Goal: Task Accomplishment & Management: Use online tool/utility

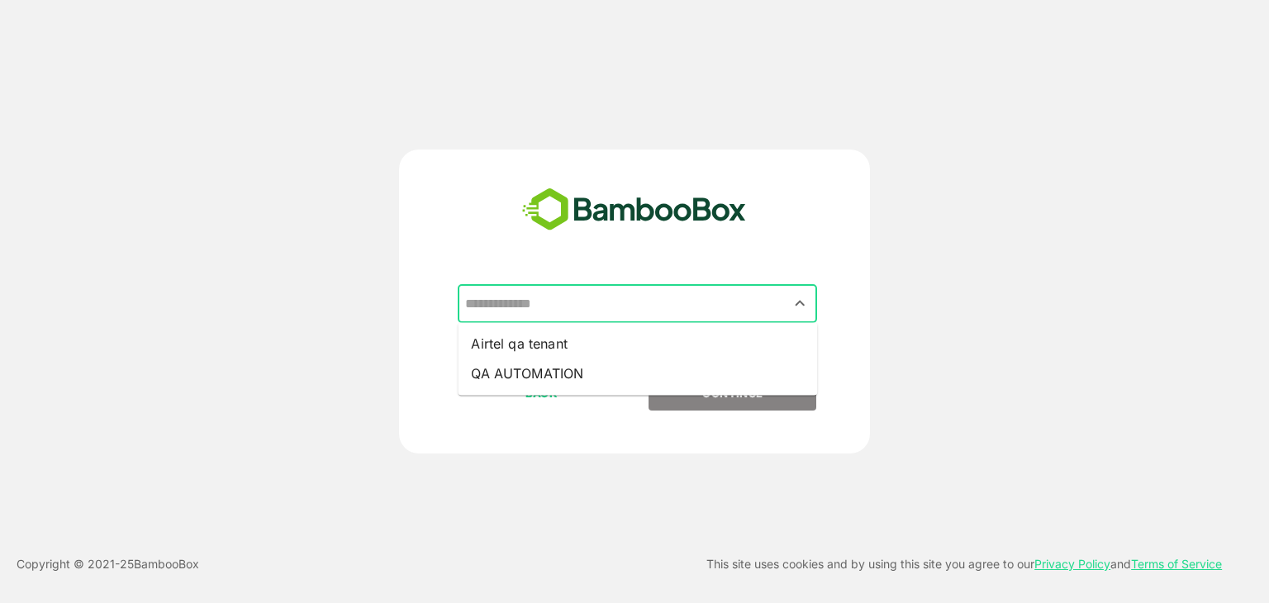
click at [707, 313] on input "text" at bounding box center [637, 303] width 353 height 31
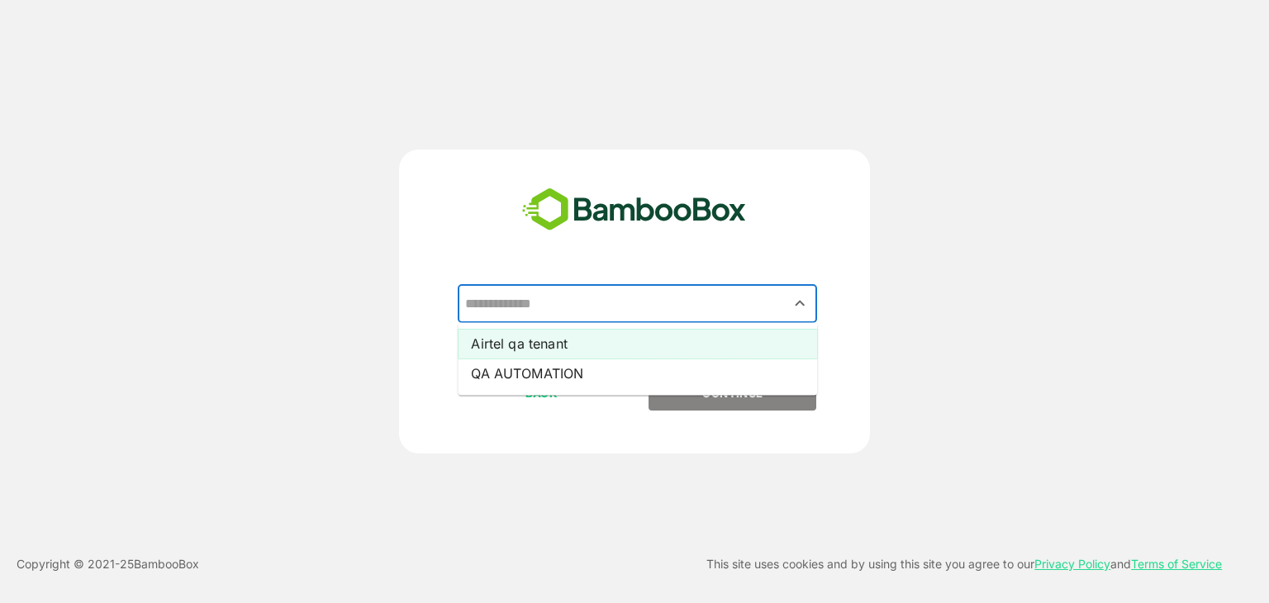
click at [633, 336] on li "Airtel qa tenant" at bounding box center [637, 344] width 359 height 30
type input "**********"
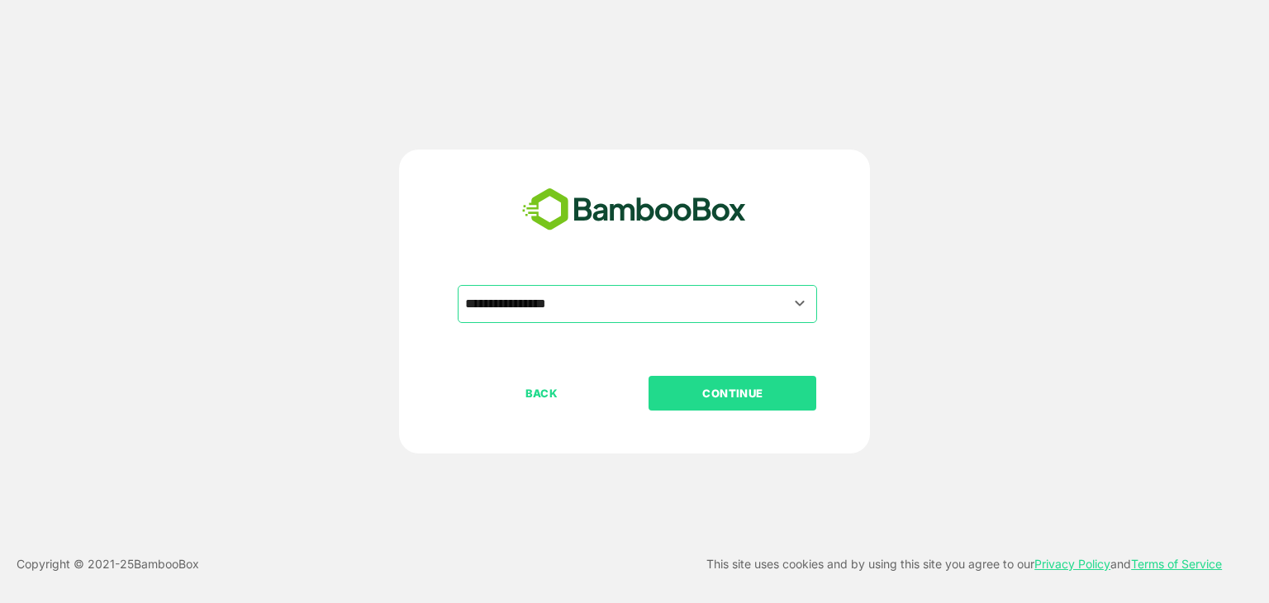
click at [759, 397] on p "CONTINUE" at bounding box center [732, 393] width 165 height 18
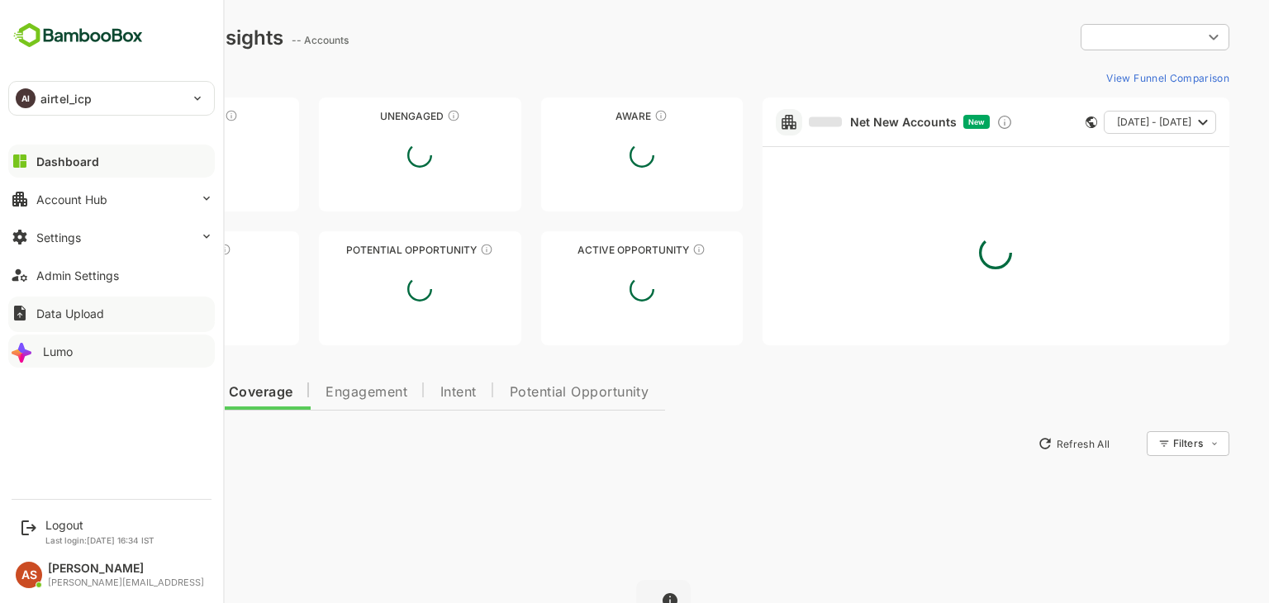
click at [41, 352] on button "Lumo" at bounding box center [111, 350] width 206 height 33
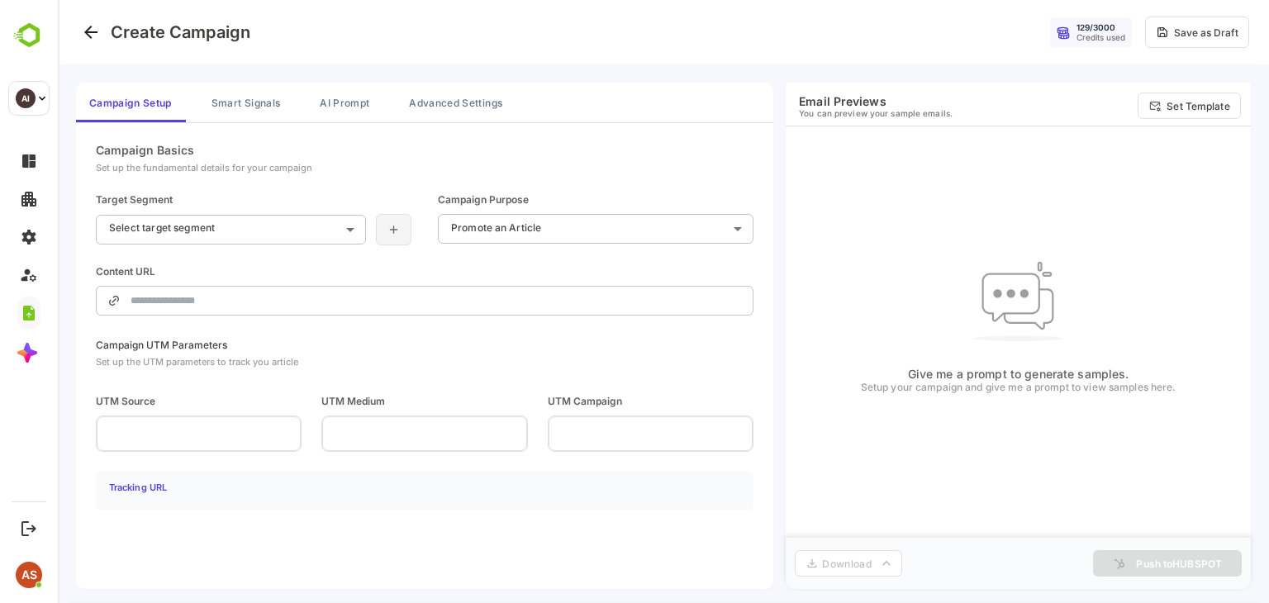
click at [400, 223] on icon at bounding box center [394, 229] width 14 height 13
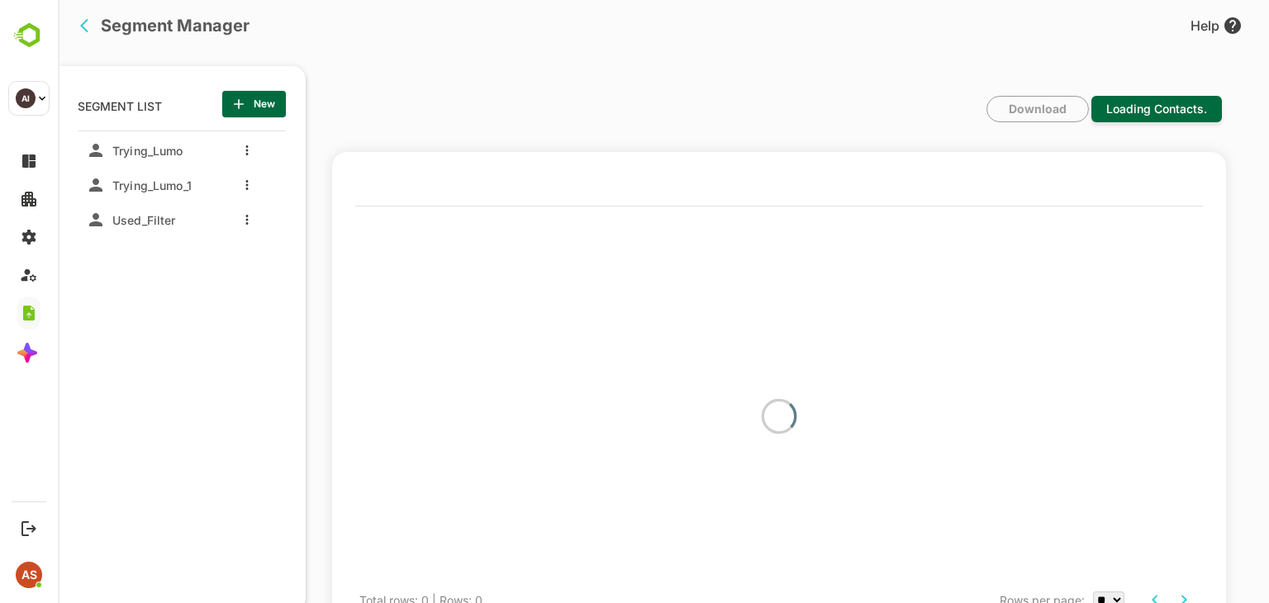
click at [253, 90] on div "SEGMENT LIST New listTitle Trying_Lumo Trying_Lumo_1 Used_Filter" at bounding box center [182, 338] width 248 height 545
click at [251, 104] on span "New" at bounding box center [253, 103] width 37 height 21
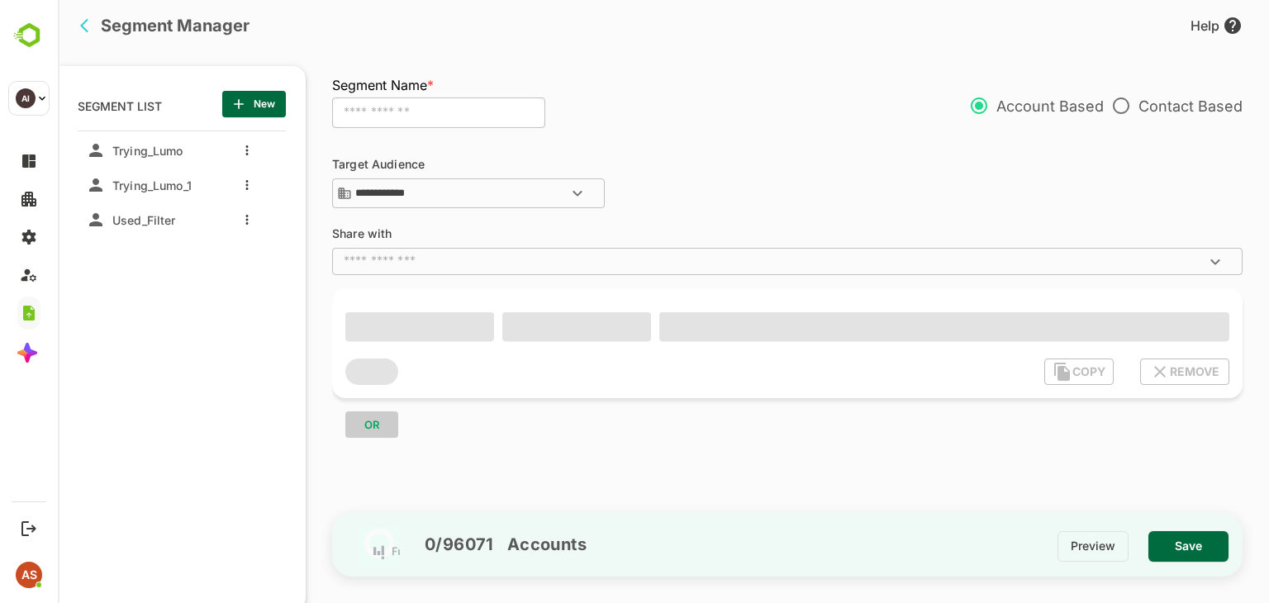
click at [524, 113] on input "text" at bounding box center [438, 112] width 213 height 31
type input "**********"
click at [1183, 549] on span "Save" at bounding box center [1188, 545] width 54 height 21
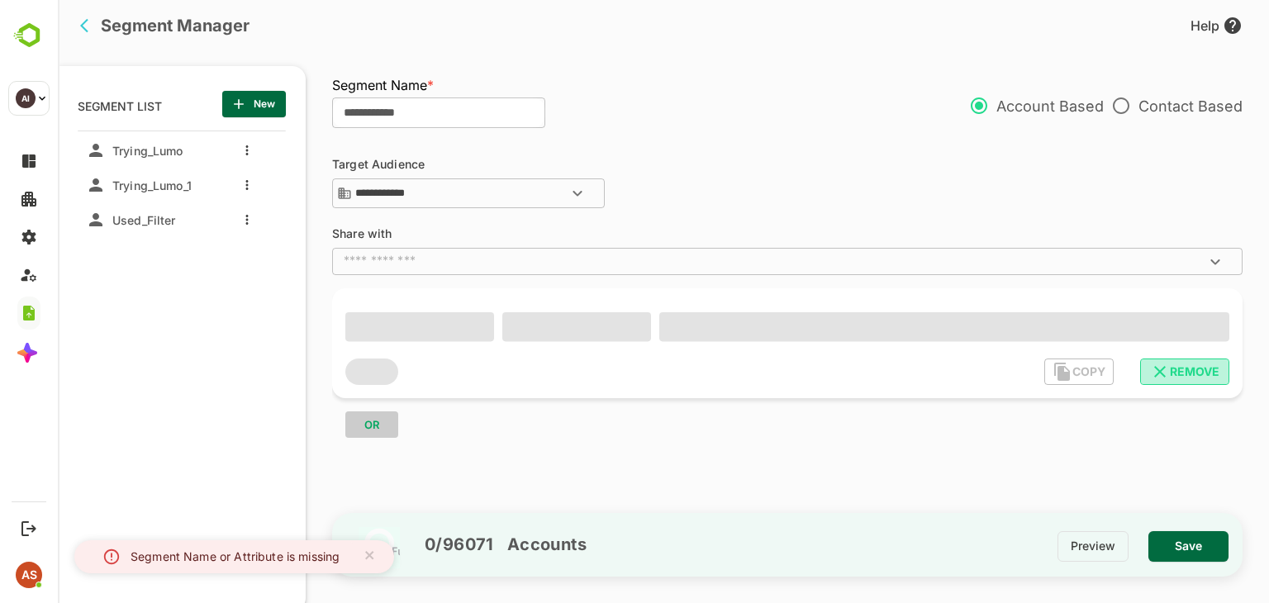
click at [1166, 377] on icon "button" at bounding box center [1160, 372] width 20 height 20
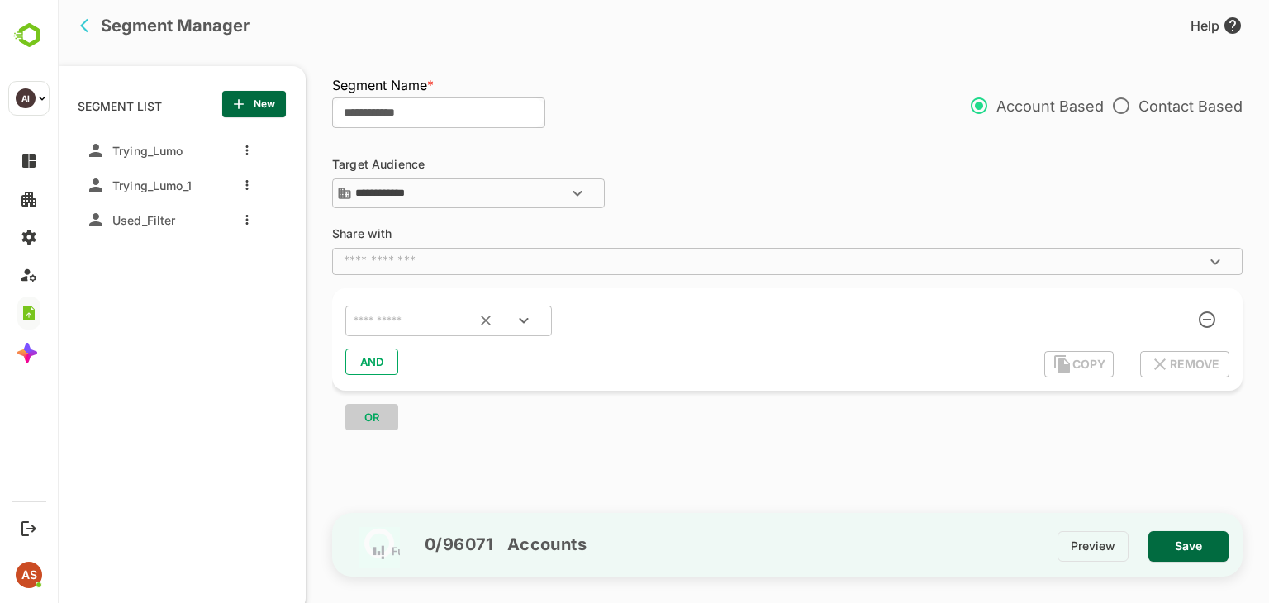
click at [459, 319] on input "text" at bounding box center [427, 321] width 155 height 21
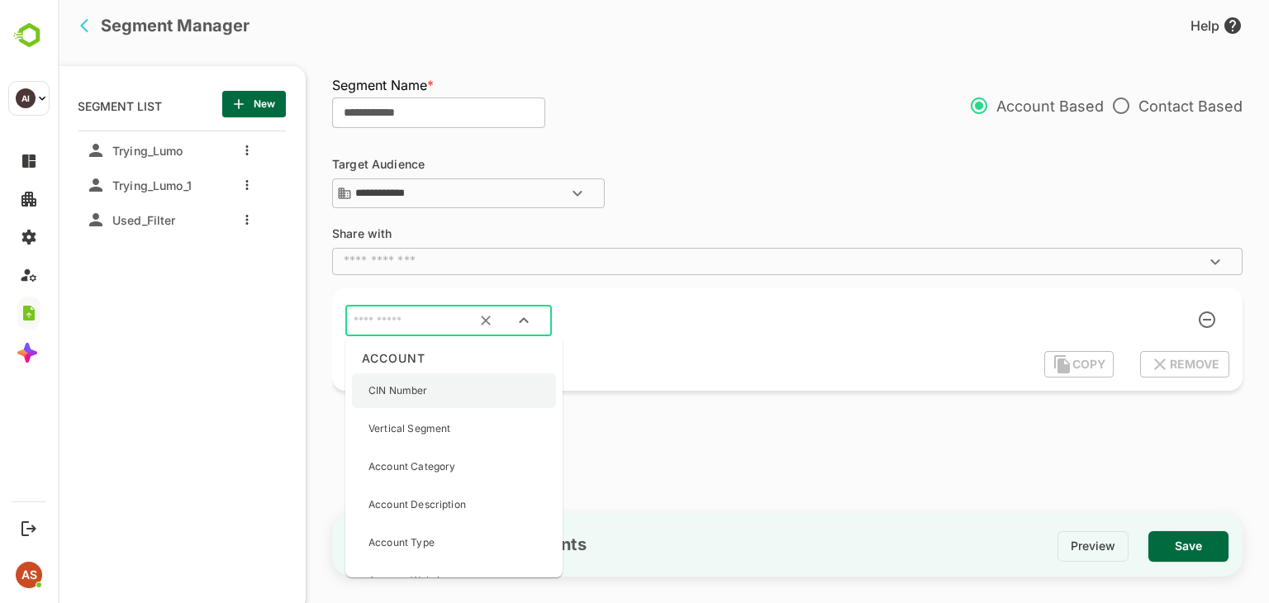
click at [406, 401] on div "CIN Number" at bounding box center [397, 390] width 59 height 35
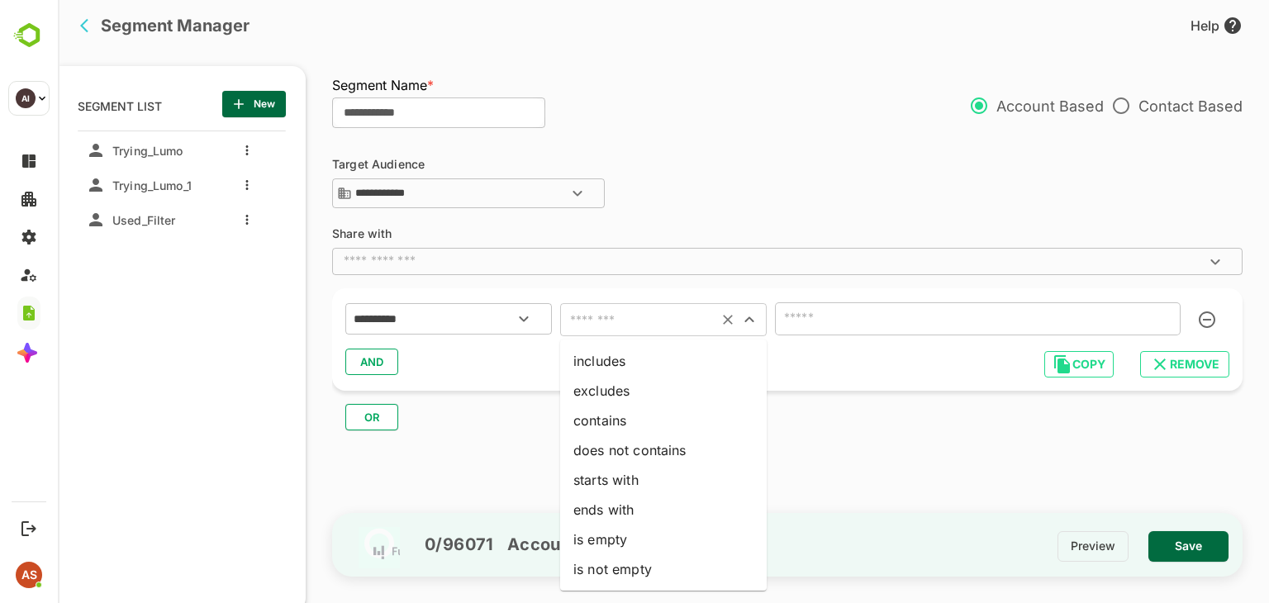
click at [707, 322] on input "text" at bounding box center [639, 319] width 148 height 23
click at [657, 387] on li "excludes" at bounding box center [663, 391] width 206 height 30
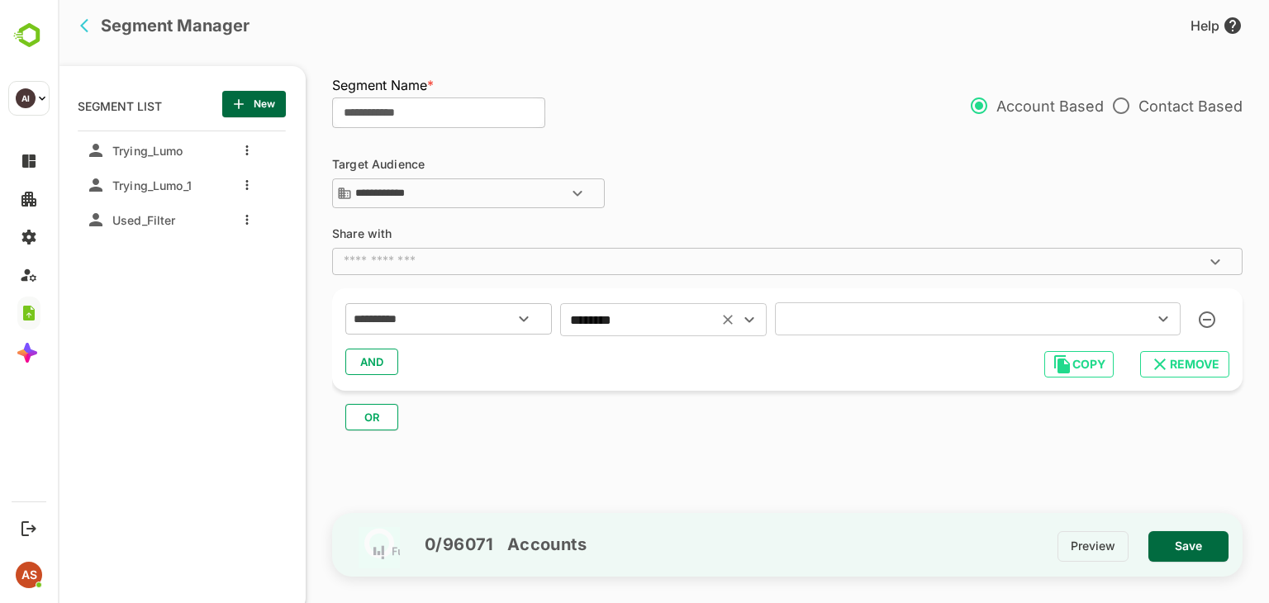
click at [1218, 551] on button "Save" at bounding box center [1188, 546] width 80 height 31
click at [891, 317] on input "text" at bounding box center [953, 318] width 347 height 23
click at [866, 371] on div "Select All" at bounding box center [855, 366] width 59 height 20
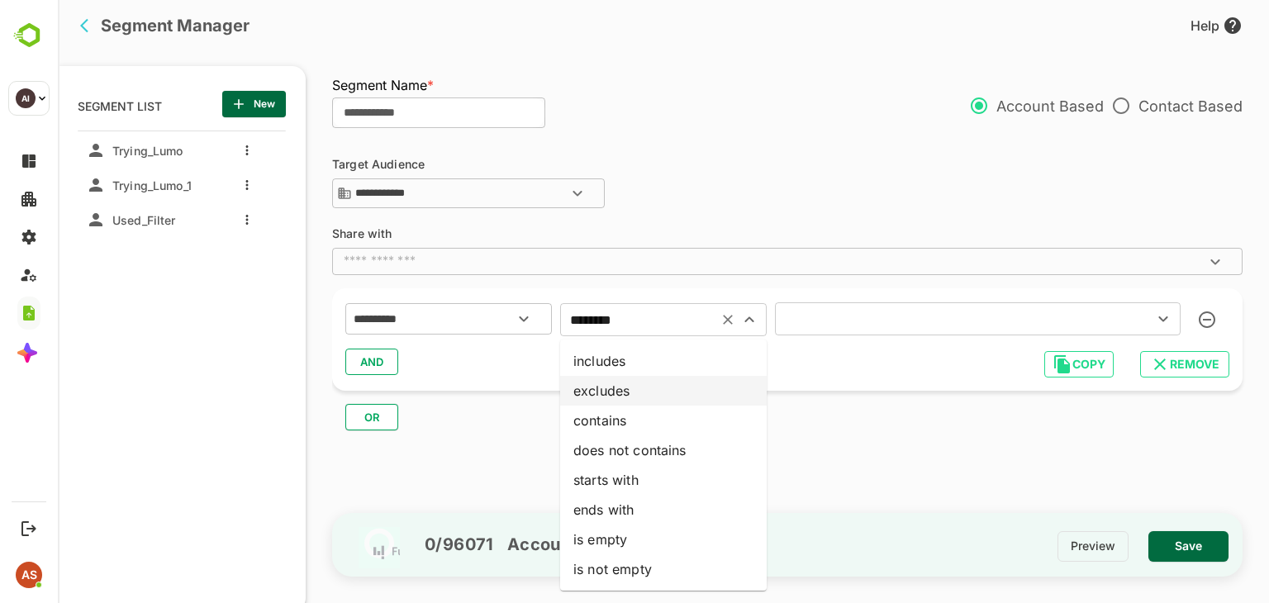
click at [585, 317] on input "********" at bounding box center [639, 319] width 148 height 23
click at [599, 364] on li "includes" at bounding box center [663, 361] width 206 height 30
type input "********"
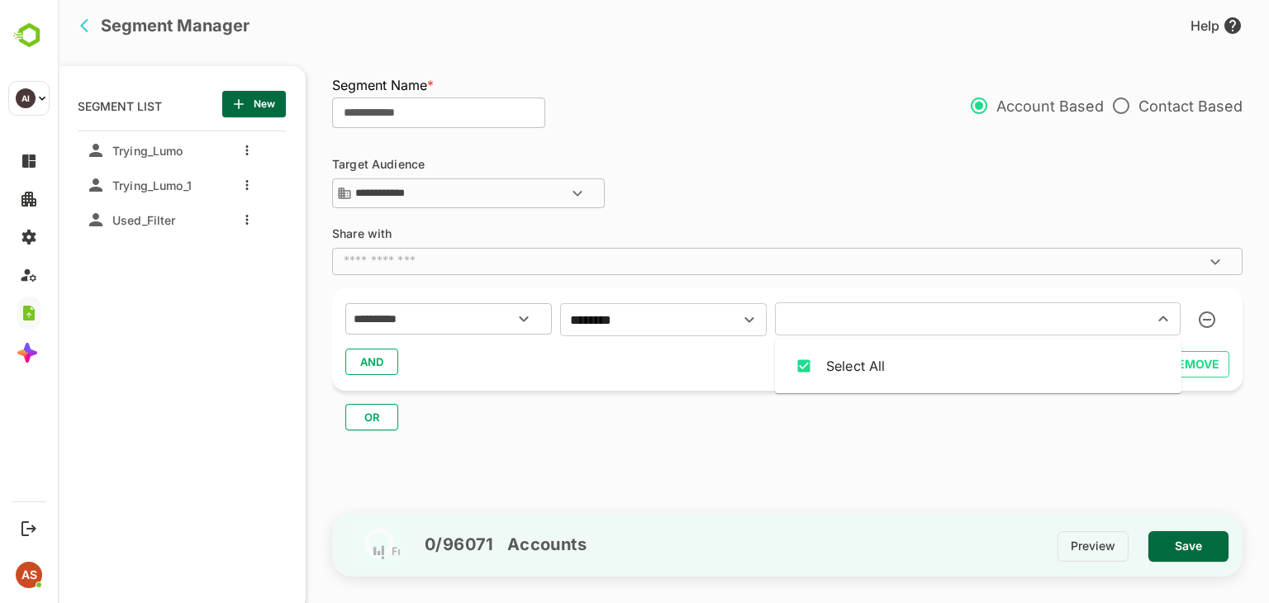
click at [839, 321] on input "text" at bounding box center [953, 318] width 347 height 23
click at [366, 358] on div "AND" at bounding box center [787, 361] width 884 height 31
click at [393, 417] on button "OR" at bounding box center [371, 417] width 53 height 26
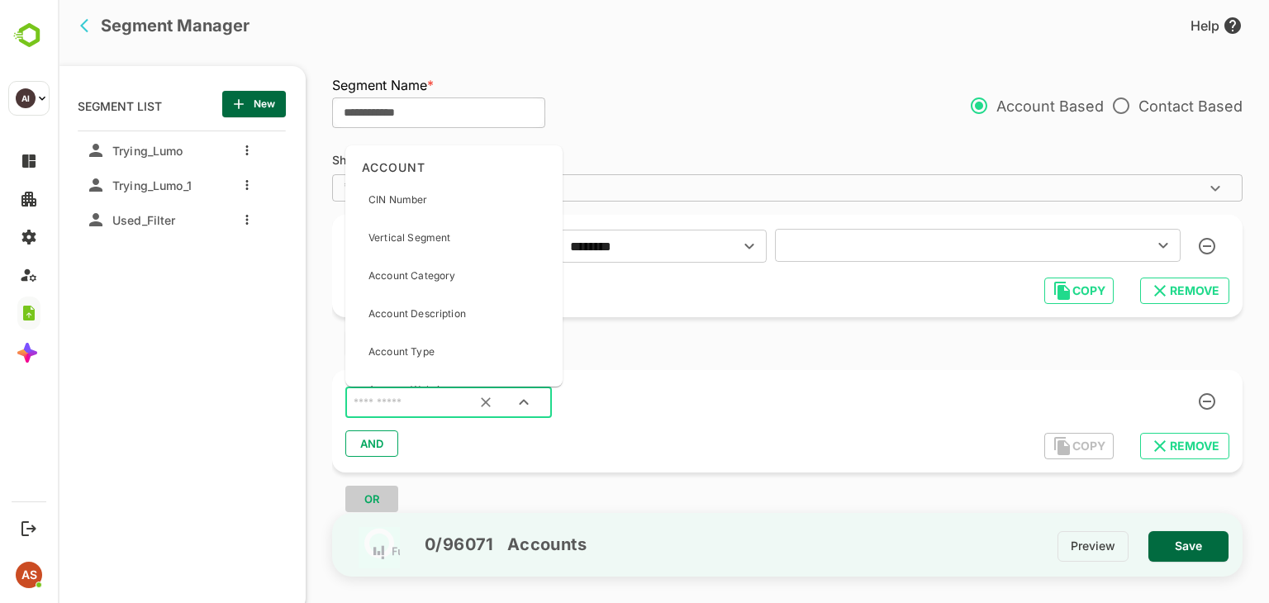
click at [400, 398] on input "text" at bounding box center [427, 402] width 155 height 21
click at [410, 335] on div "Account Type" at bounding box center [401, 351] width 66 height 35
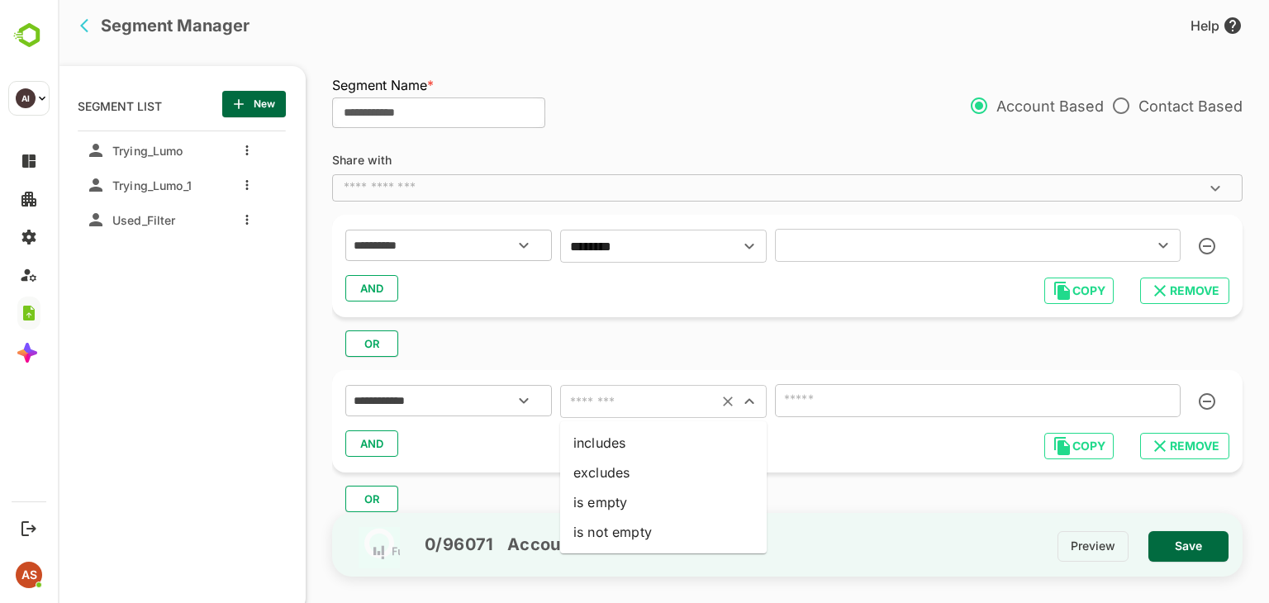
click at [644, 398] on input "text" at bounding box center [639, 401] width 148 height 23
click at [628, 450] on li "includes" at bounding box center [663, 443] width 206 height 30
type input "********"
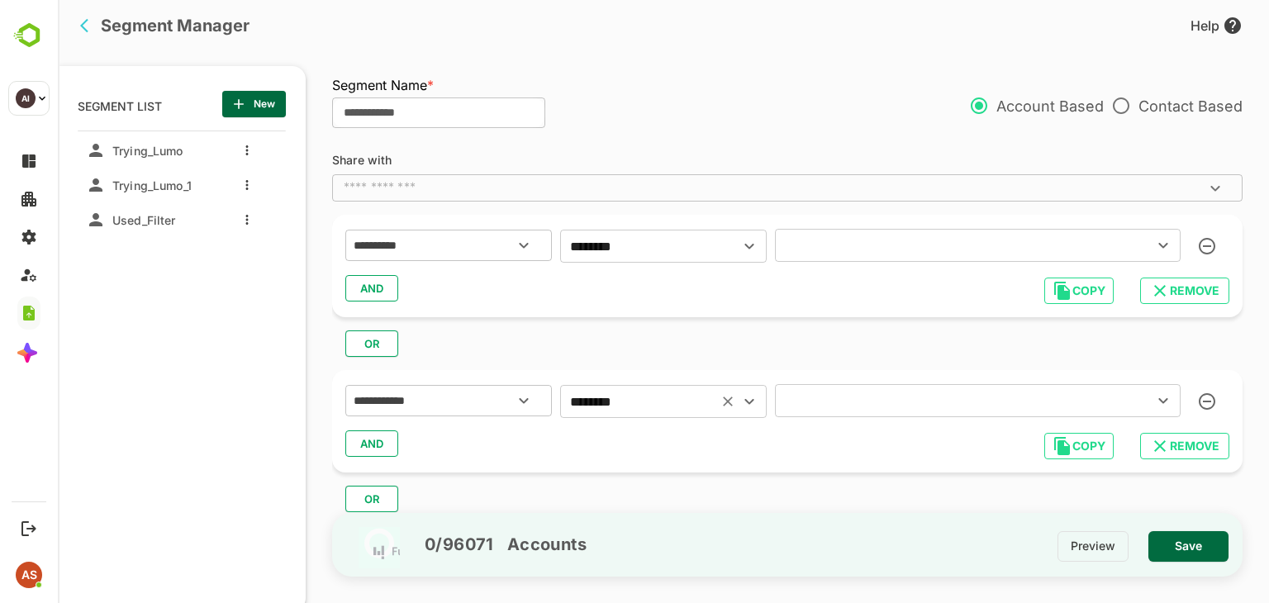
click at [843, 404] on input "text" at bounding box center [953, 400] width 347 height 23
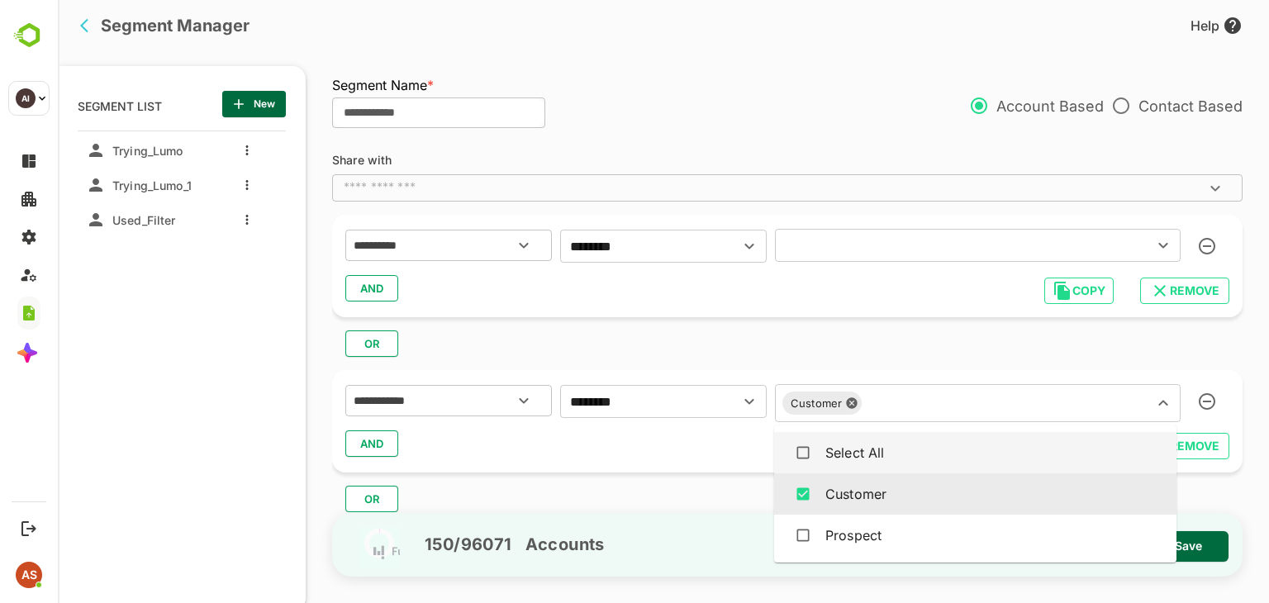
click at [922, 247] on input "text" at bounding box center [953, 245] width 347 height 23
click at [843, 321] on div "OR" at bounding box center [793, 337] width 923 height 40
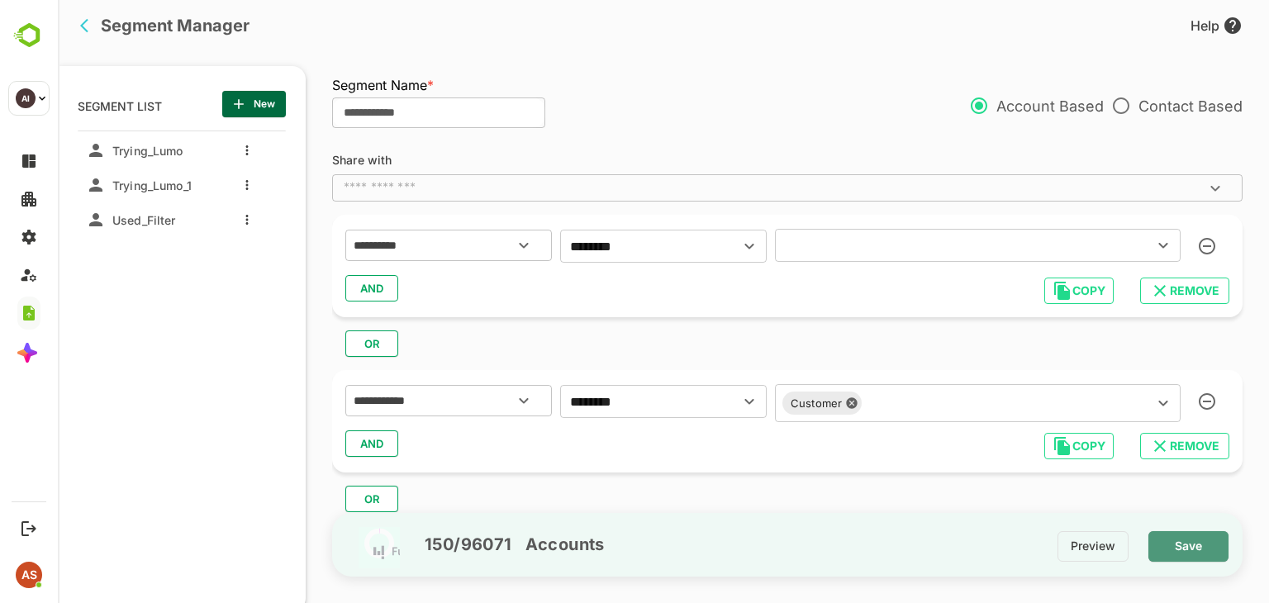
click at [1184, 540] on span "Save" at bounding box center [1188, 545] width 54 height 21
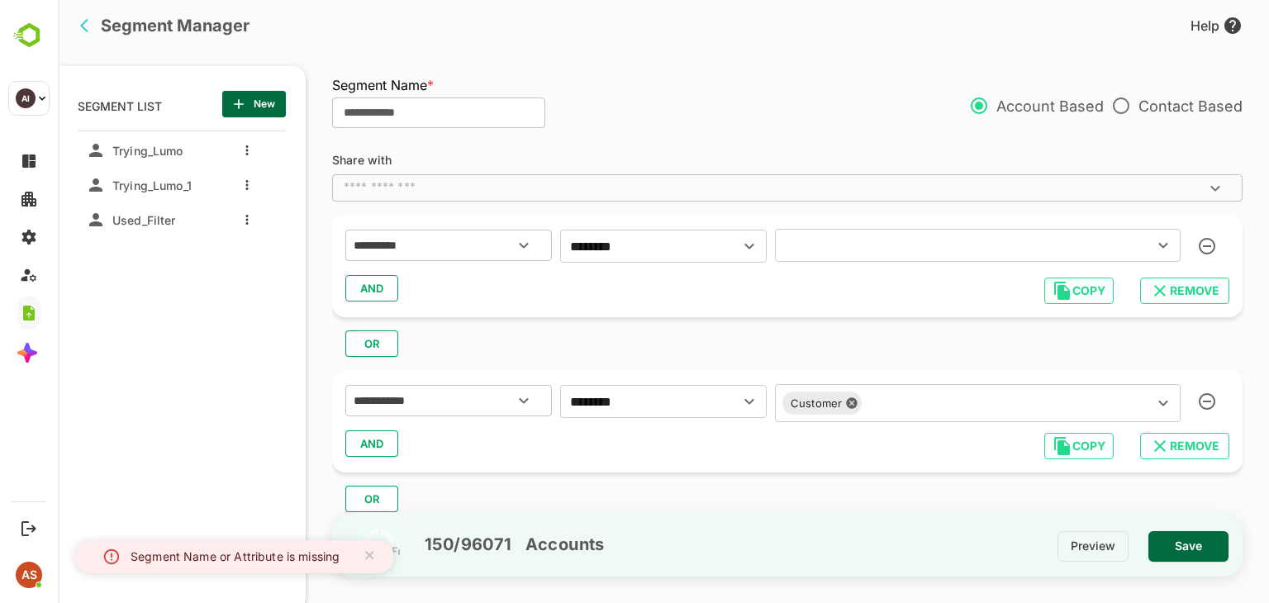
click at [829, 238] on input "text" at bounding box center [953, 245] width 347 height 23
click at [484, 108] on input "**********" at bounding box center [438, 112] width 213 height 31
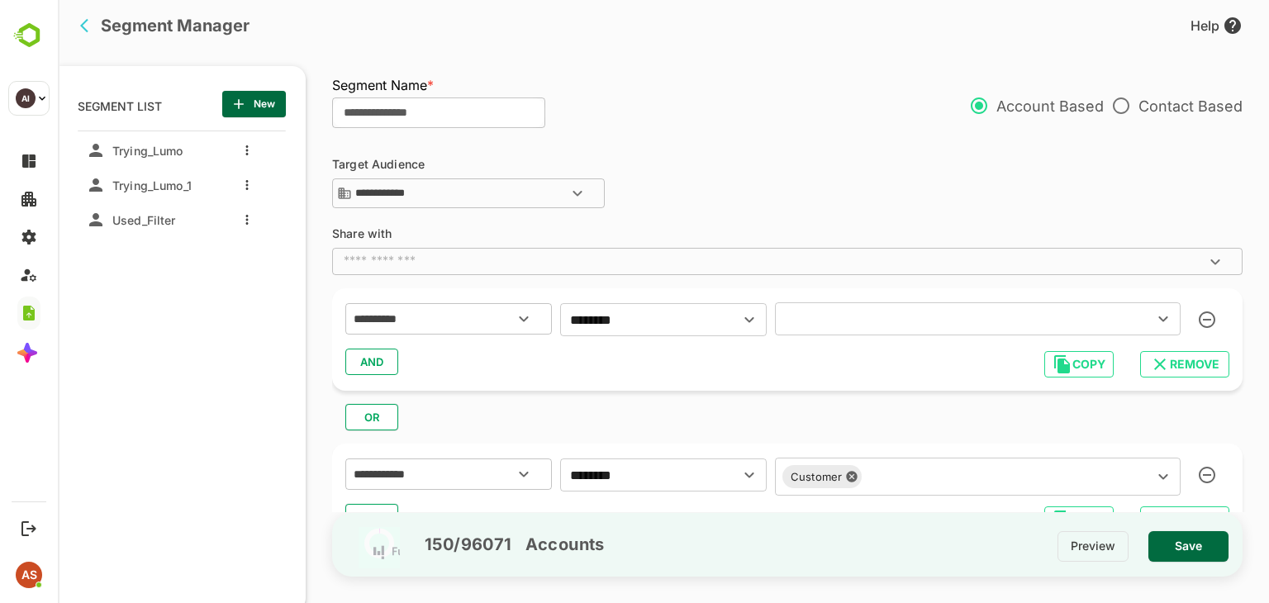
type input "**********"
click at [815, 325] on input "text" at bounding box center [953, 318] width 347 height 23
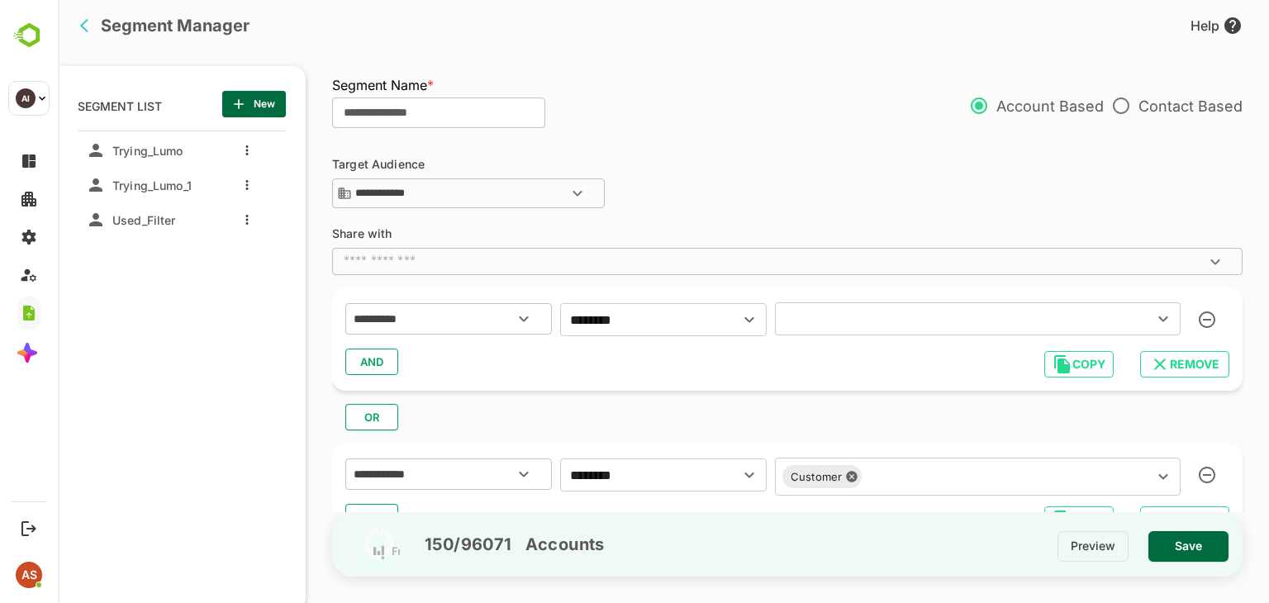
click at [796, 321] on input "text" at bounding box center [953, 318] width 347 height 23
click at [819, 321] on input "text" at bounding box center [953, 318] width 347 height 23
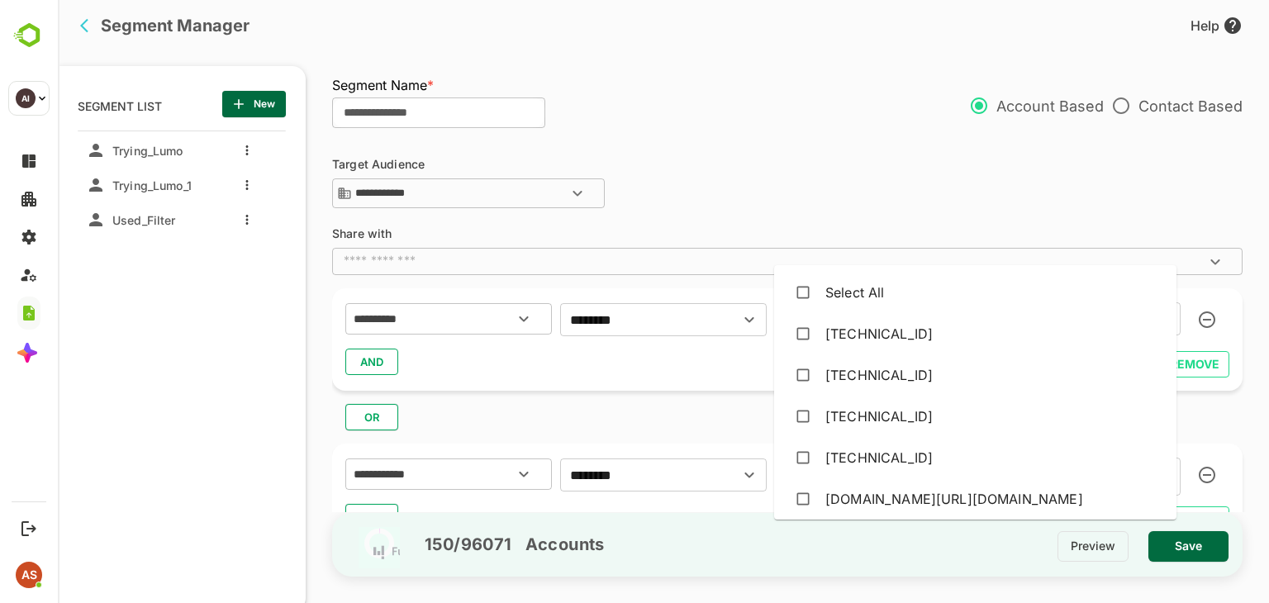
scroll to position [74, 0]
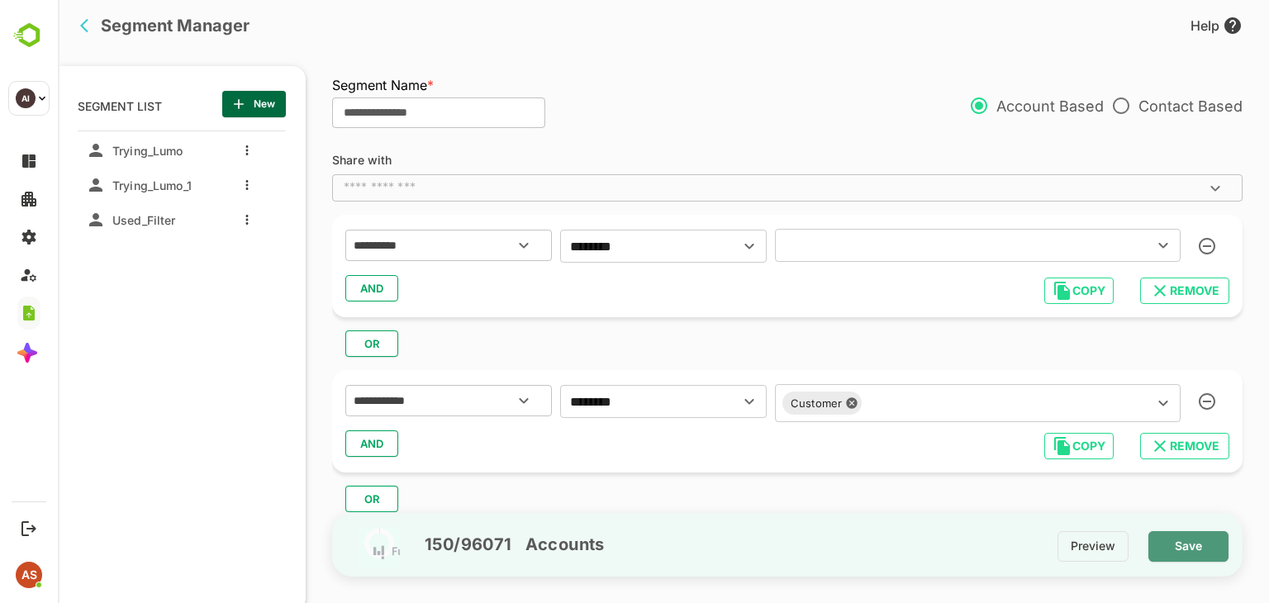
click at [1179, 549] on span "Save" at bounding box center [1188, 545] width 54 height 21
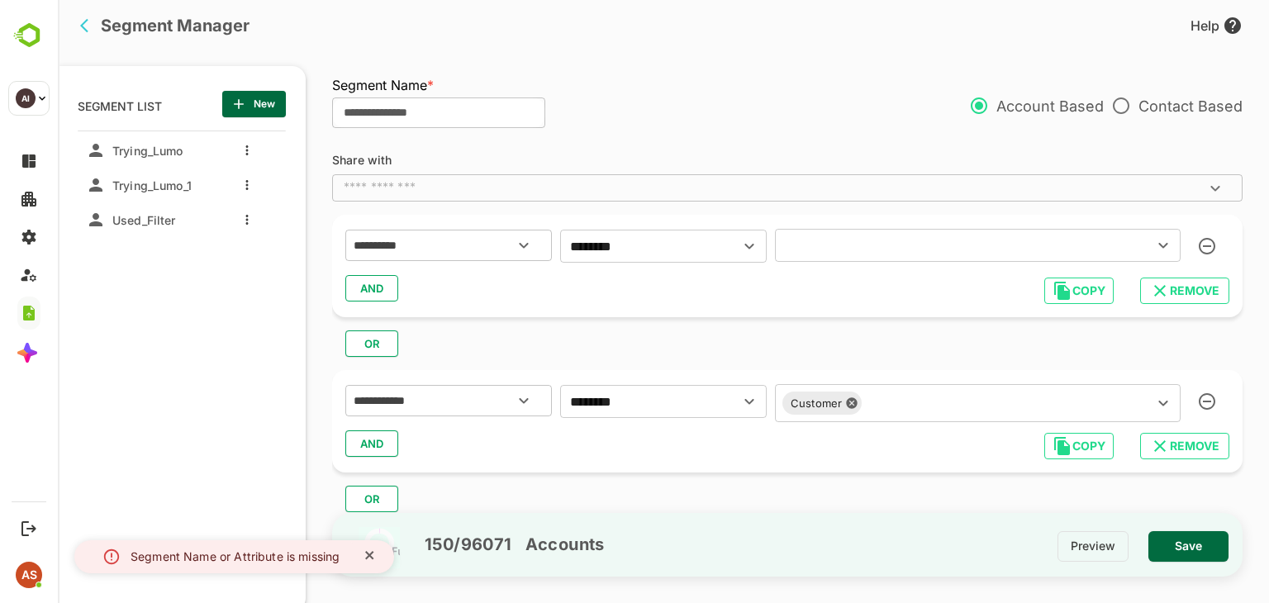
click at [370, 553] on icon "close" at bounding box center [370, 554] width 12 height 13
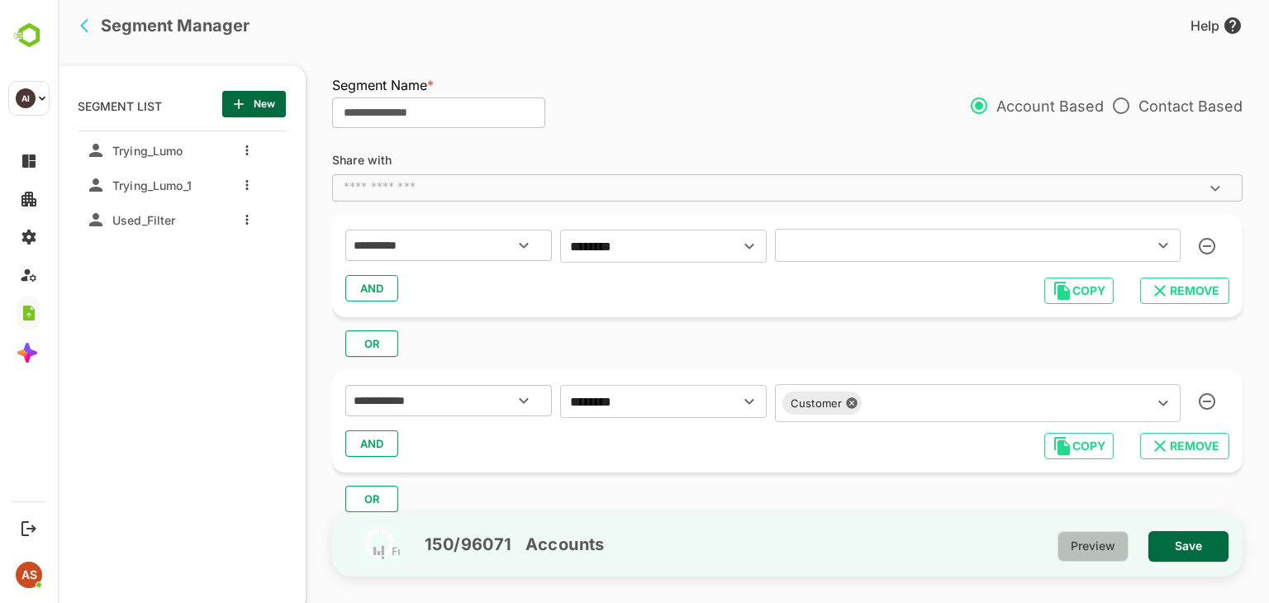
click at [1110, 536] on span "Preview" at bounding box center [1092, 545] width 45 height 21
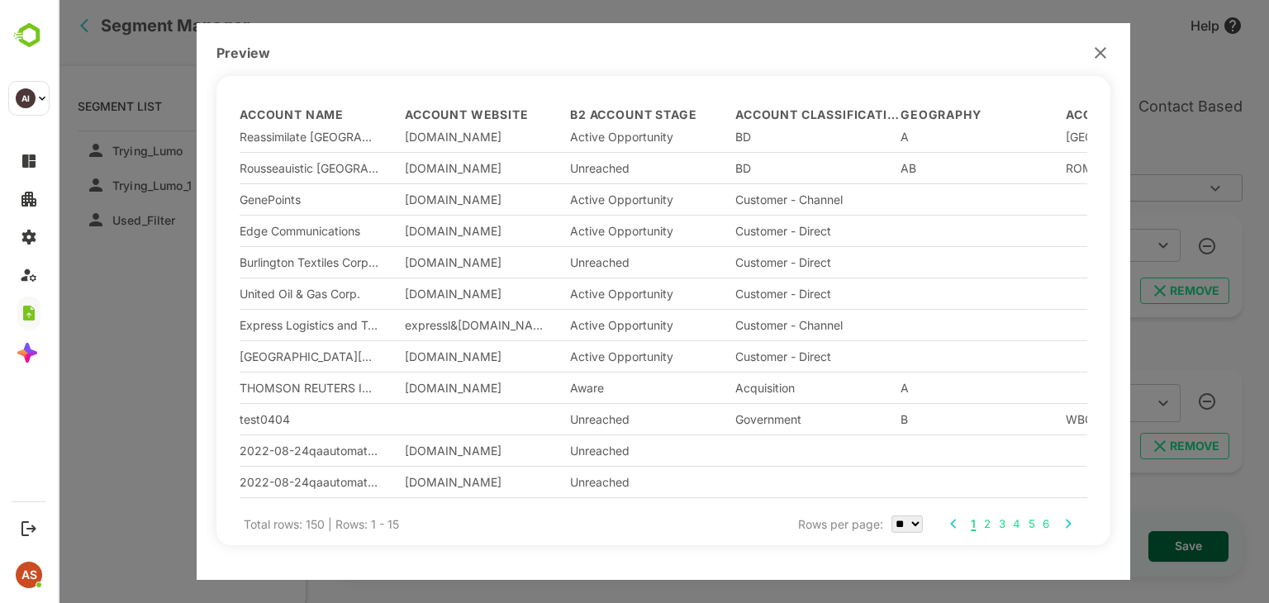
scroll to position [0, 0]
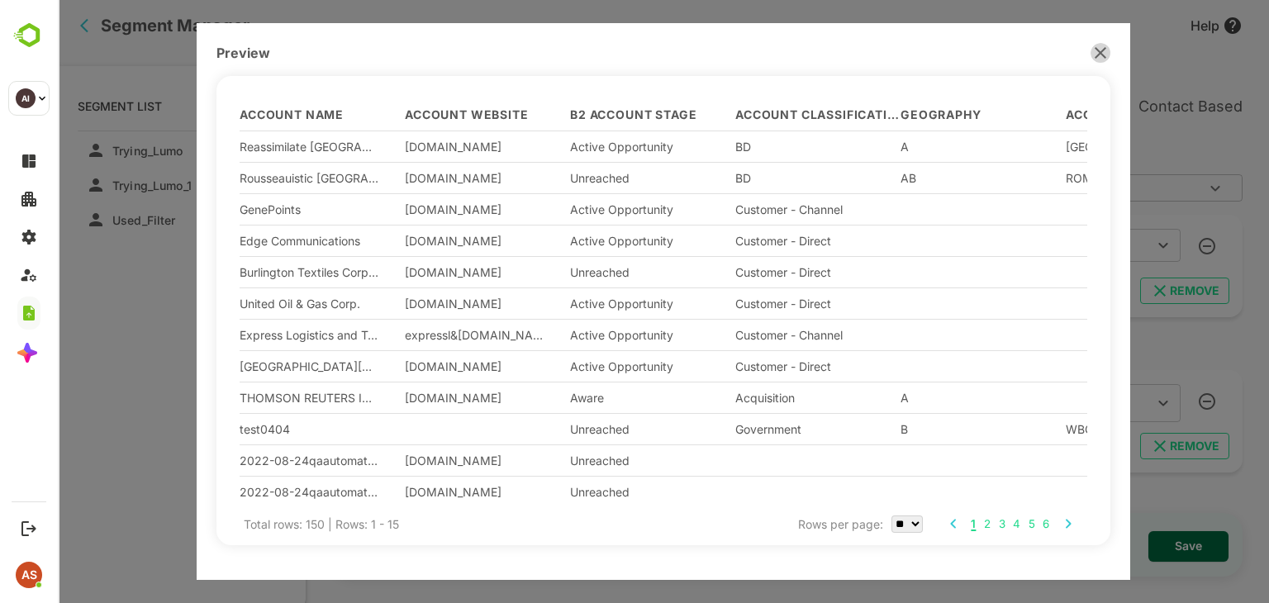
click at [1101, 55] on icon "button" at bounding box center [1100, 53] width 20 height 20
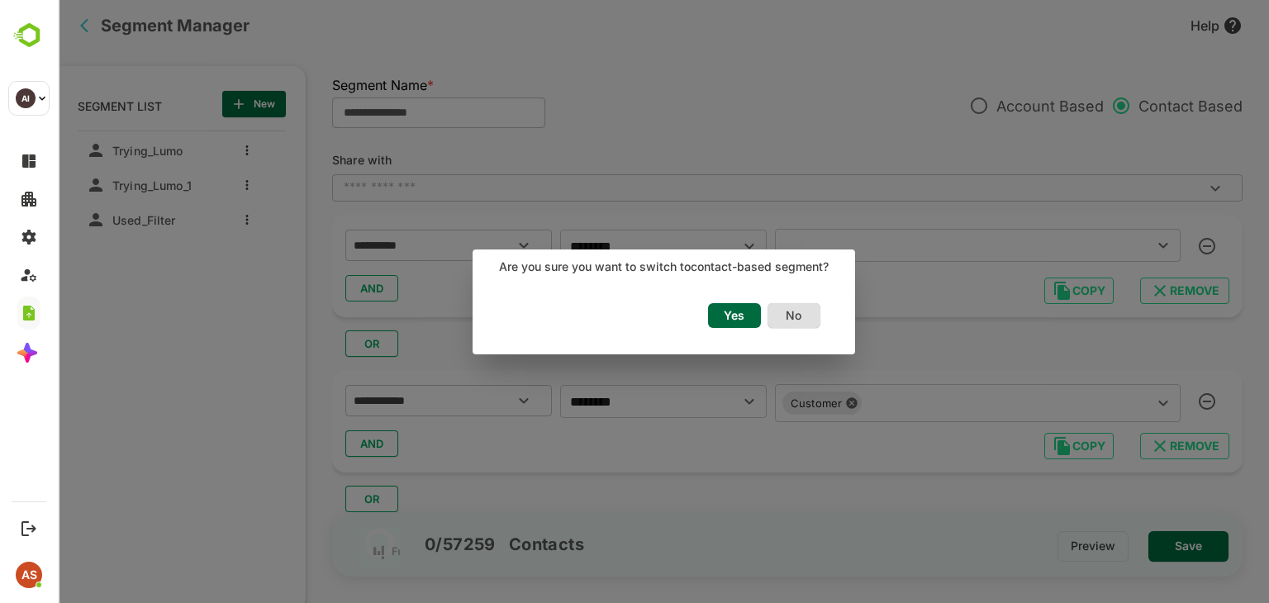
scroll to position [121, 0]
click at [735, 324] on span "Yes" at bounding box center [734, 315] width 36 height 21
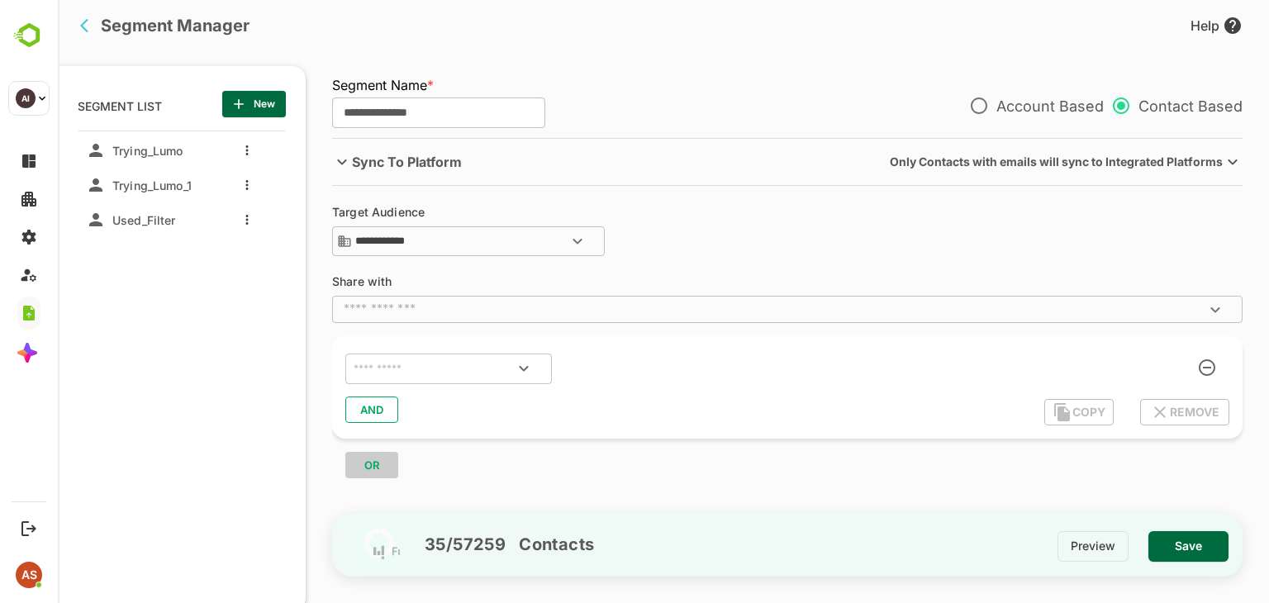
scroll to position [0, 0]
click at [427, 311] on input "text" at bounding box center [773, 309] width 873 height 17
click at [429, 311] on input "text" at bounding box center [773, 309] width 873 height 17
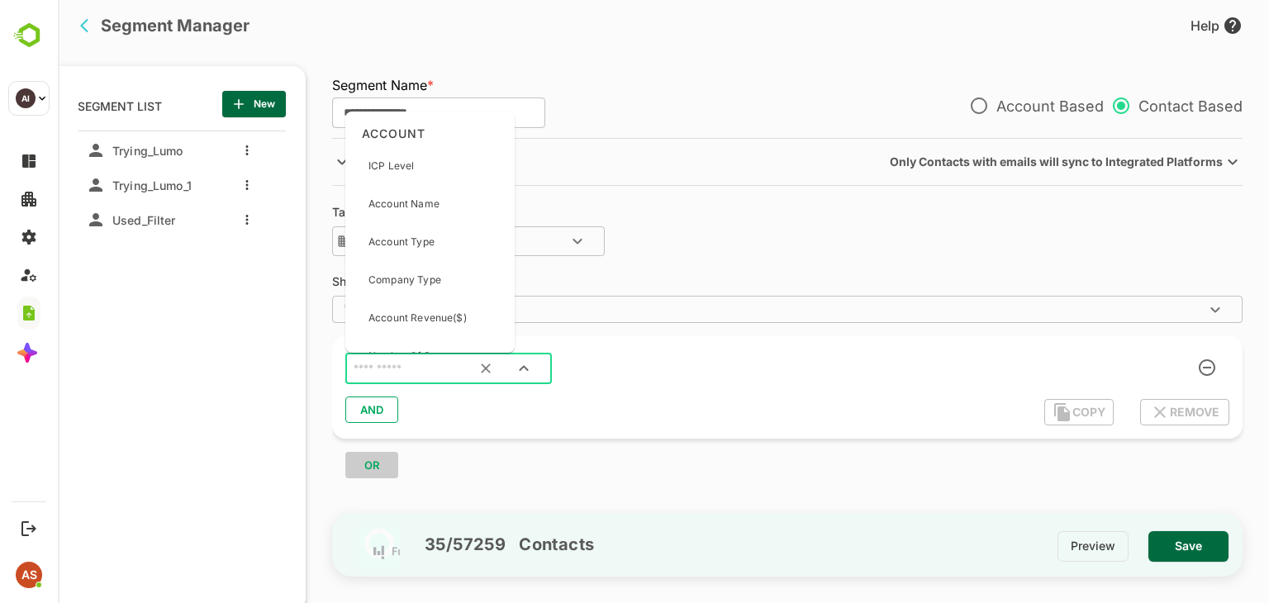
click at [417, 373] on input "text" at bounding box center [427, 368] width 155 height 21
click at [398, 325] on p "Account Revenue($)" at bounding box center [417, 318] width 98 height 15
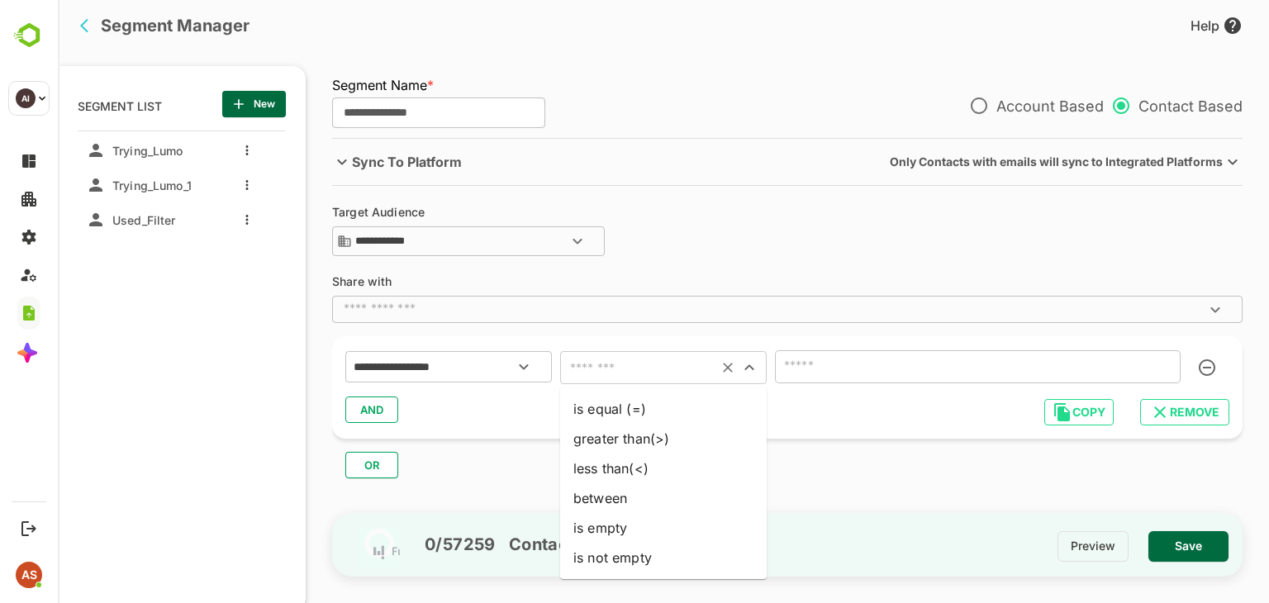
click at [586, 360] on input "text" at bounding box center [639, 367] width 148 height 23
click at [599, 415] on li "is equal (=)" at bounding box center [663, 409] width 206 height 30
type input "**********"
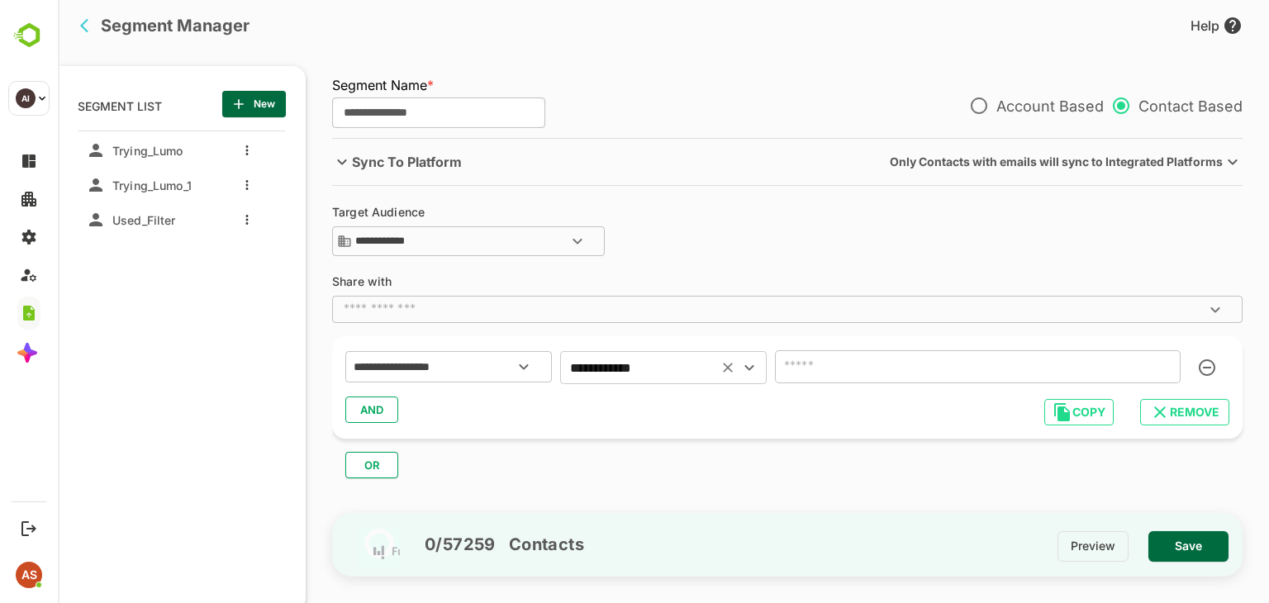
click at [927, 362] on input "number" at bounding box center [977, 366] width 405 height 33
click at [1171, 542] on span "Save" at bounding box center [1188, 545] width 54 height 21
click at [501, 371] on button "Clear" at bounding box center [485, 367] width 36 height 36
click at [524, 369] on icon "Open" at bounding box center [524, 367] width 20 height 20
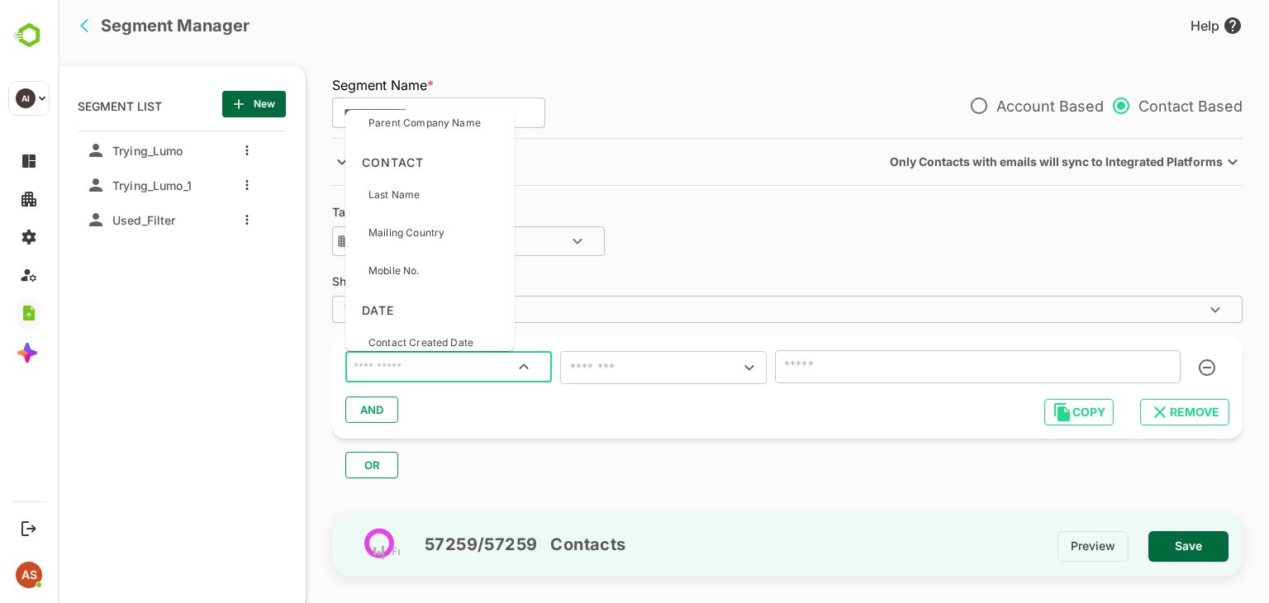
scroll to position [1599, 0]
click at [403, 202] on div "Last Name" at bounding box center [393, 194] width 51 height 35
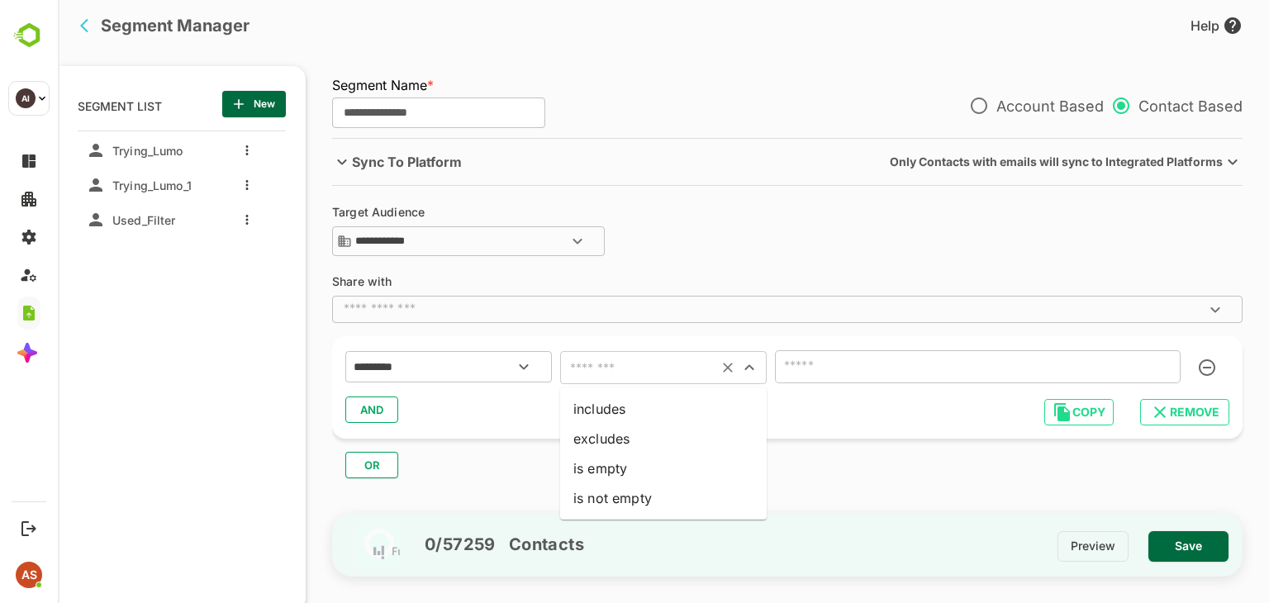
click at [605, 358] on input "text" at bounding box center [639, 367] width 148 height 23
click at [611, 418] on li "includes" at bounding box center [663, 409] width 206 height 30
type input "********"
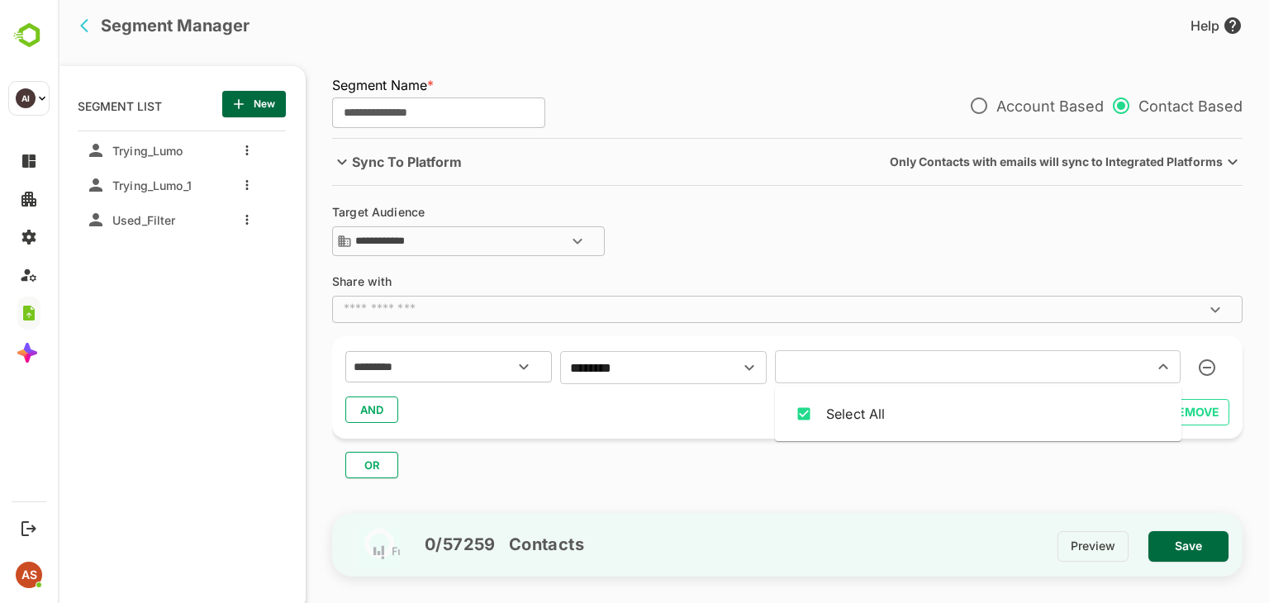
click at [818, 368] on input "text" at bounding box center [953, 366] width 347 height 23
click at [1188, 553] on span "Save" at bounding box center [1188, 545] width 54 height 21
click at [1144, 156] on p "Only Contacts with emails will sync to Integrated Platforms" at bounding box center [1055, 161] width 333 height 23
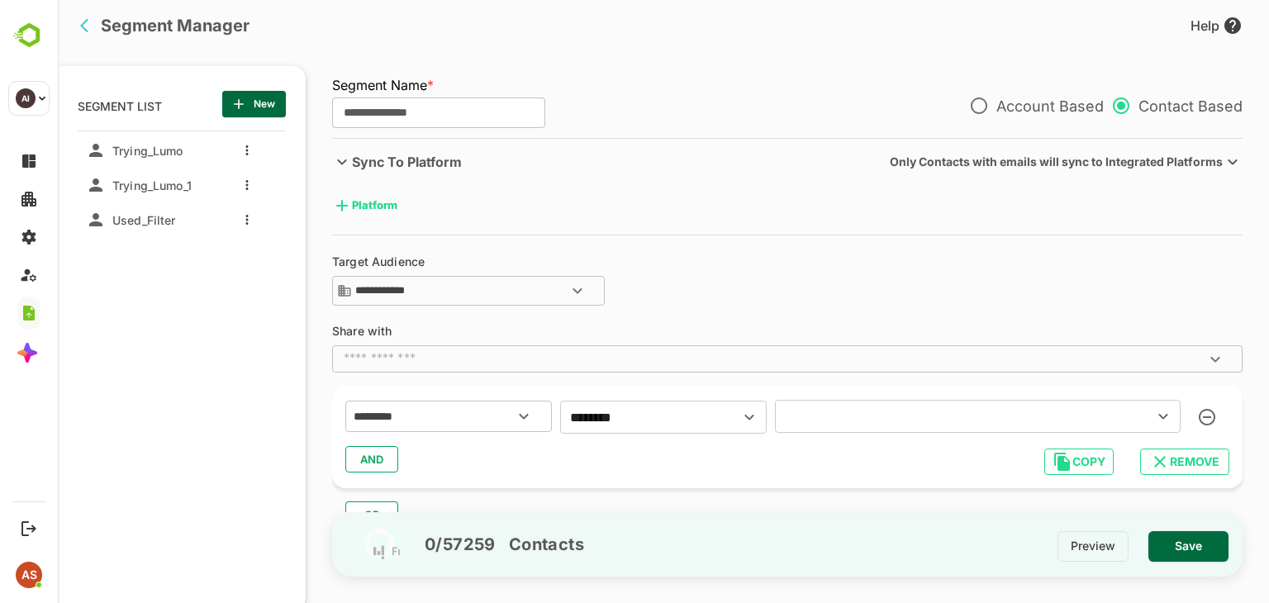
scroll to position [16, 0]
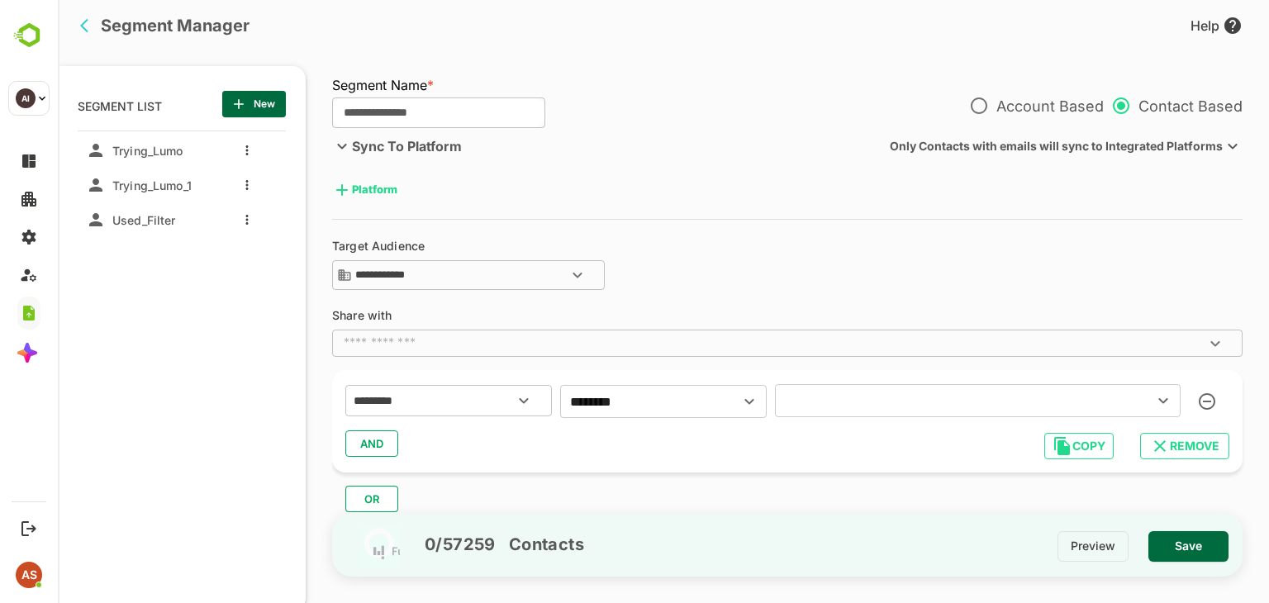
click at [448, 206] on div "**********" at bounding box center [390, 194] width 116 height 36
click at [448, 212] on div "**********" at bounding box center [390, 194] width 116 height 36
click at [455, 349] on input "text" at bounding box center [773, 342] width 873 height 17
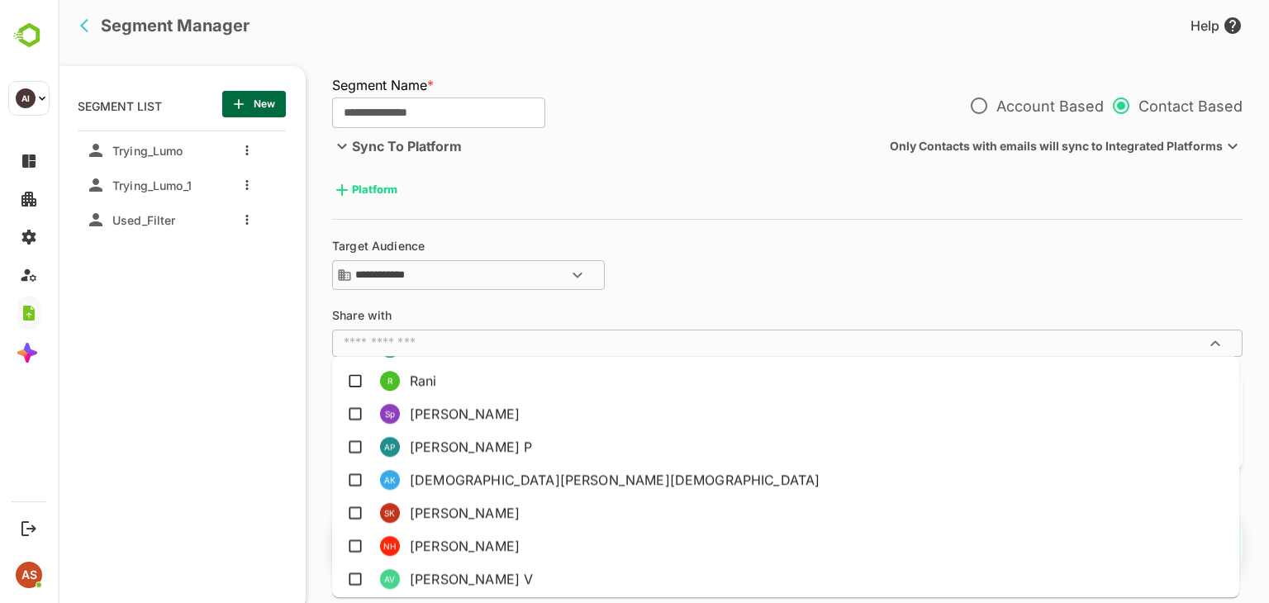
scroll to position [0, 0]
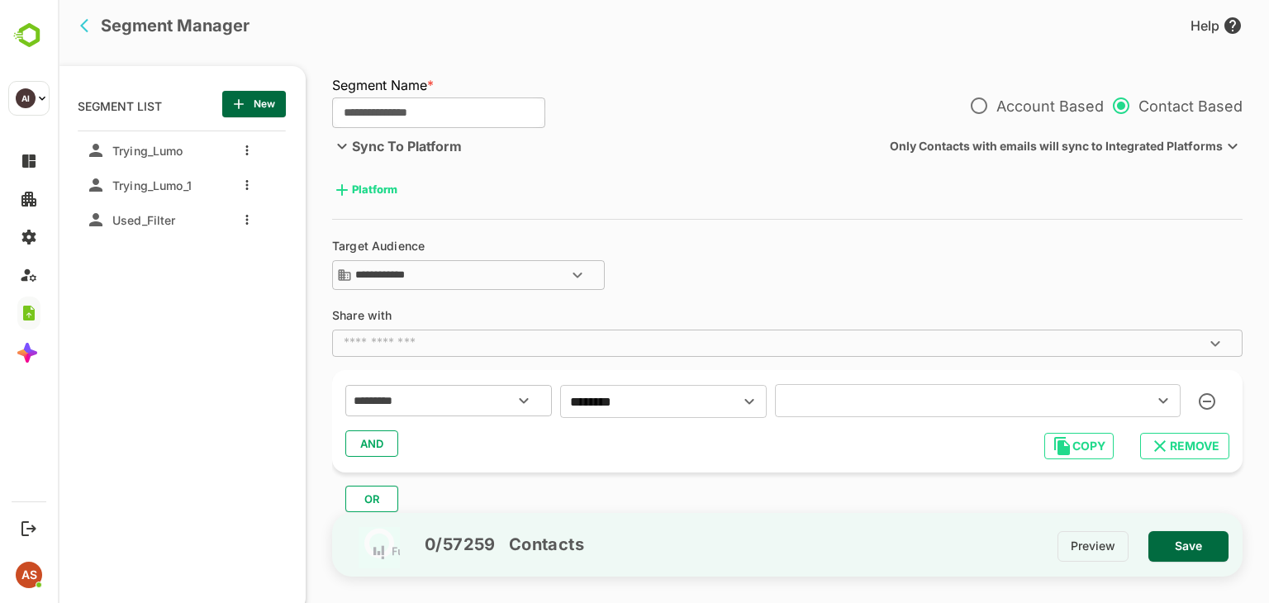
click at [448, 206] on div "**********" at bounding box center [390, 194] width 116 height 36
click at [787, 251] on div "**********" at bounding box center [787, 266] width 910 height 53
click at [1160, 549] on button "Save" at bounding box center [1188, 546] width 80 height 31
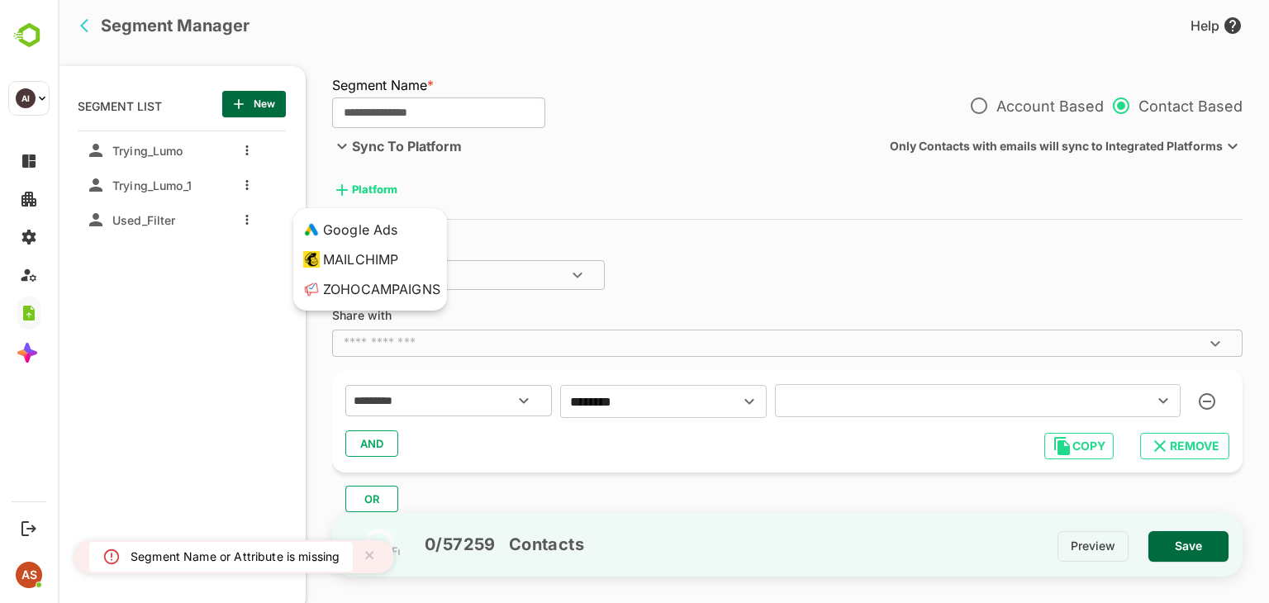
click at [357, 185] on body "**********" at bounding box center [663, 301] width 1211 height 603
click at [497, 189] on div at bounding box center [663, 301] width 1211 height 603
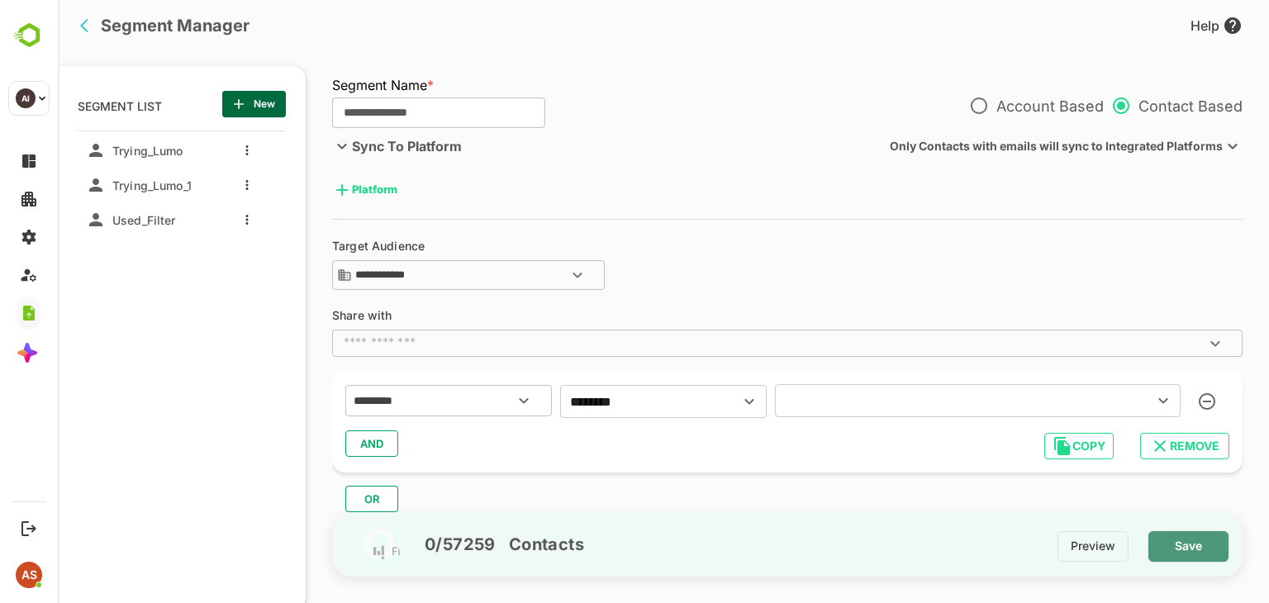
click at [1188, 535] on span "Save" at bounding box center [1188, 545] width 54 height 21
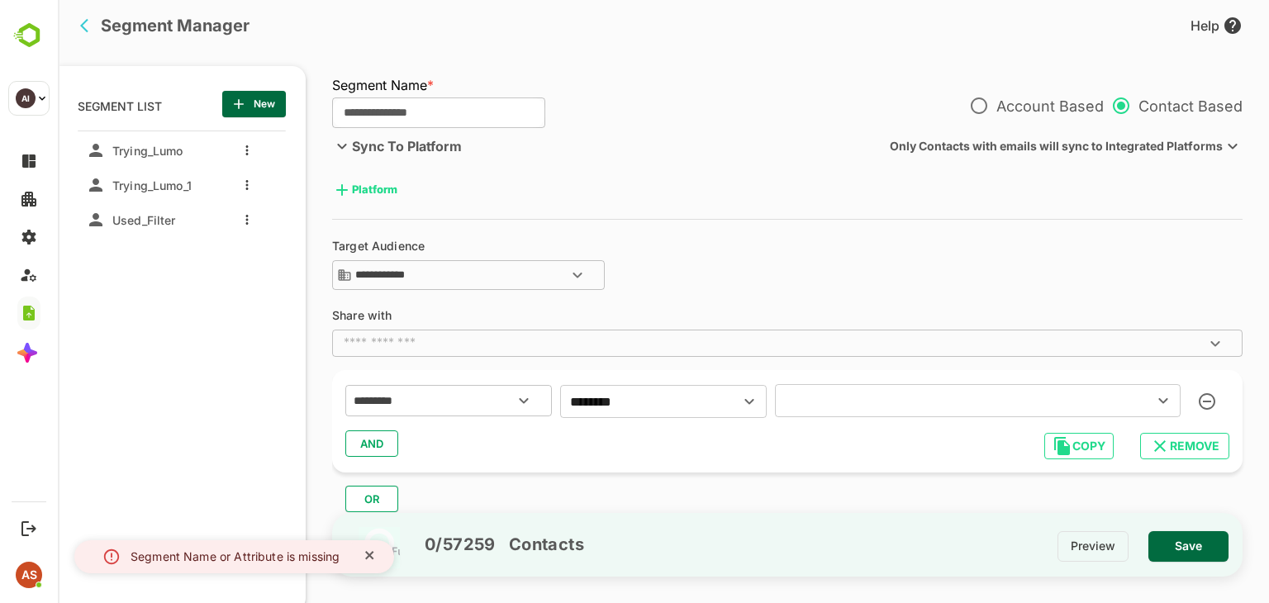
click at [376, 557] on icon "close" at bounding box center [370, 554] width 12 height 13
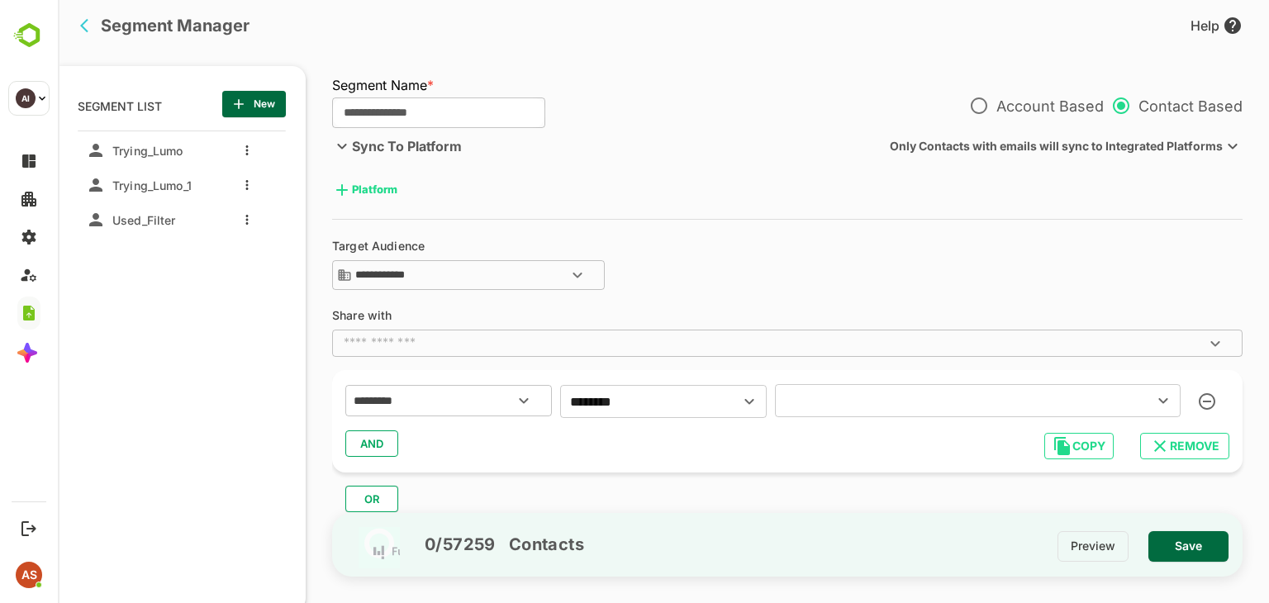
click at [75, 27] on div "Segment Manager" at bounding box center [154, 25] width 192 height 25
click at [92, 26] on icon "back" at bounding box center [88, 25] width 17 height 17
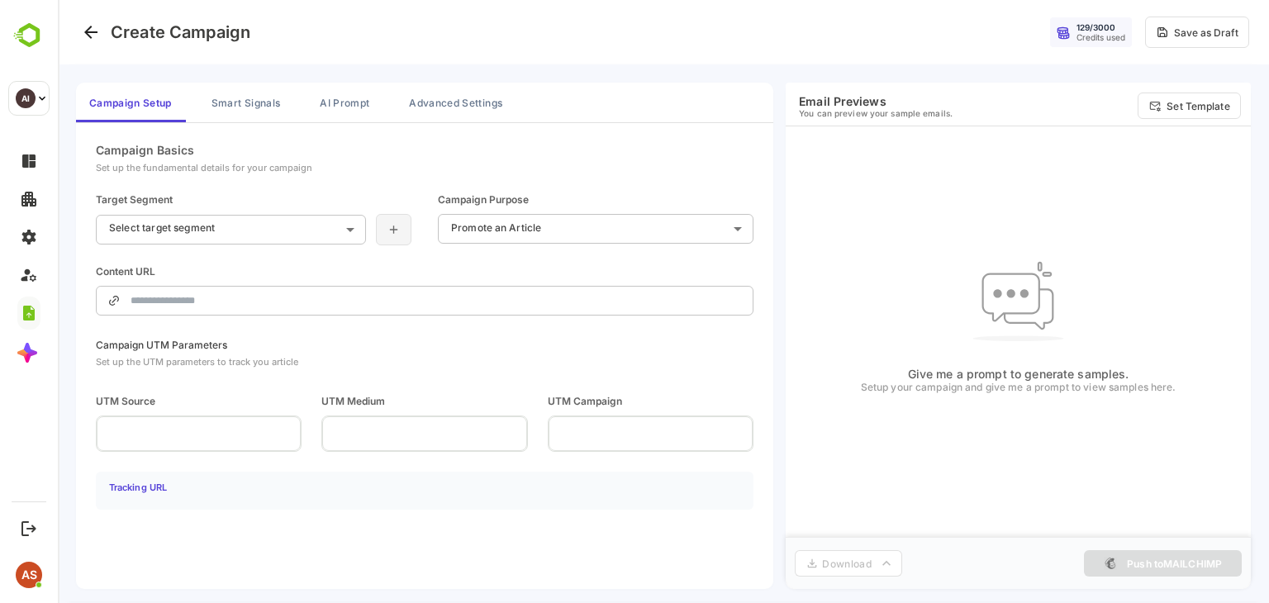
click at [387, 225] on icon at bounding box center [394, 229] width 14 height 13
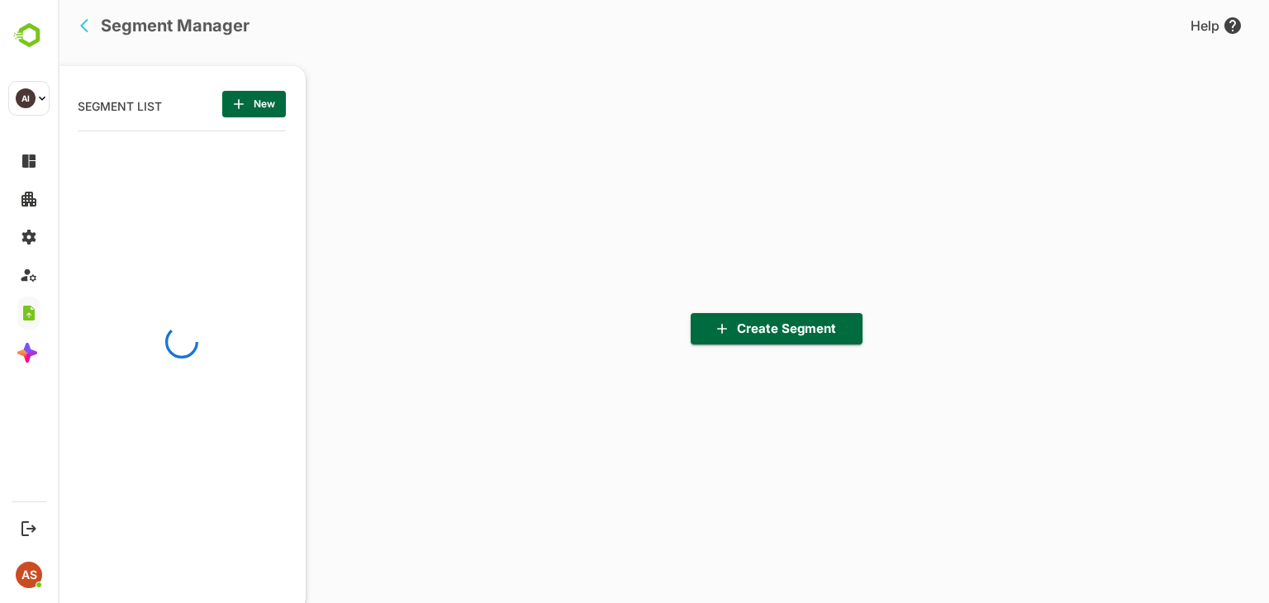
scroll to position [418, 204]
click at [261, 100] on span "New" at bounding box center [253, 103] width 37 height 21
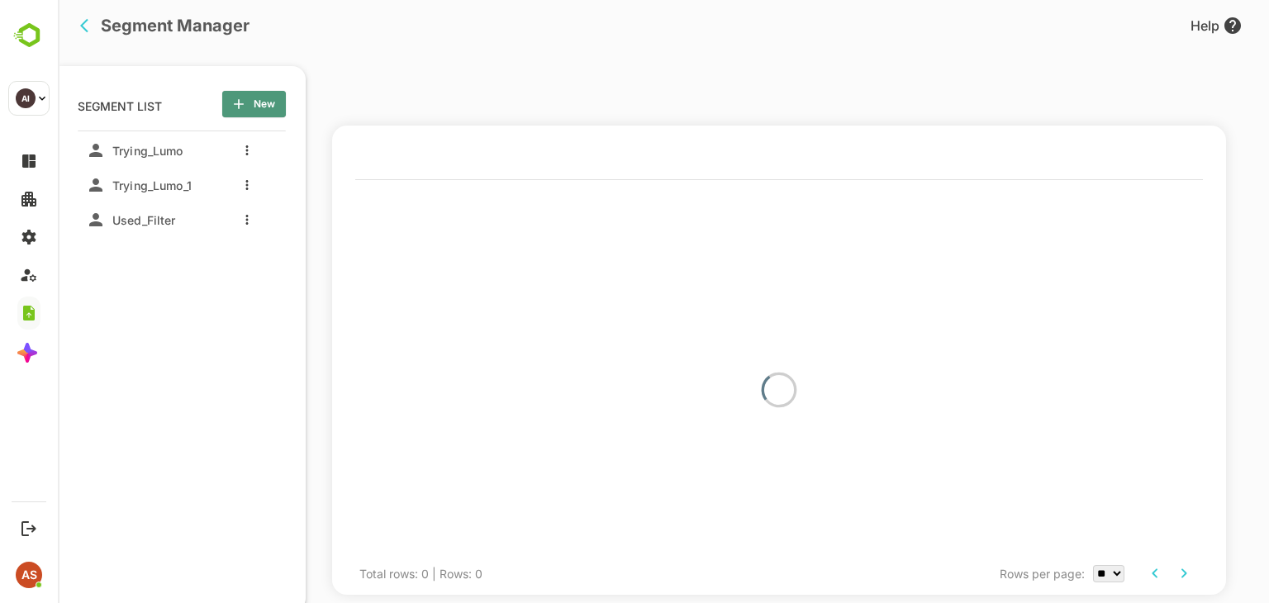
click at [244, 102] on icon "button" at bounding box center [238, 104] width 17 height 17
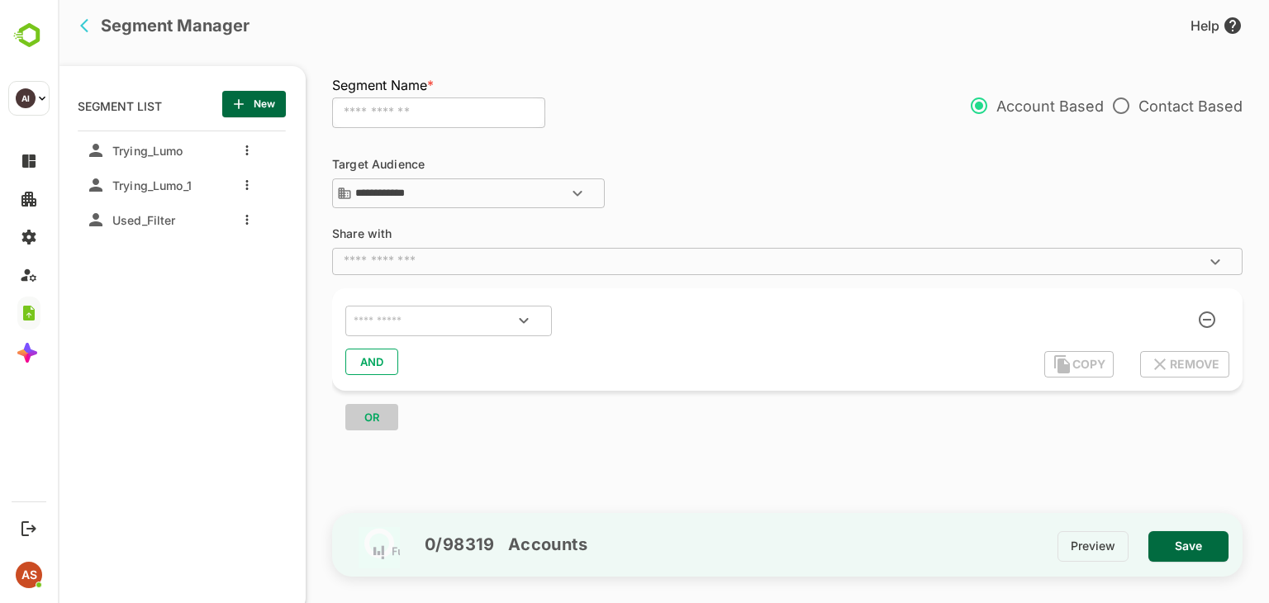
click at [454, 107] on input "text" at bounding box center [438, 112] width 213 height 31
click at [1216, 538] on button "Save" at bounding box center [1188, 546] width 80 height 31
click at [335, 113] on input "***" at bounding box center [438, 112] width 213 height 31
type input "****"
click at [395, 266] on input "text" at bounding box center [773, 261] width 873 height 17
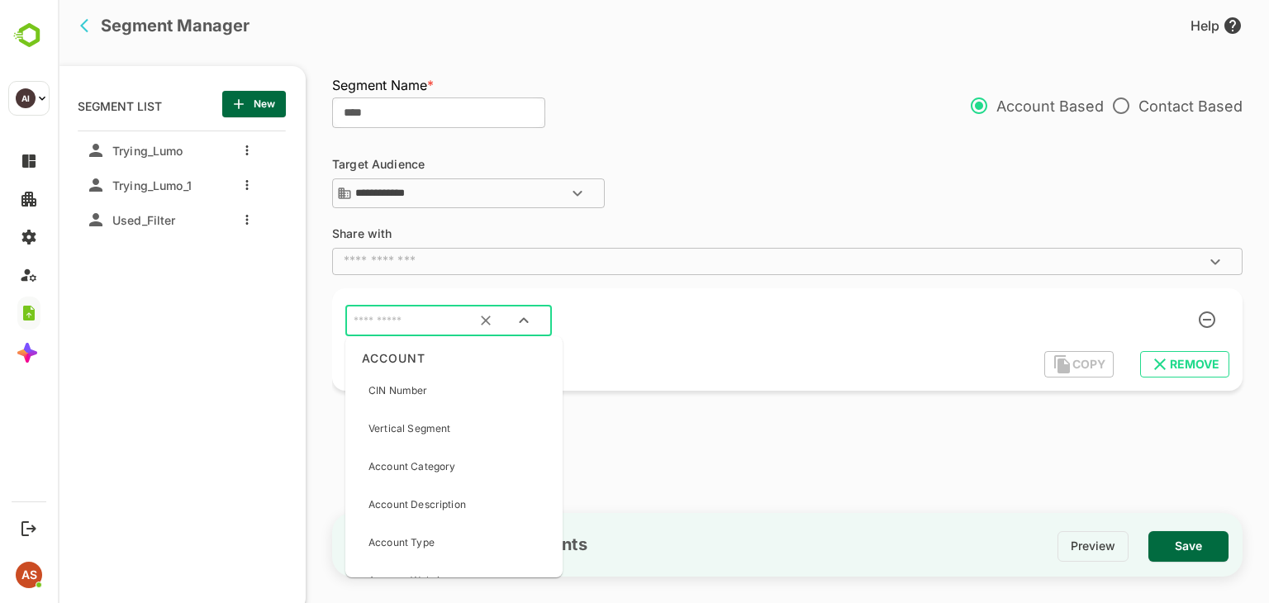
click at [433, 328] on input "text" at bounding box center [427, 321] width 155 height 21
click at [419, 394] on p "CIN Number" at bounding box center [397, 390] width 59 height 15
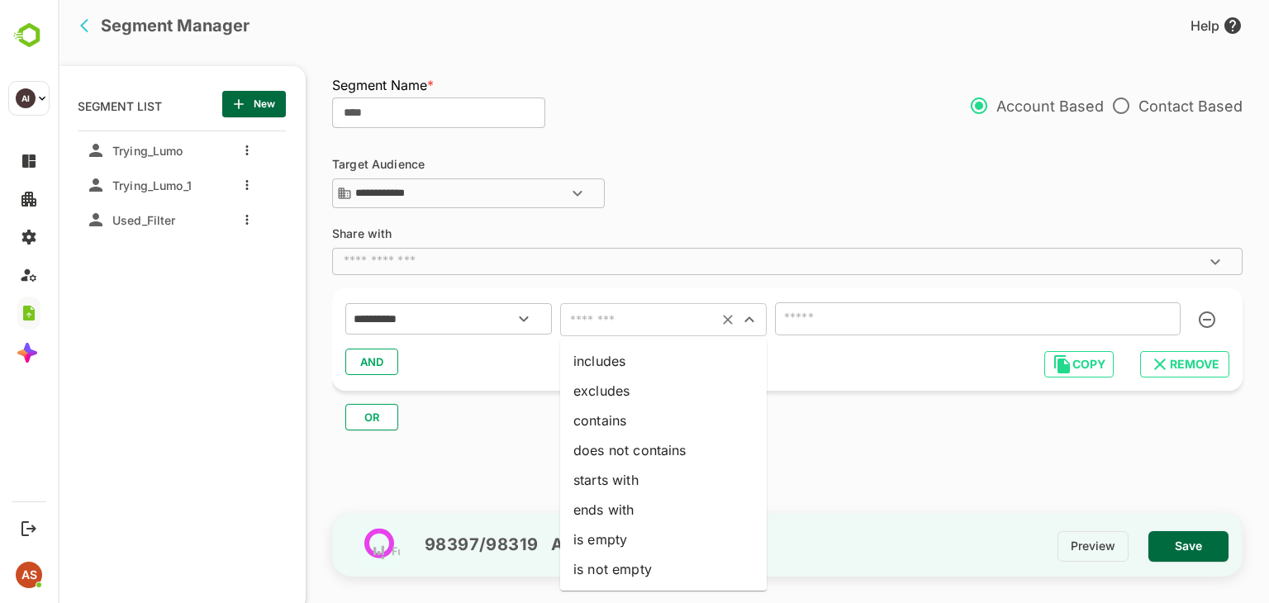
click at [595, 324] on input "text" at bounding box center [639, 319] width 148 height 23
click at [618, 362] on li "includes" at bounding box center [663, 361] width 206 height 30
type input "********"
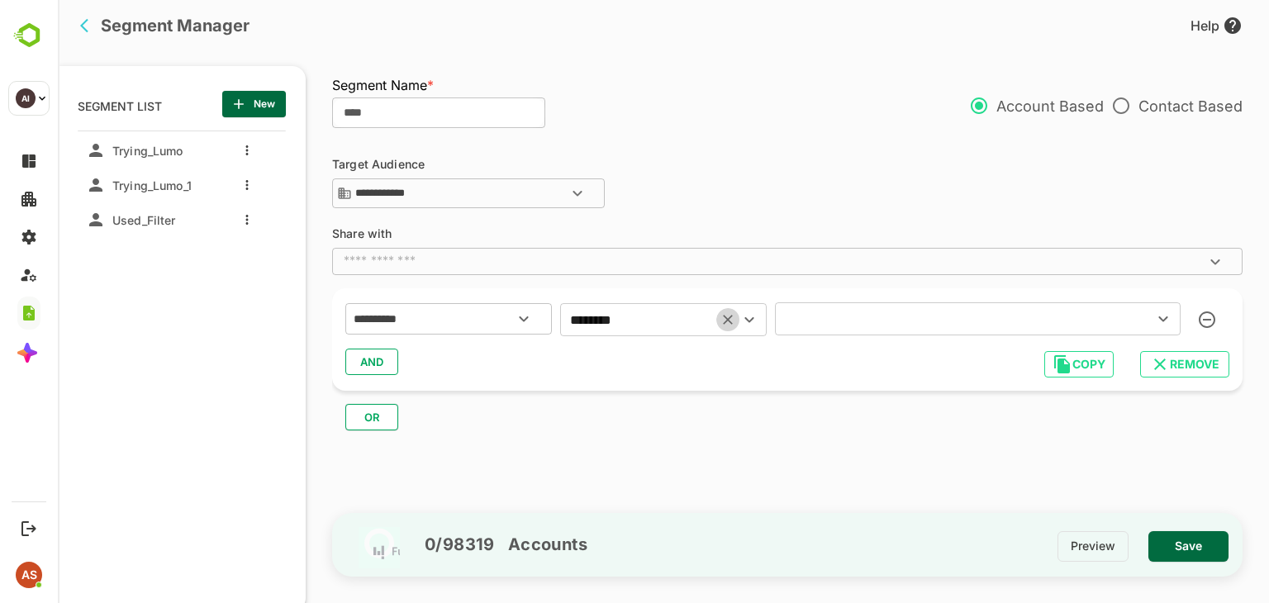
click at [727, 320] on icon "Clear" at bounding box center [728, 320] width 10 height 10
click at [631, 306] on div "​" at bounding box center [663, 319] width 206 height 33
click at [753, 316] on icon "Open" at bounding box center [749, 320] width 20 height 20
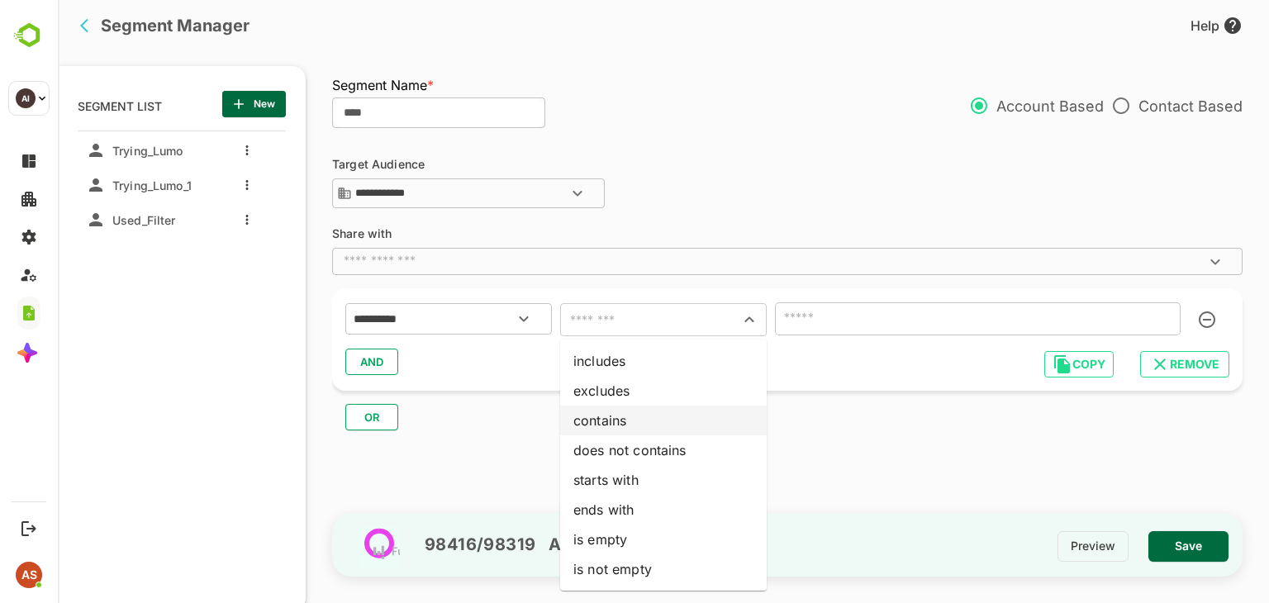
click at [668, 421] on li "contains" at bounding box center [663, 420] width 206 height 30
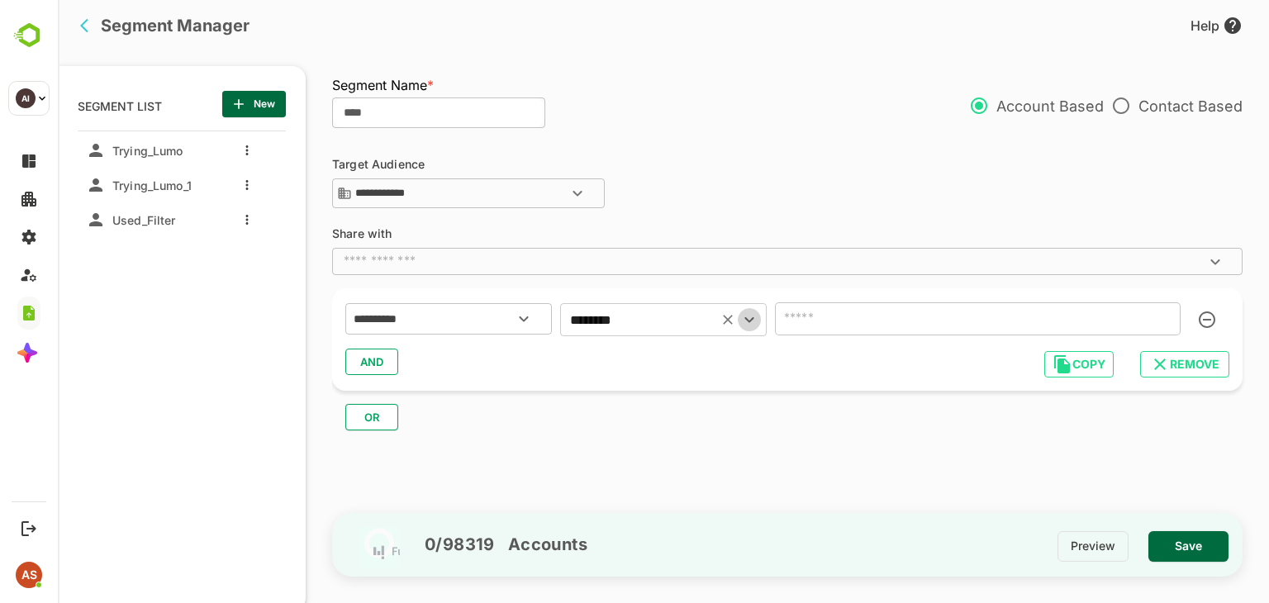
click at [752, 324] on icon "Open" at bounding box center [749, 320] width 20 height 20
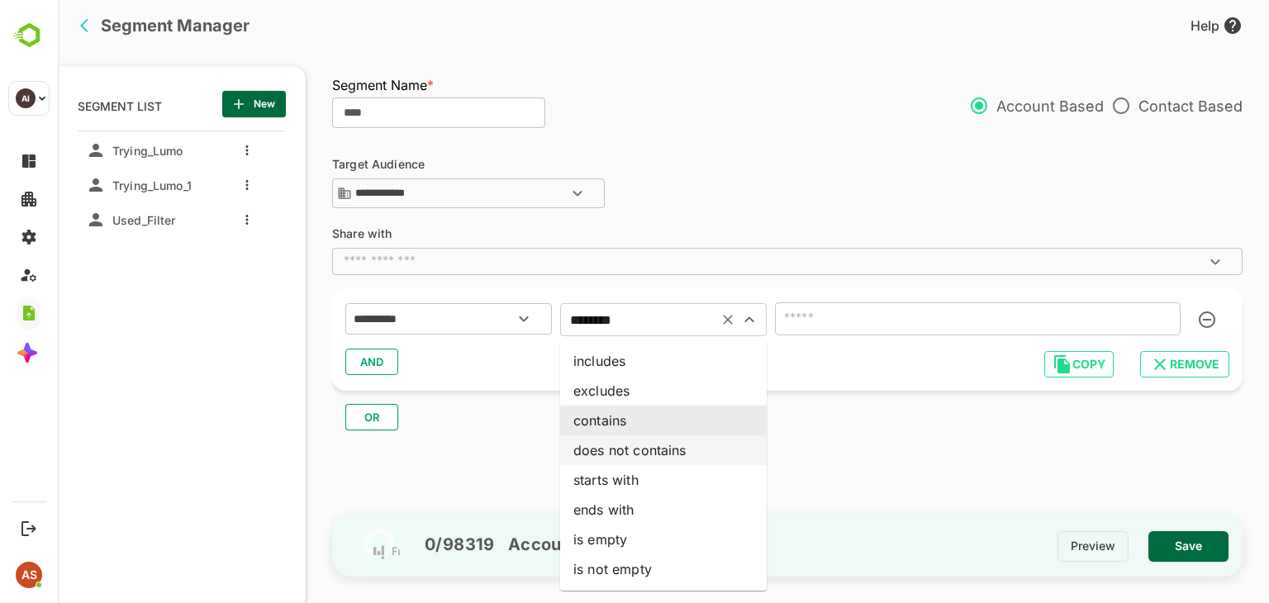
click at [644, 448] on li "does not contains" at bounding box center [663, 450] width 206 height 30
type input "**********"
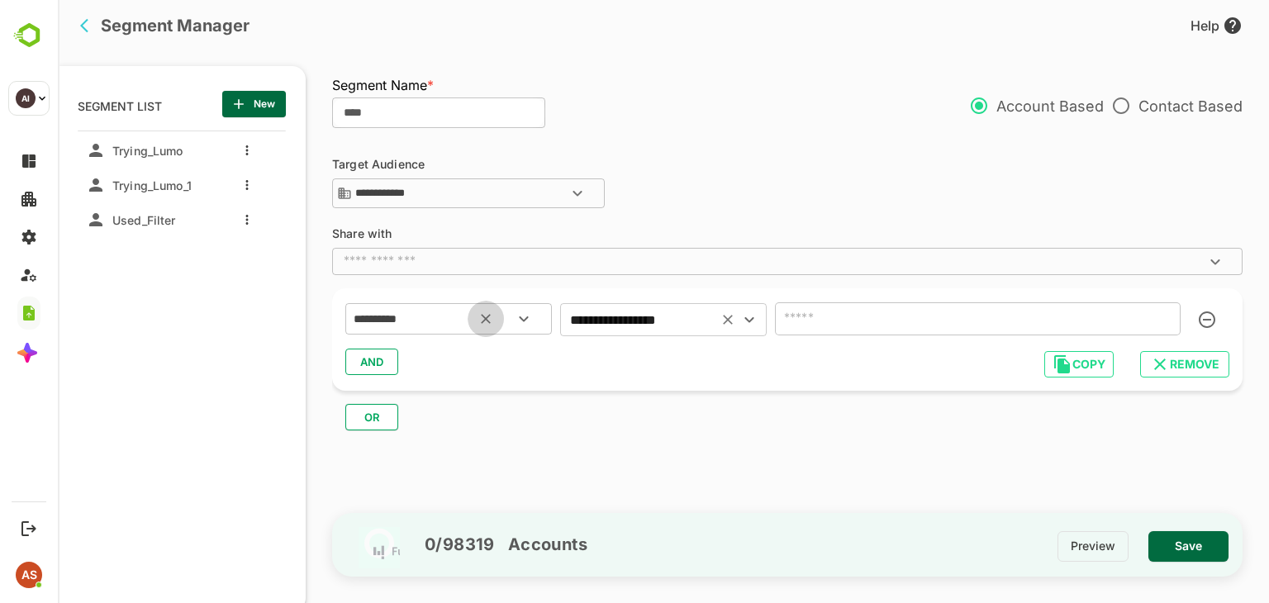
click at [485, 314] on icon "Clear" at bounding box center [485, 319] width 17 height 17
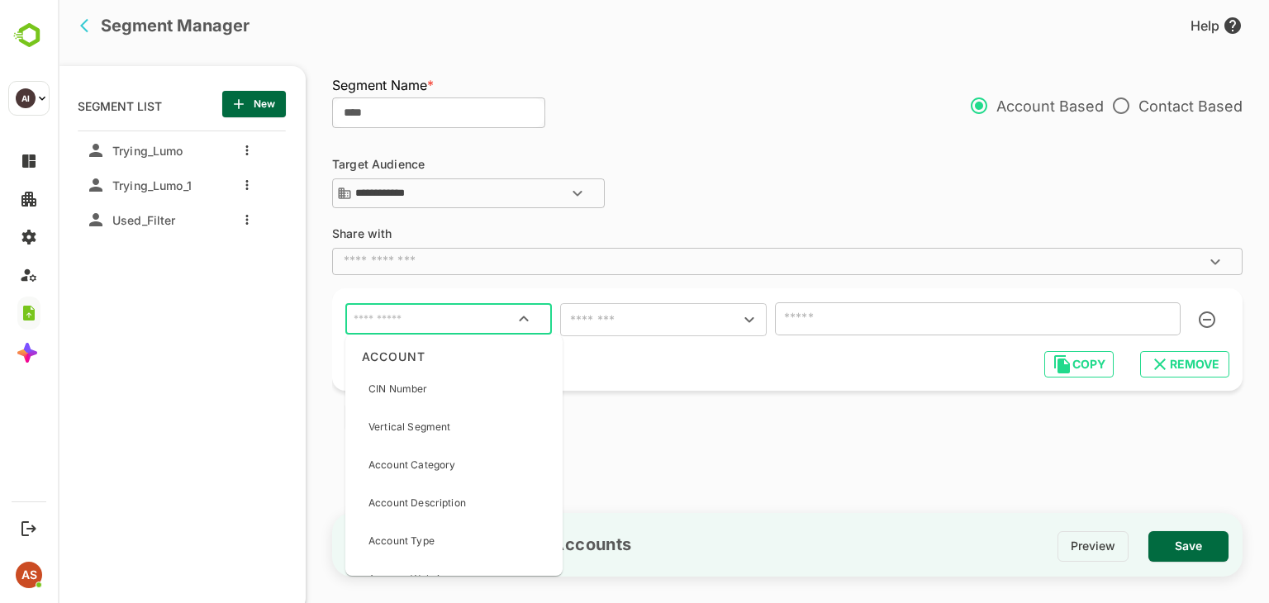
click at [485, 314] on input "text" at bounding box center [448, 318] width 197 height 21
type input "****"
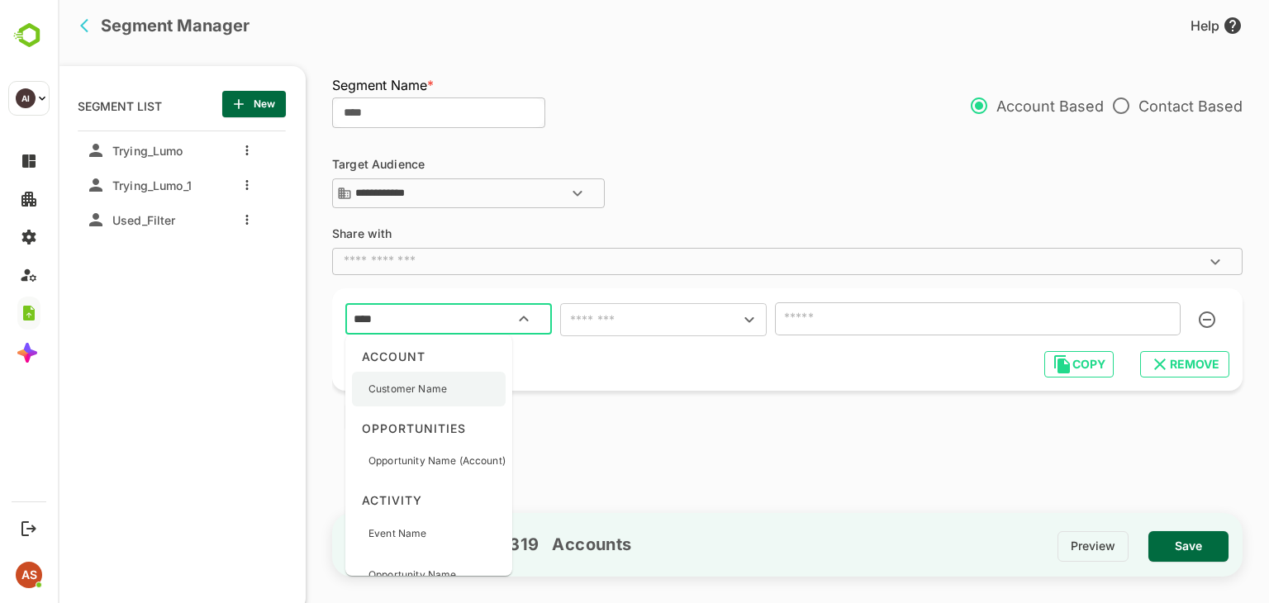
click at [426, 390] on p "Customer Name" at bounding box center [407, 389] width 78 height 15
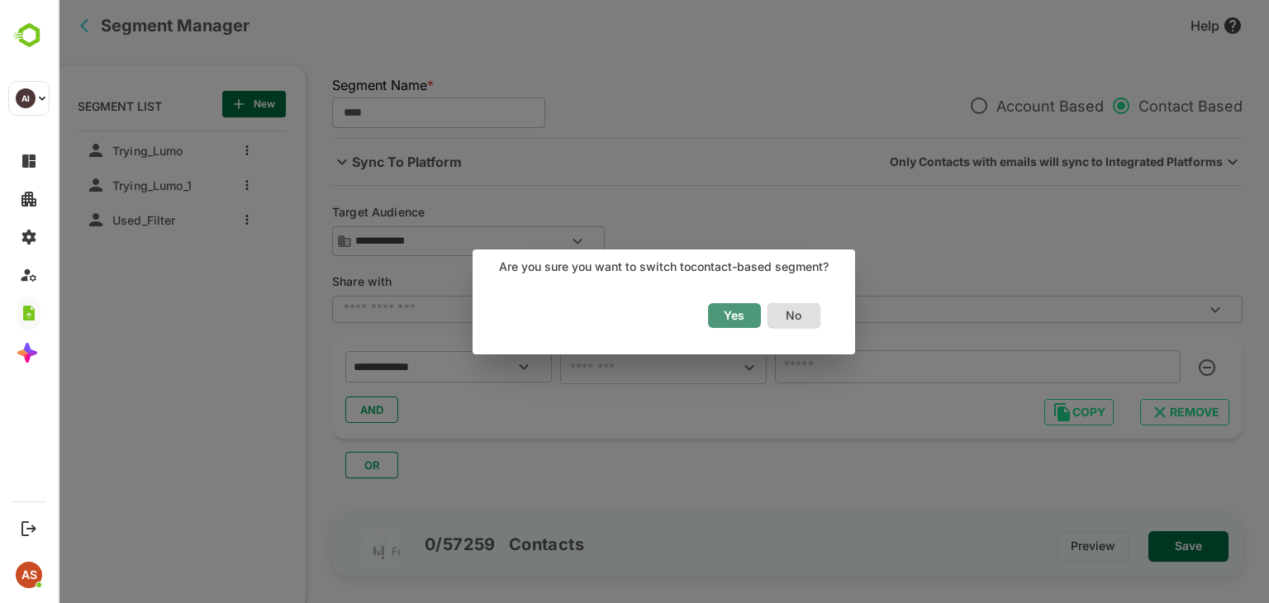
click at [728, 315] on span "Yes" at bounding box center [734, 315] width 36 height 21
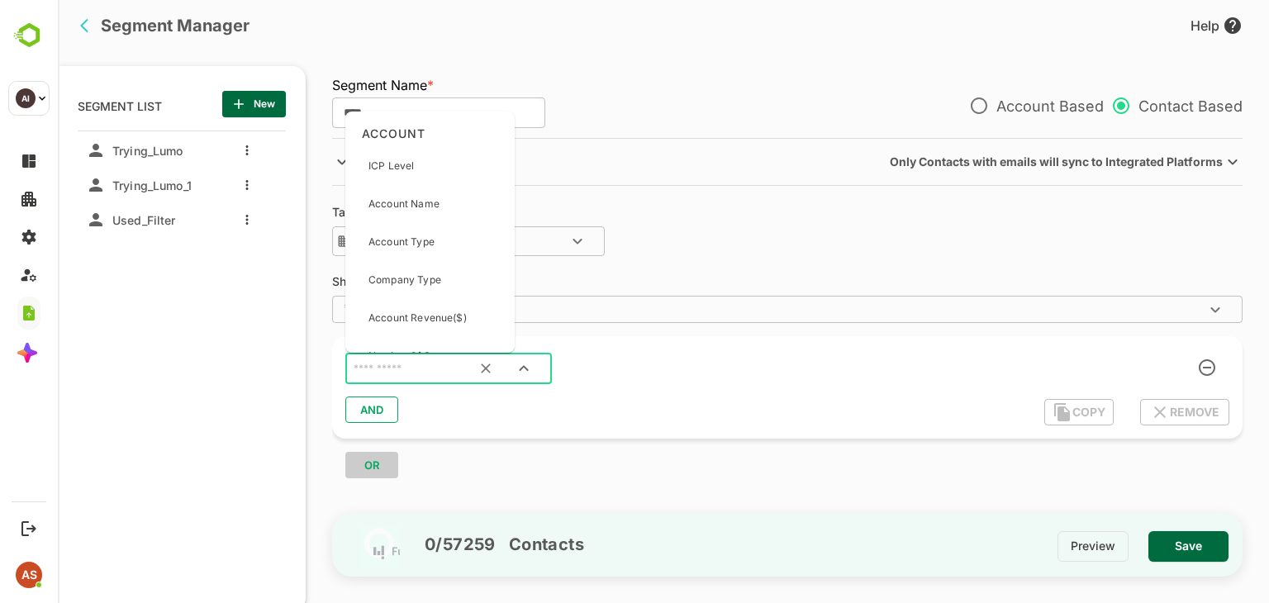
click at [463, 374] on input "text" at bounding box center [427, 368] width 155 height 21
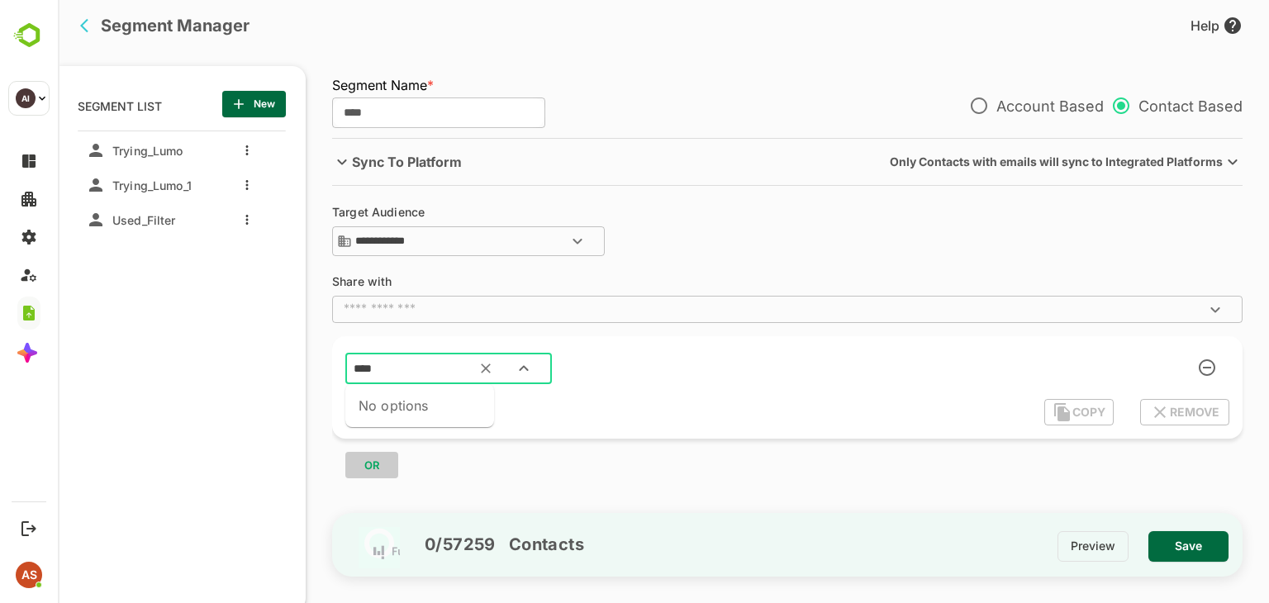
type input "***"
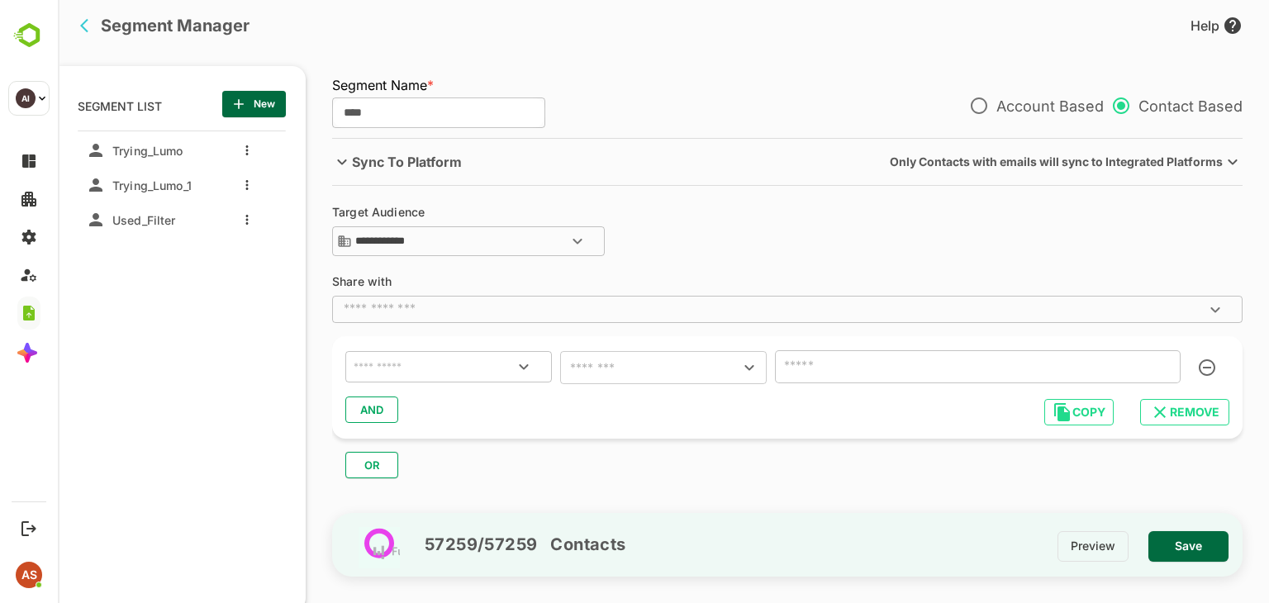
click at [420, 351] on div "​" at bounding box center [448, 366] width 206 height 31
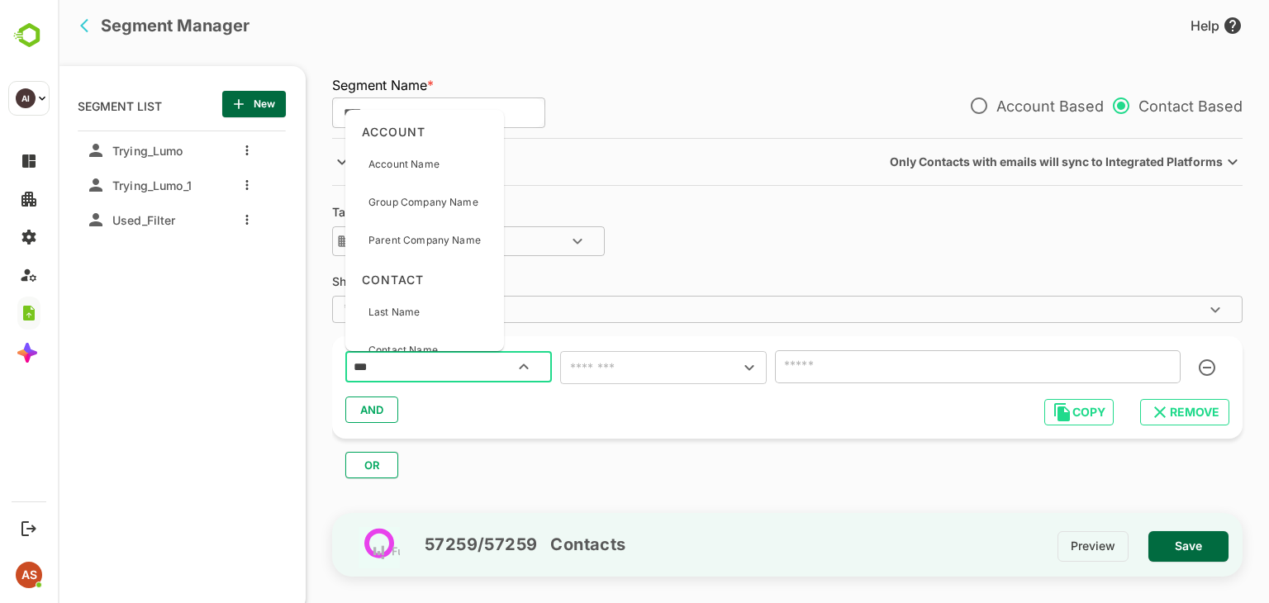
type input "****"
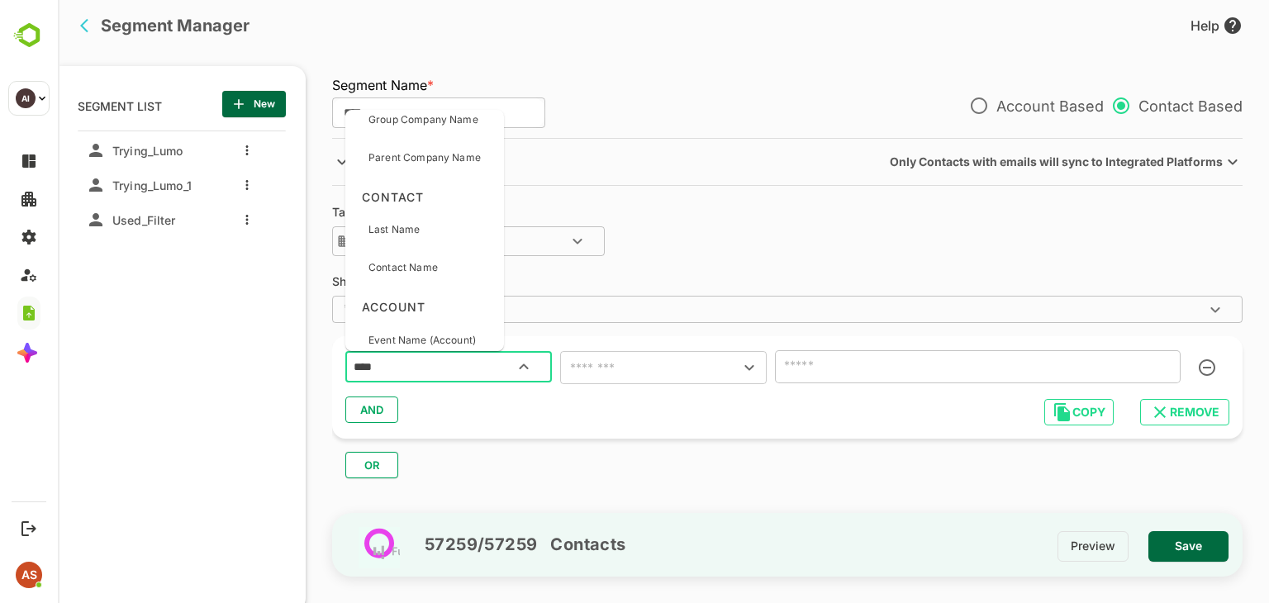
scroll to position [86, 0]
click at [418, 269] on p "Contact Name" at bounding box center [402, 264] width 69 height 15
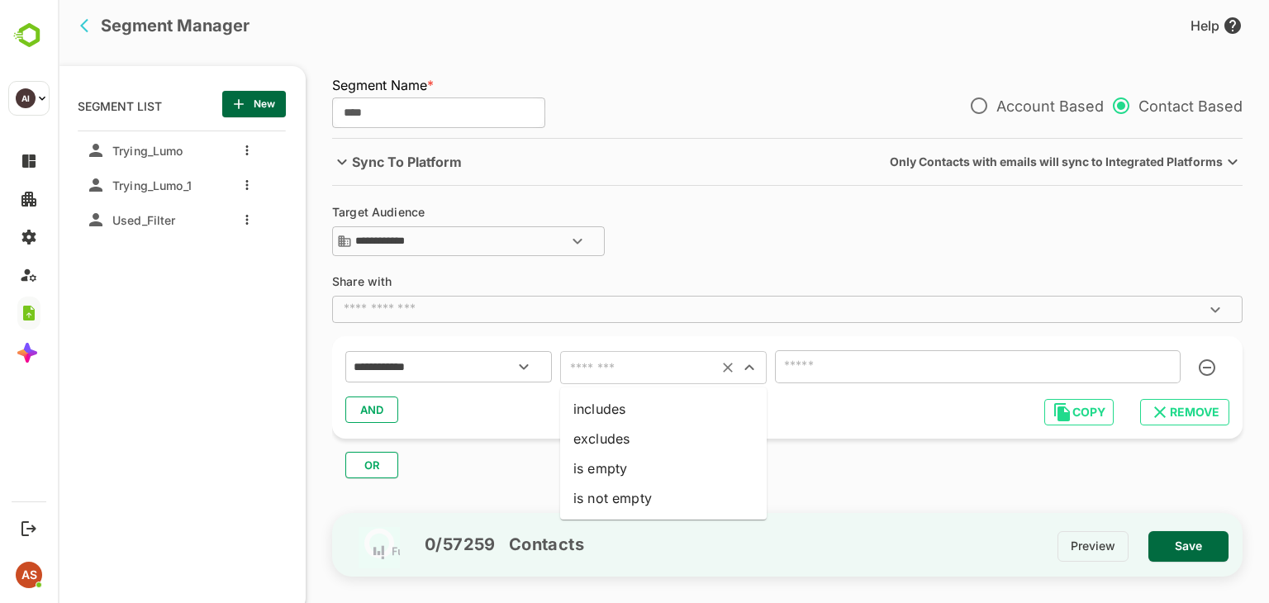
click at [631, 366] on input "text" at bounding box center [639, 367] width 148 height 23
click at [605, 405] on li "includes" at bounding box center [663, 409] width 206 height 30
type input "********"
click at [479, 362] on icon "Clear" at bounding box center [485, 366] width 17 height 17
click at [1212, 369] on div "​ ​" at bounding box center [787, 367] width 884 height 36
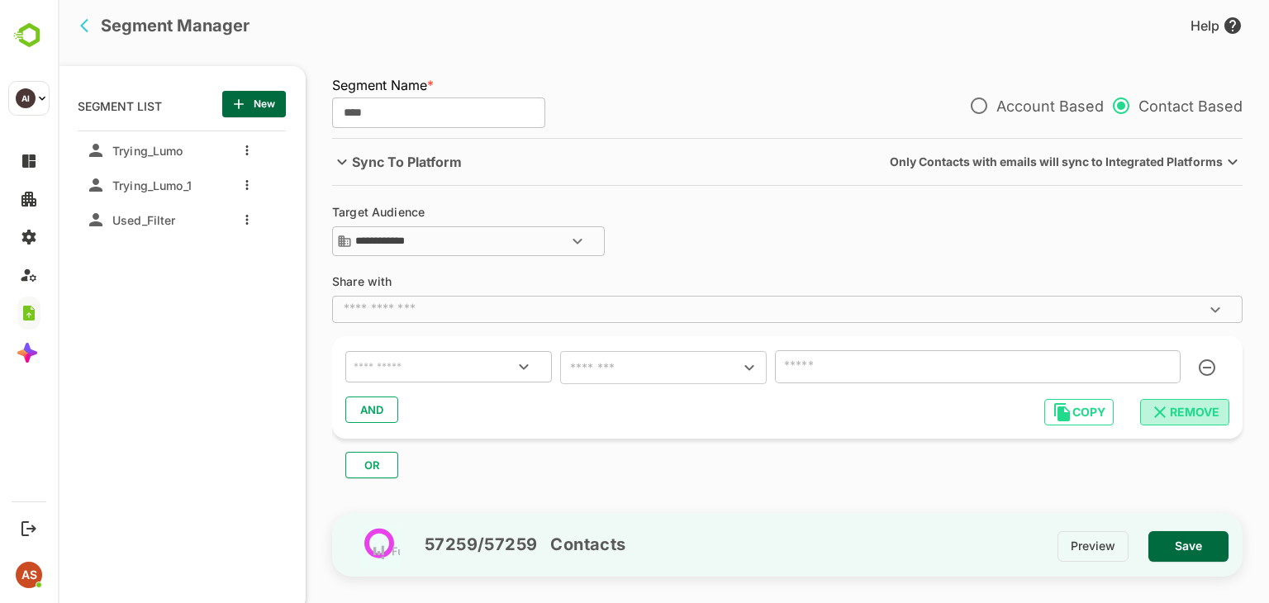
click at [1185, 410] on span "REMOVE" at bounding box center [1184, 411] width 63 height 21
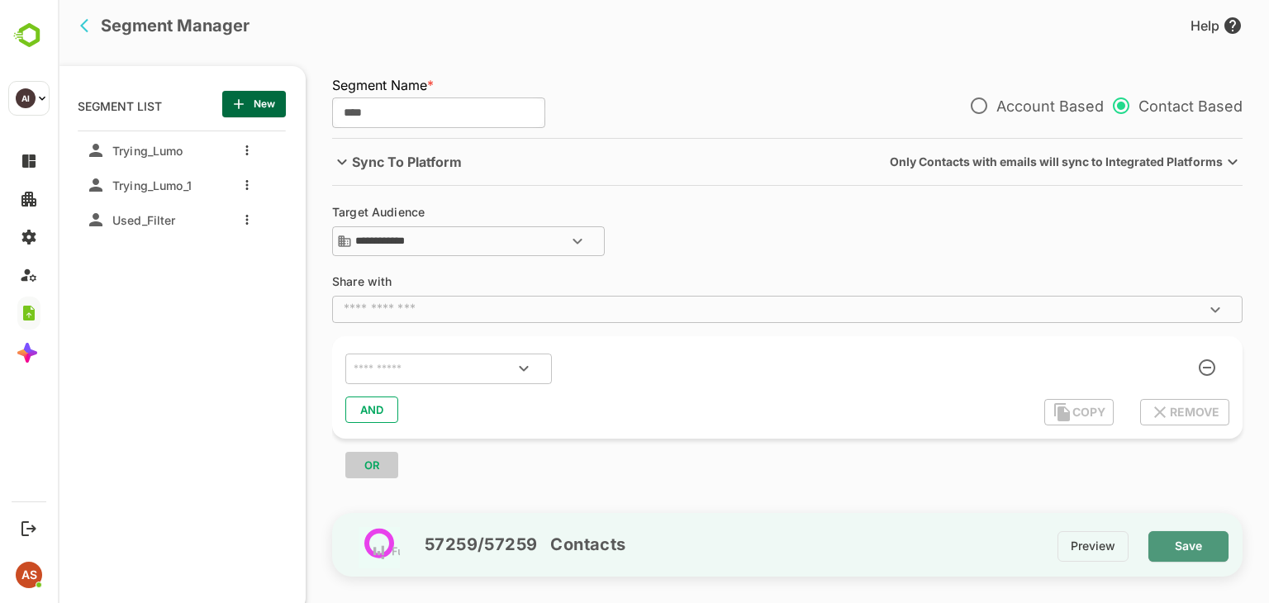
click at [1189, 545] on span "Save" at bounding box center [1188, 545] width 54 height 21
click at [246, 151] on icon "more actions" at bounding box center [247, 150] width 2 height 10
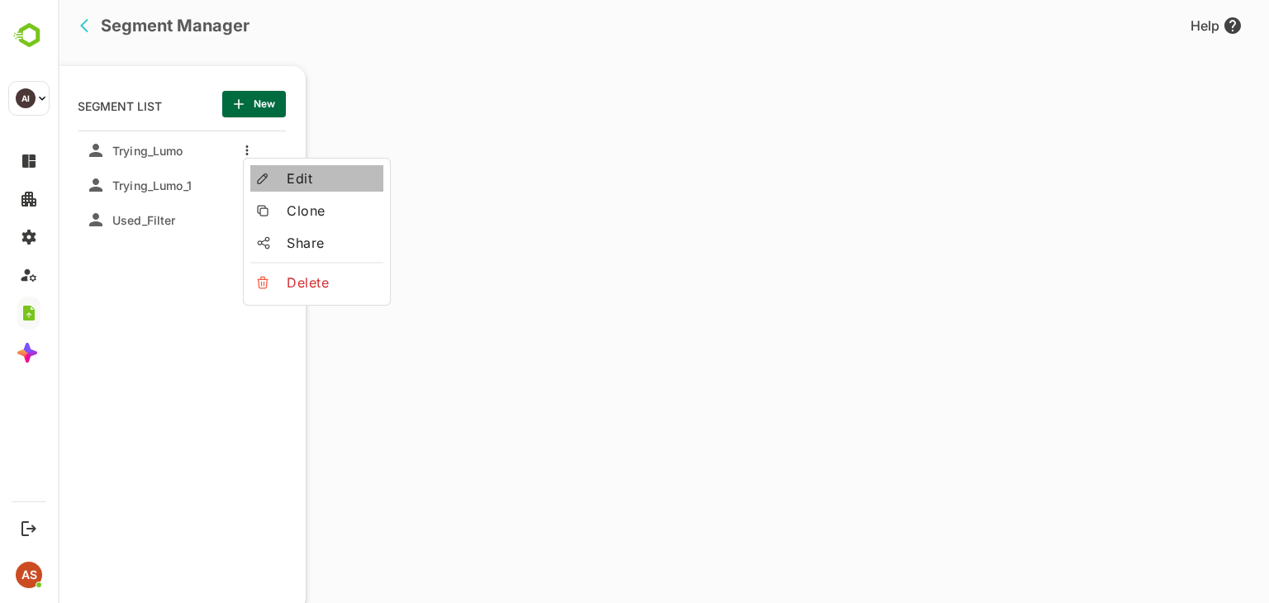
click at [278, 183] on div at bounding box center [272, 179] width 30 height 12
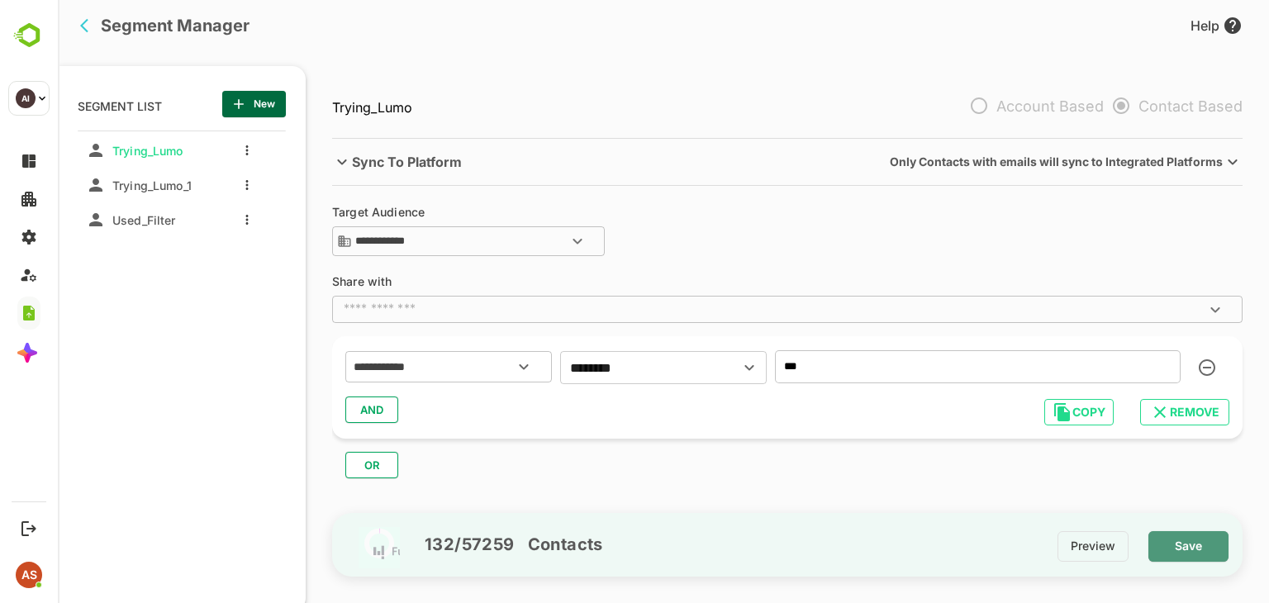
click at [1216, 539] on button "Save" at bounding box center [1188, 546] width 80 height 31
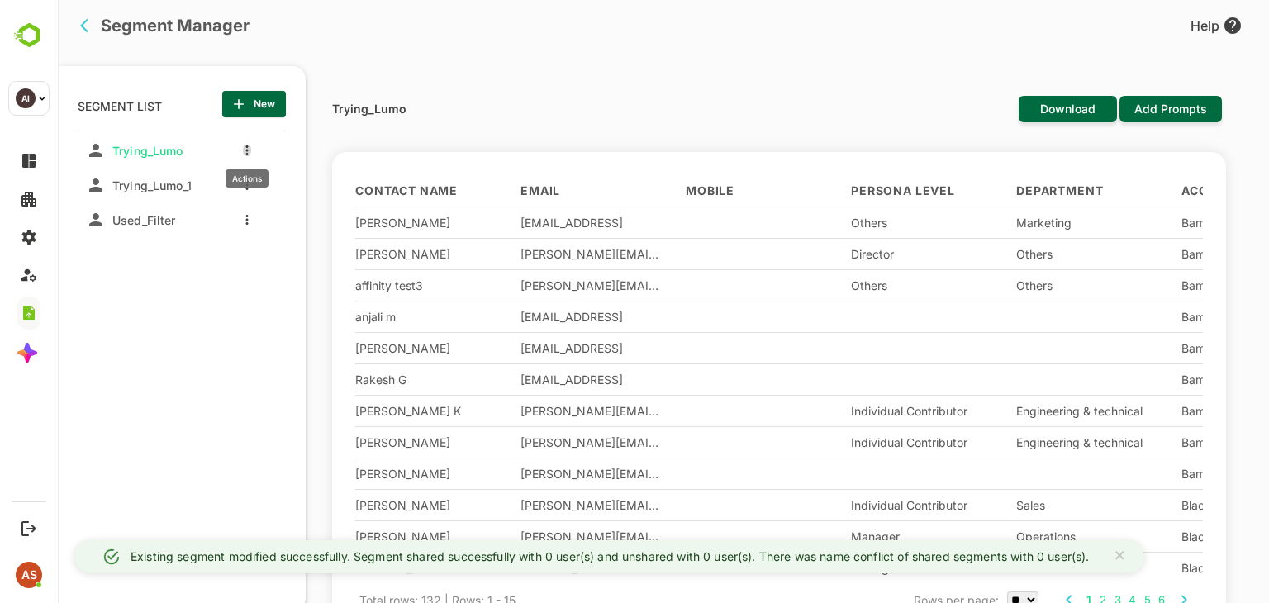
click at [245, 149] on icon "more actions" at bounding box center [246, 150] width 3 height 10
click at [287, 211] on span "Clone" at bounding box center [332, 211] width 90 height 20
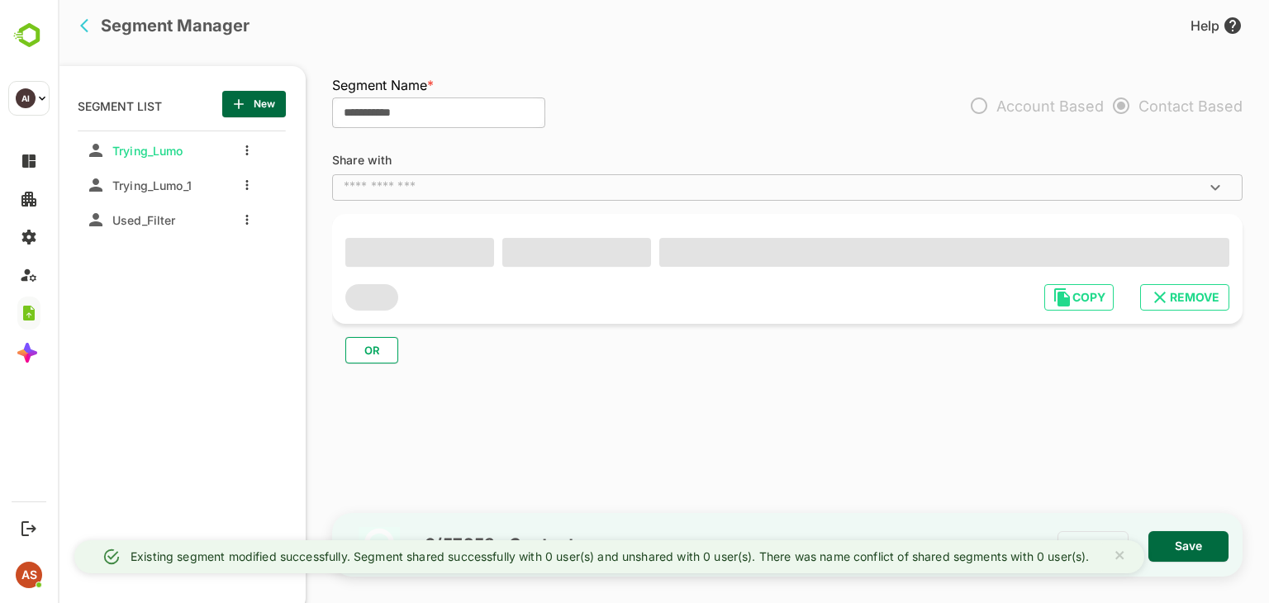
type input "**********"
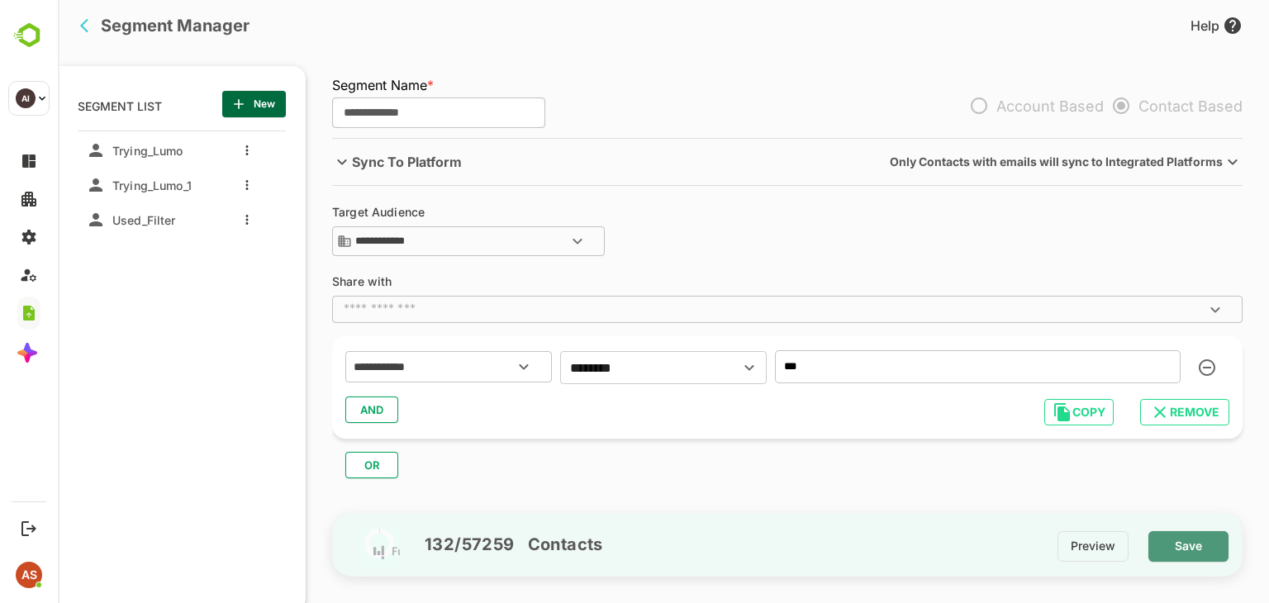
click at [1172, 543] on span "Save" at bounding box center [1188, 545] width 54 height 21
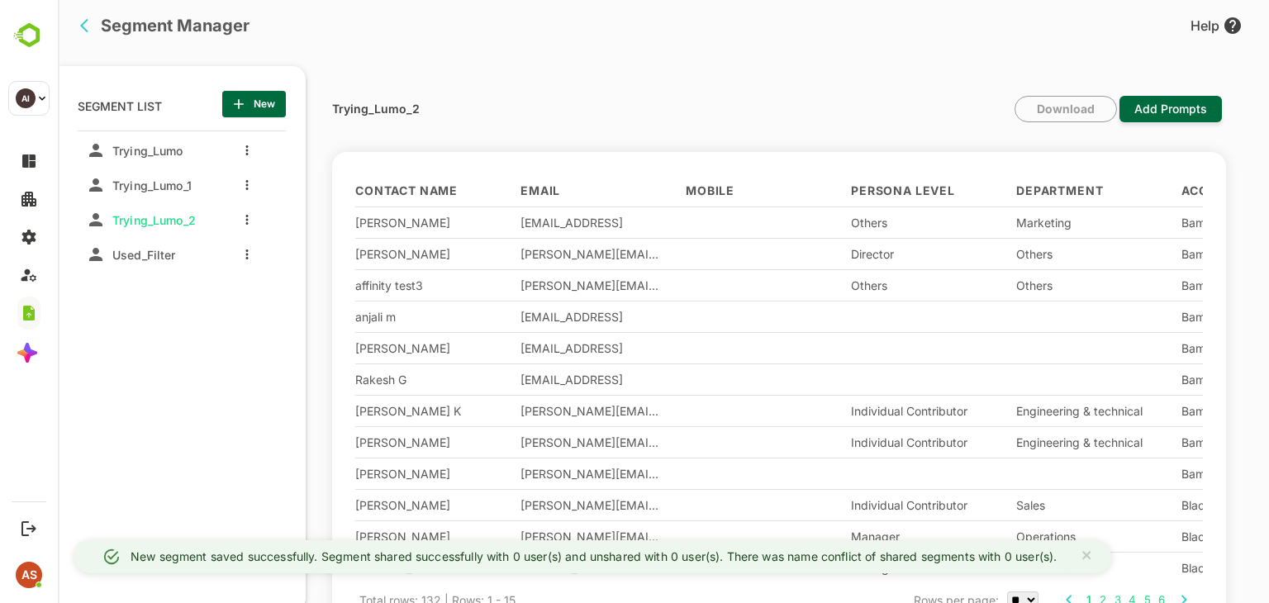
click at [83, 30] on icon "back" at bounding box center [88, 25] width 17 height 17
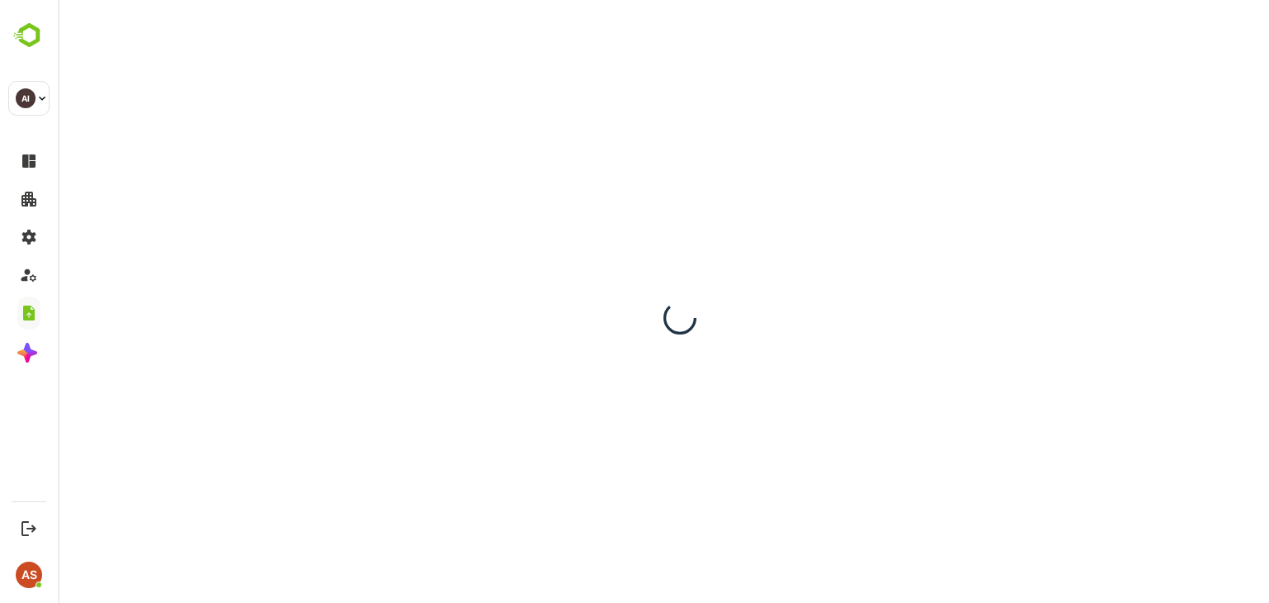
scroll to position [0, 0]
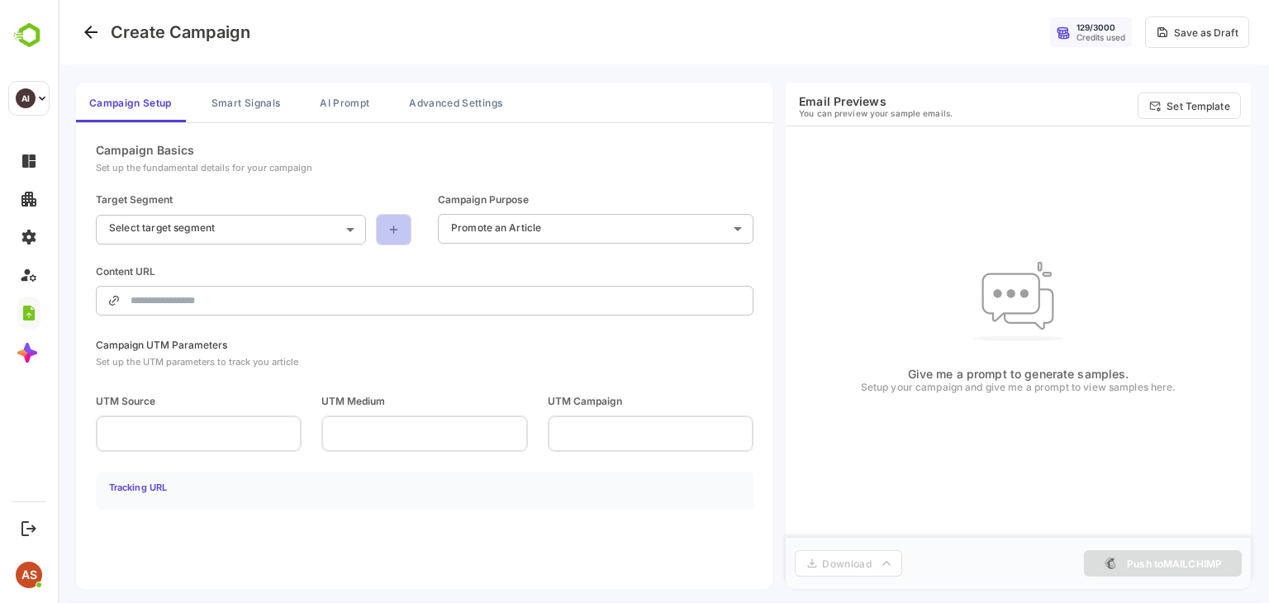
click at [400, 227] on icon at bounding box center [394, 229] width 14 height 13
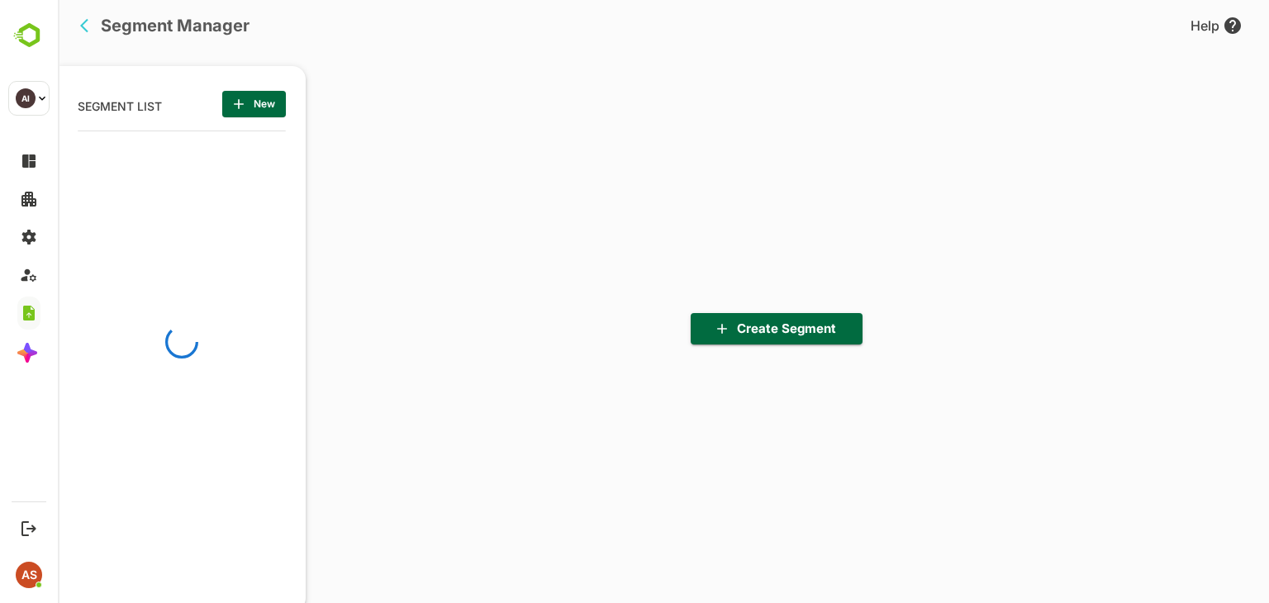
scroll to position [418, 204]
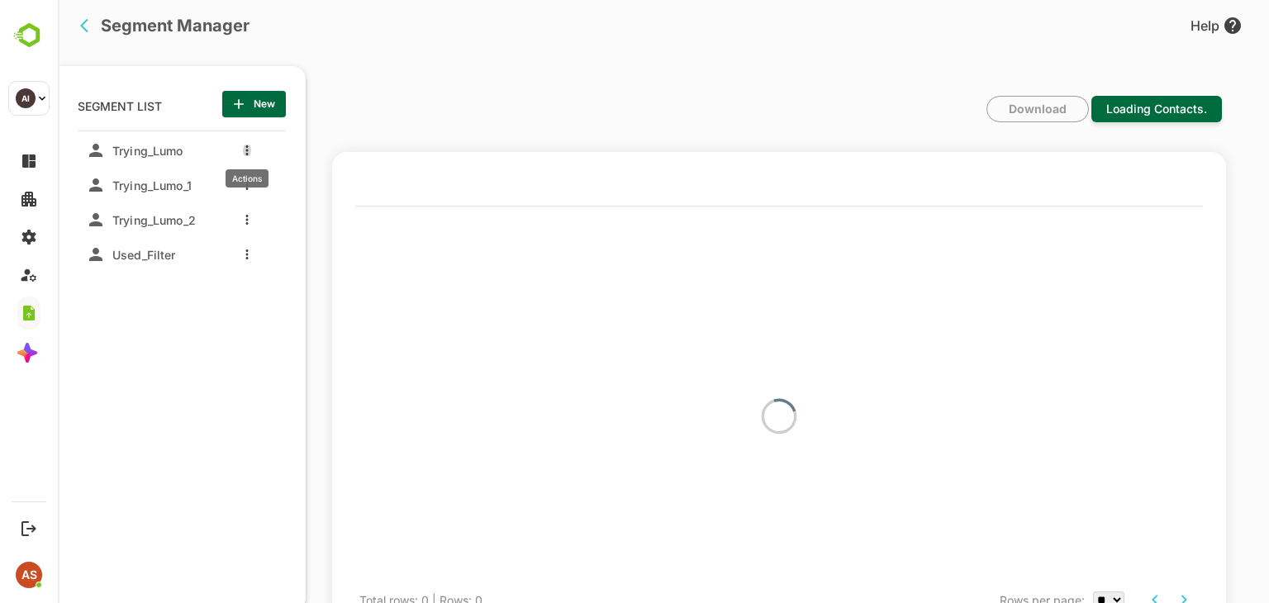
click at [243, 149] on button "more actions" at bounding box center [247, 150] width 8 height 15
click at [1231, 21] on div at bounding box center [663, 301] width 1211 height 603
click at [246, 150] on icon "more actions" at bounding box center [247, 150] width 2 height 10
click at [274, 175] on div at bounding box center [272, 179] width 30 height 12
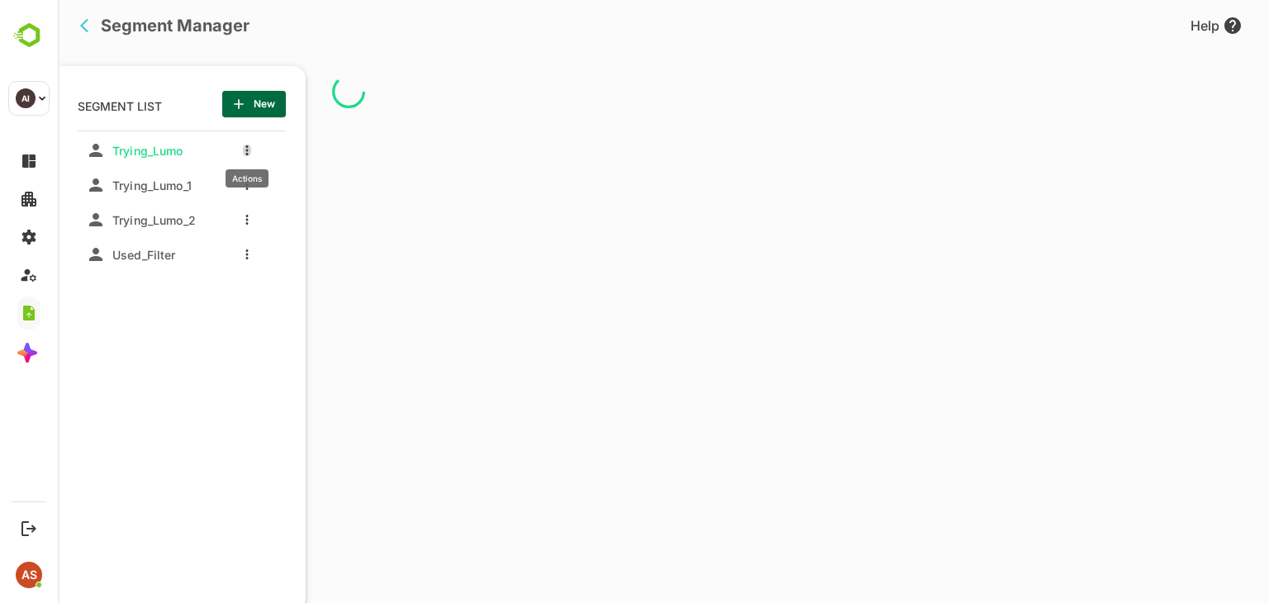
click at [246, 153] on icon "more actions" at bounding box center [246, 150] width 3 height 10
click at [292, 215] on span "Clone" at bounding box center [332, 211] width 90 height 20
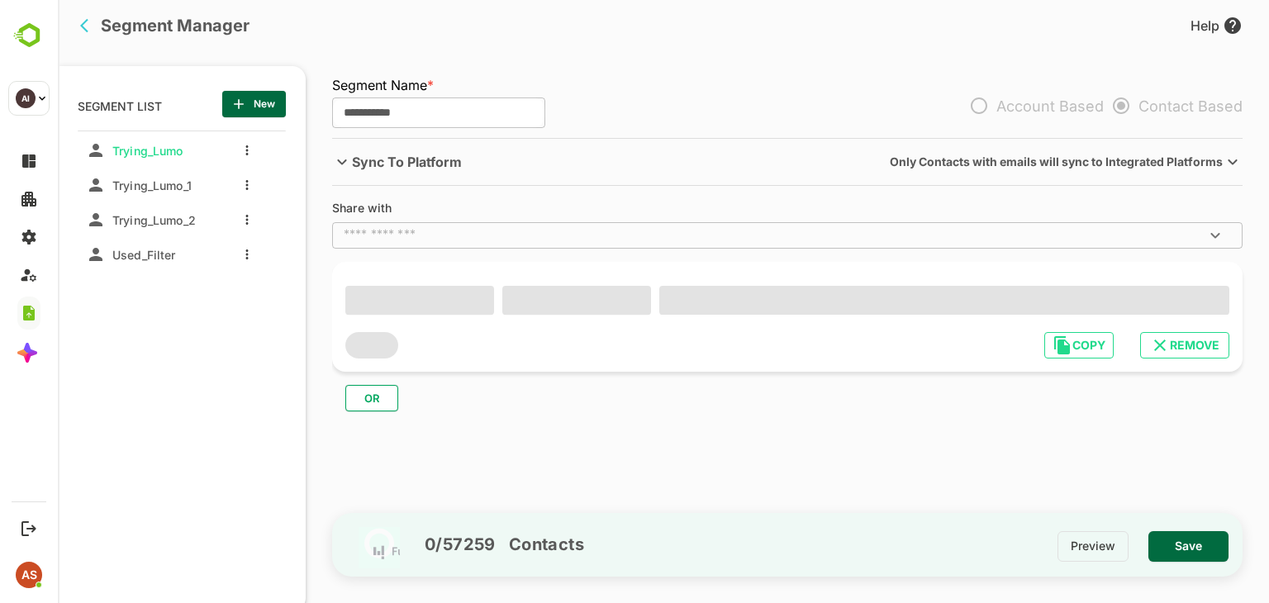
type input "**********"
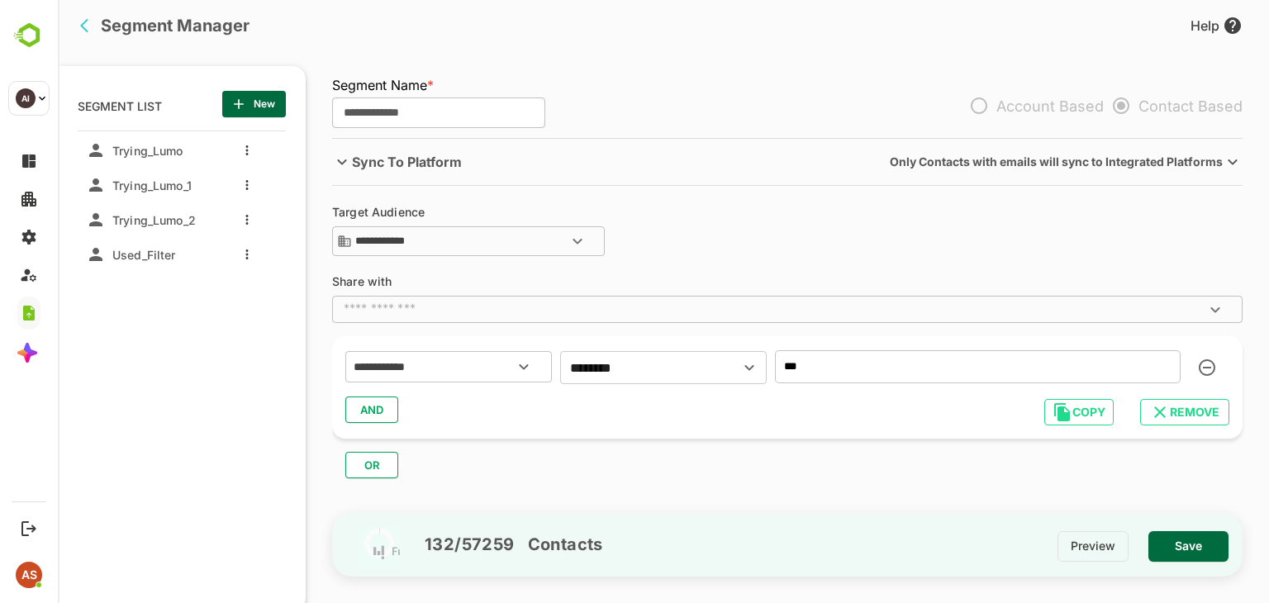
click at [240, 148] on div at bounding box center [243, 150] width 66 height 30
click at [245, 155] on button "more actions" at bounding box center [247, 150] width 8 height 15
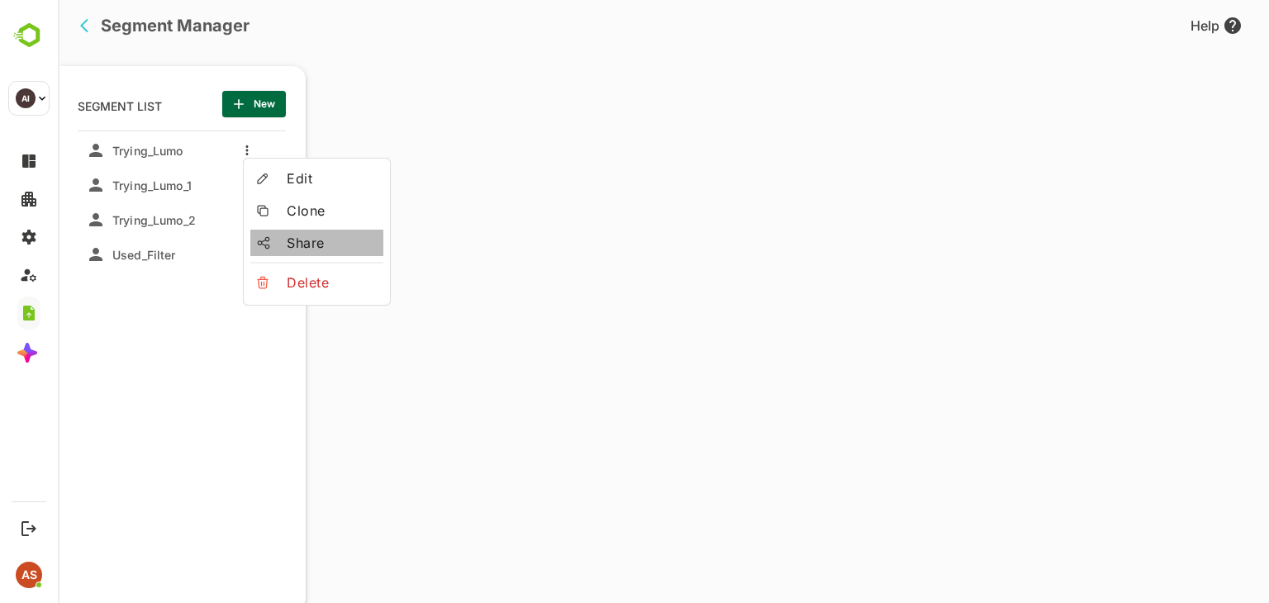
click at [301, 240] on span "Share" at bounding box center [332, 243] width 90 height 20
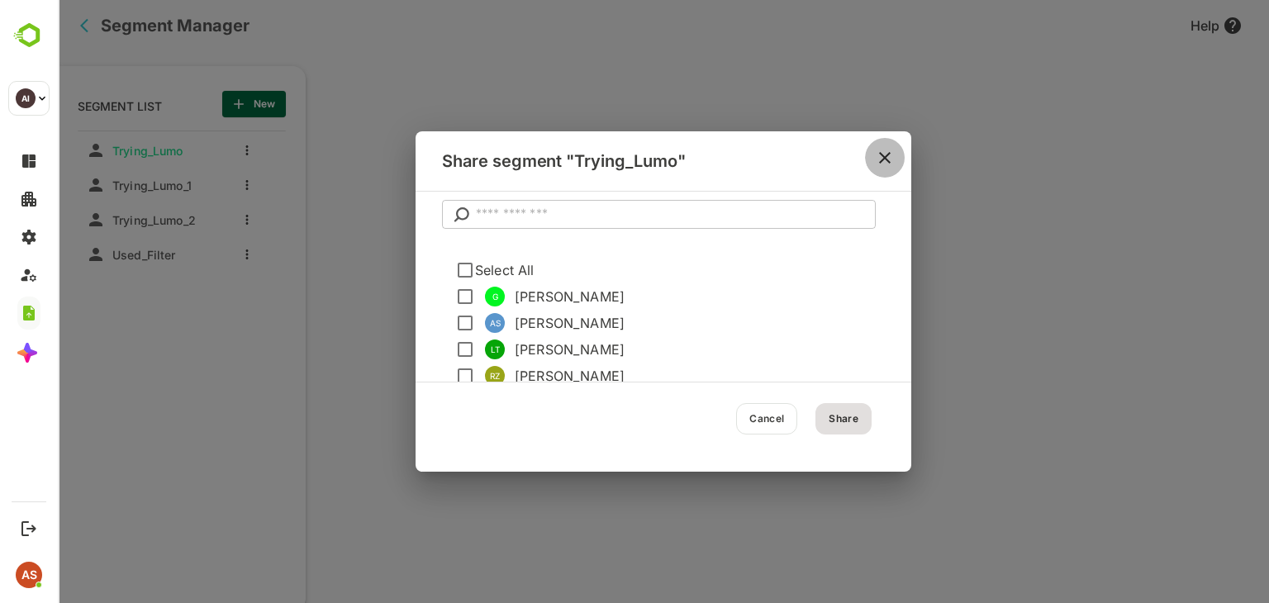
click at [879, 159] on icon "close" at bounding box center [885, 158] width 20 height 20
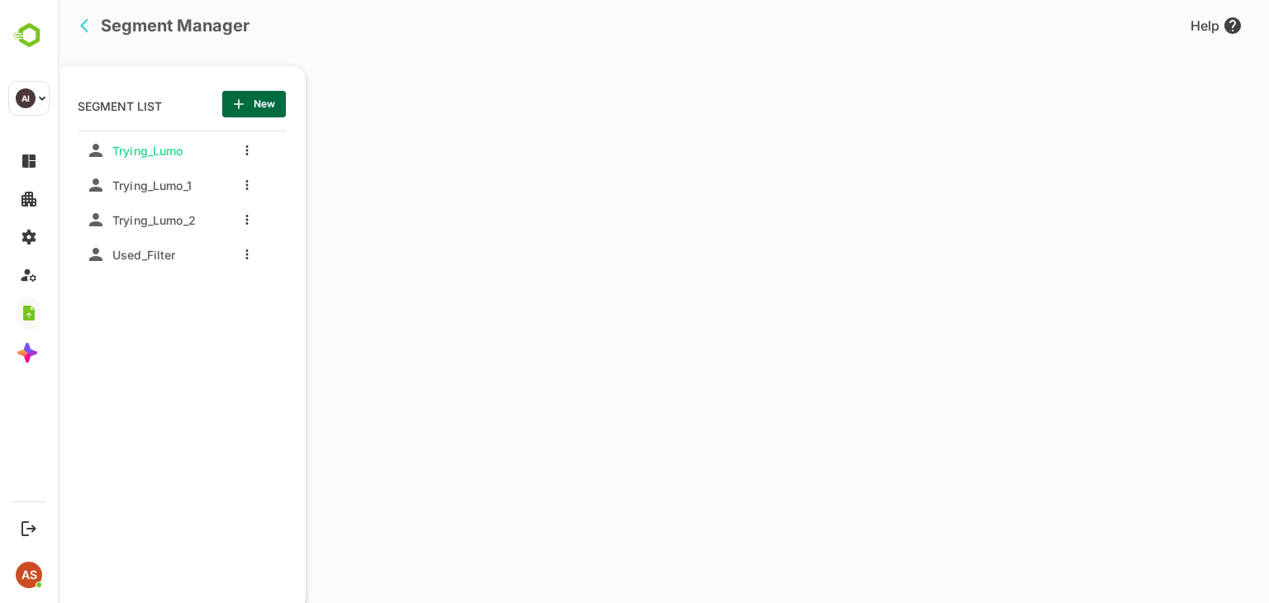
click at [240, 153] on div at bounding box center [243, 150] width 66 height 30
drag, startPoint x: 248, startPoint y: 154, endPoint x: 244, endPoint y: 216, distance: 62.9
click at [244, 216] on div "Trying_Lumo Trying_Lumo_1 Trying_Lumo_2 Used_Filter" at bounding box center [185, 199] width 215 height 139
click at [245, 216] on icon "more actions" at bounding box center [246, 220] width 3 height 10
click at [301, 363] on li "Delete" at bounding box center [316, 352] width 133 height 26
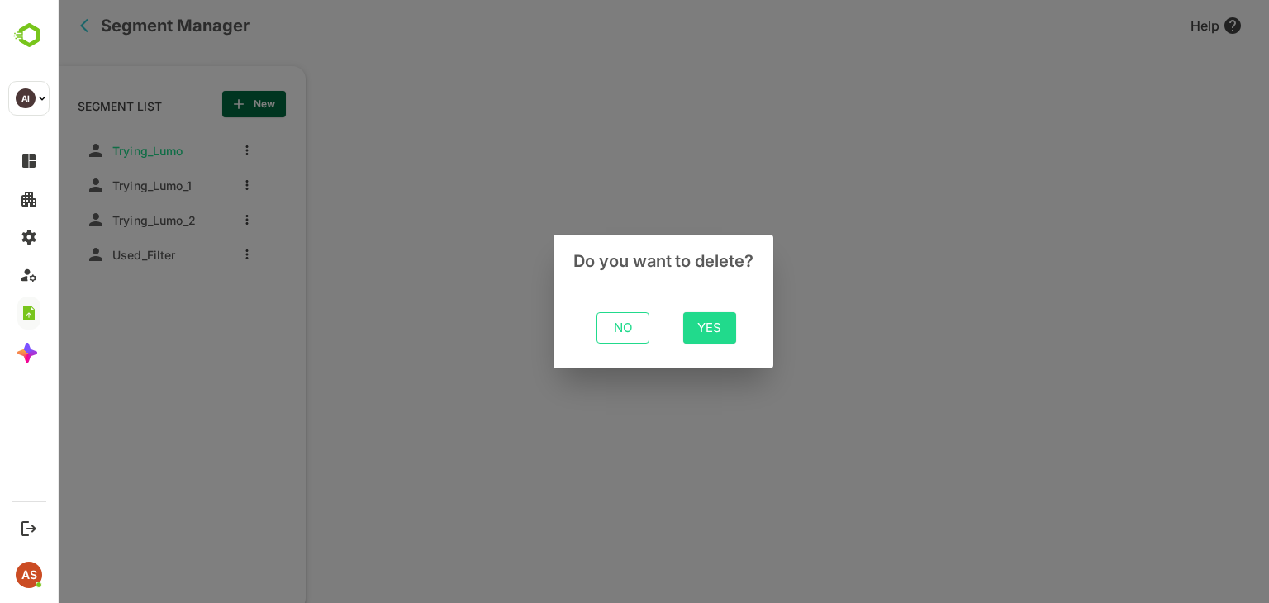
click at [634, 334] on span "No" at bounding box center [622, 327] width 26 height 21
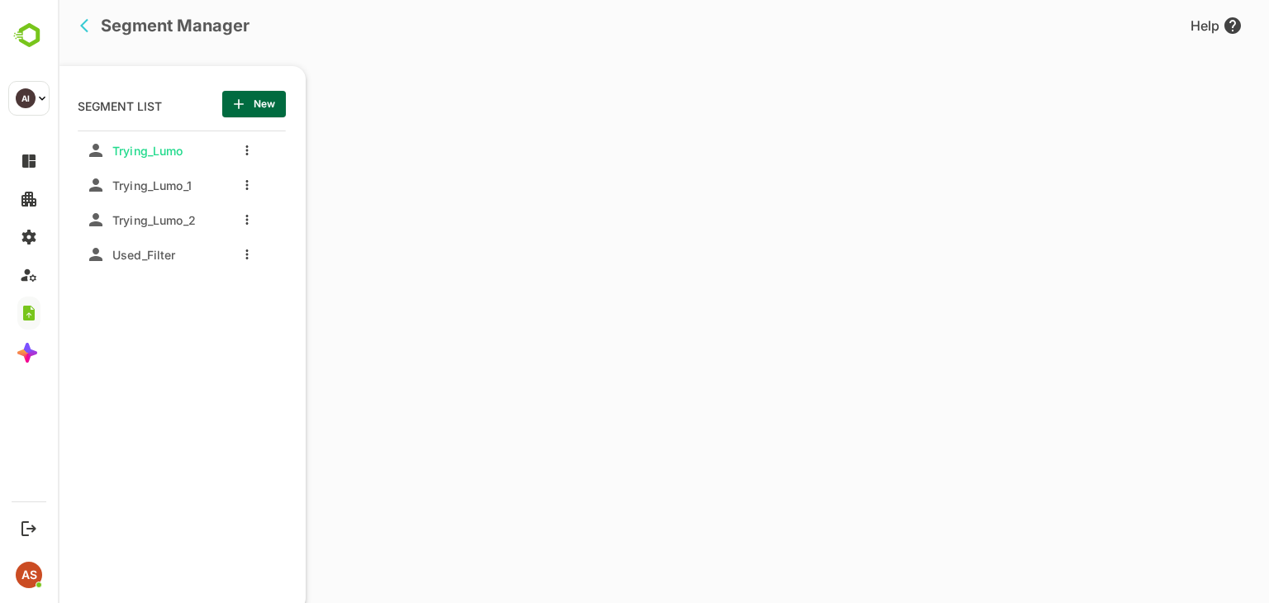
click at [241, 145] on div at bounding box center [243, 150] width 66 height 30
click at [249, 151] on button "more actions" at bounding box center [247, 150] width 8 height 15
click at [464, 378] on div at bounding box center [663, 301] width 1211 height 603
click at [89, 26] on icon "back" at bounding box center [88, 25] width 17 height 17
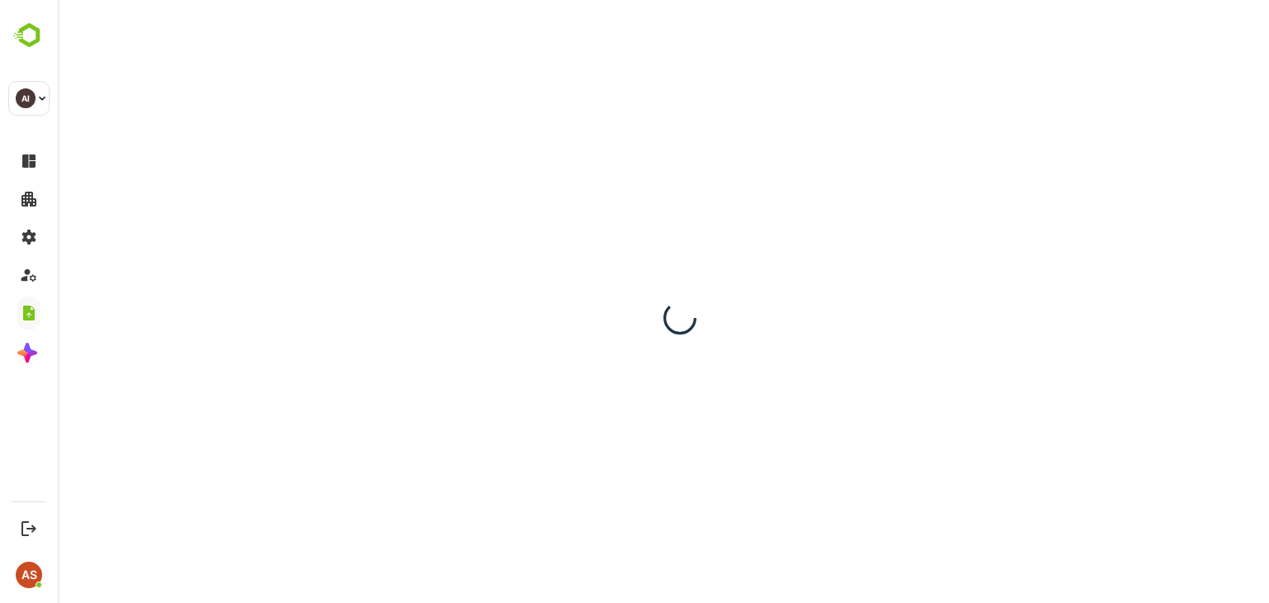
scroll to position [0, 0]
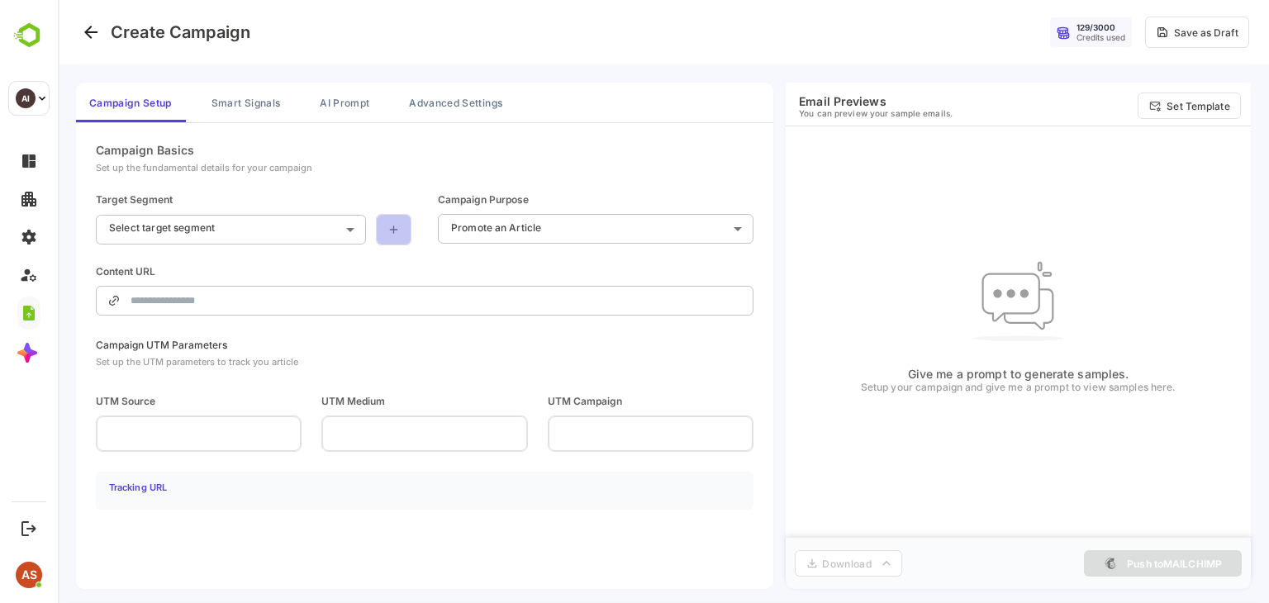
click at [393, 233] on icon at bounding box center [394, 229] width 14 height 13
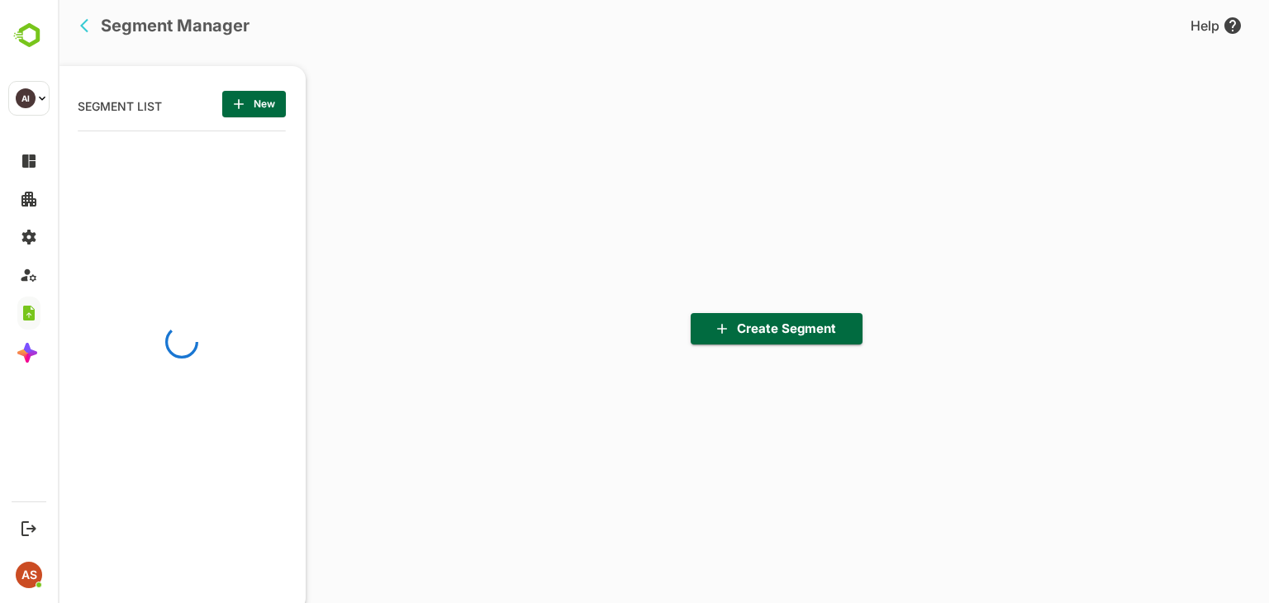
scroll to position [418, 204]
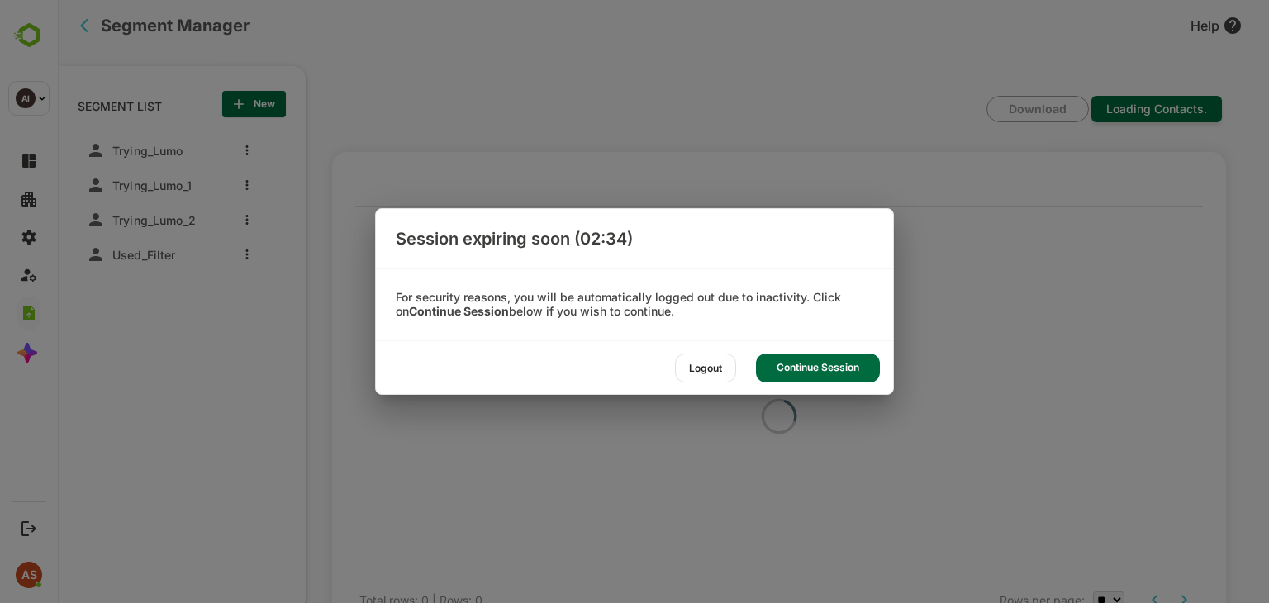
click at [826, 367] on div "Continue Session" at bounding box center [818, 367] width 124 height 29
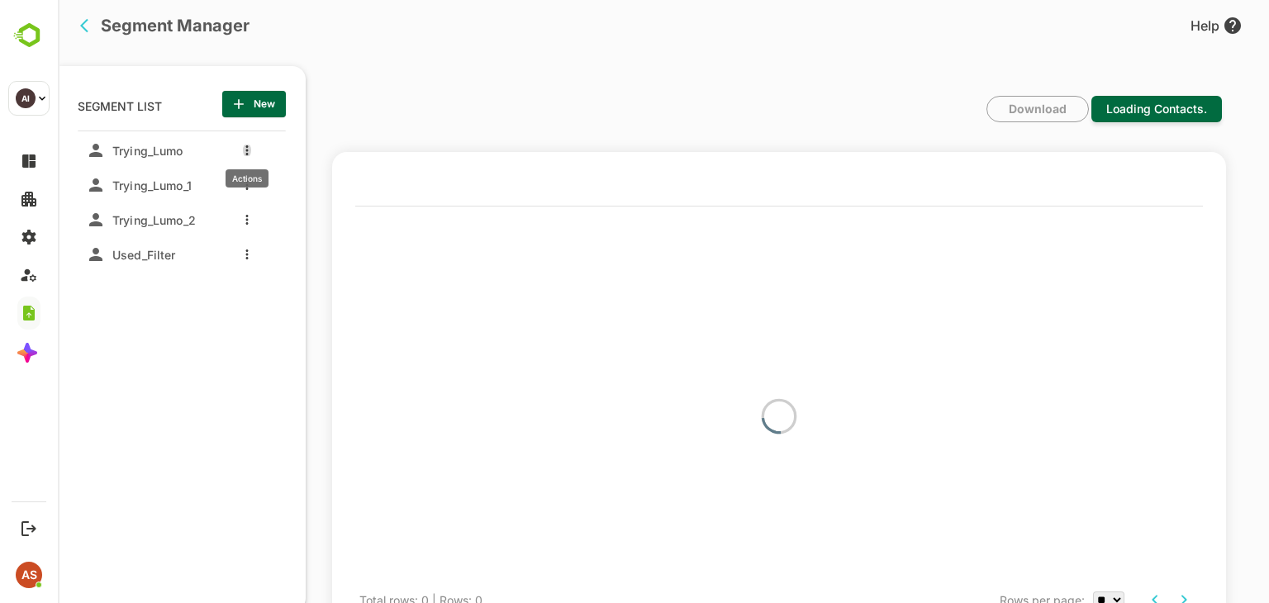
click at [250, 149] on button "more actions" at bounding box center [247, 150] width 8 height 15
click at [293, 245] on span "Share" at bounding box center [332, 243] width 90 height 20
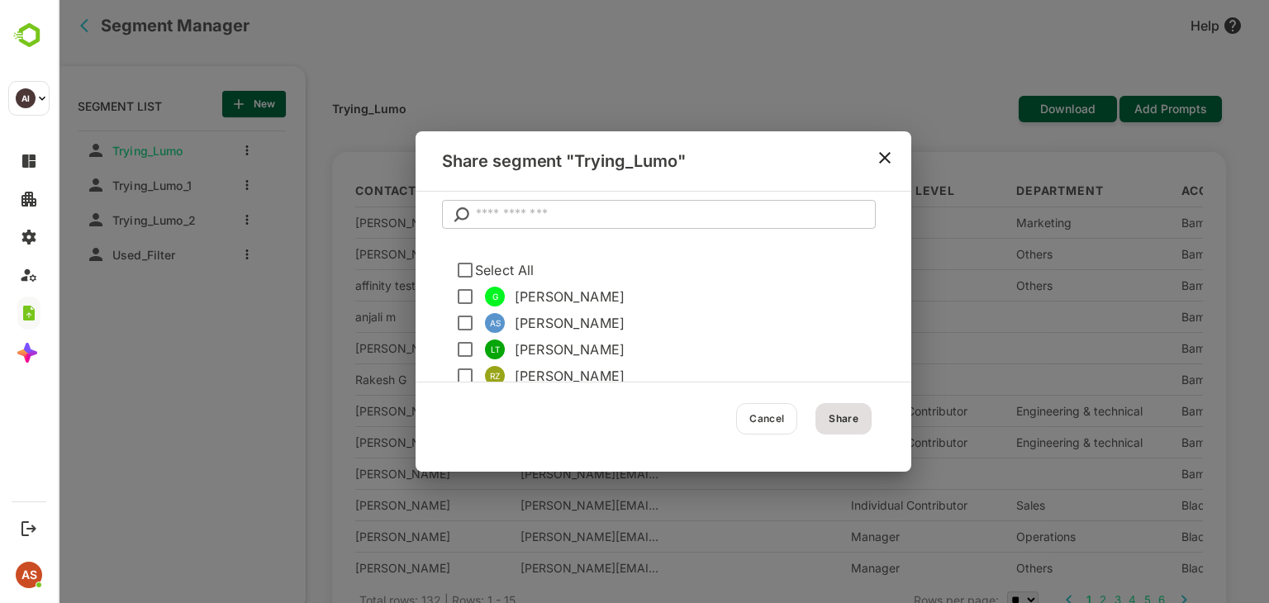
click at [558, 216] on input "text" at bounding box center [676, 215] width 400 height 30
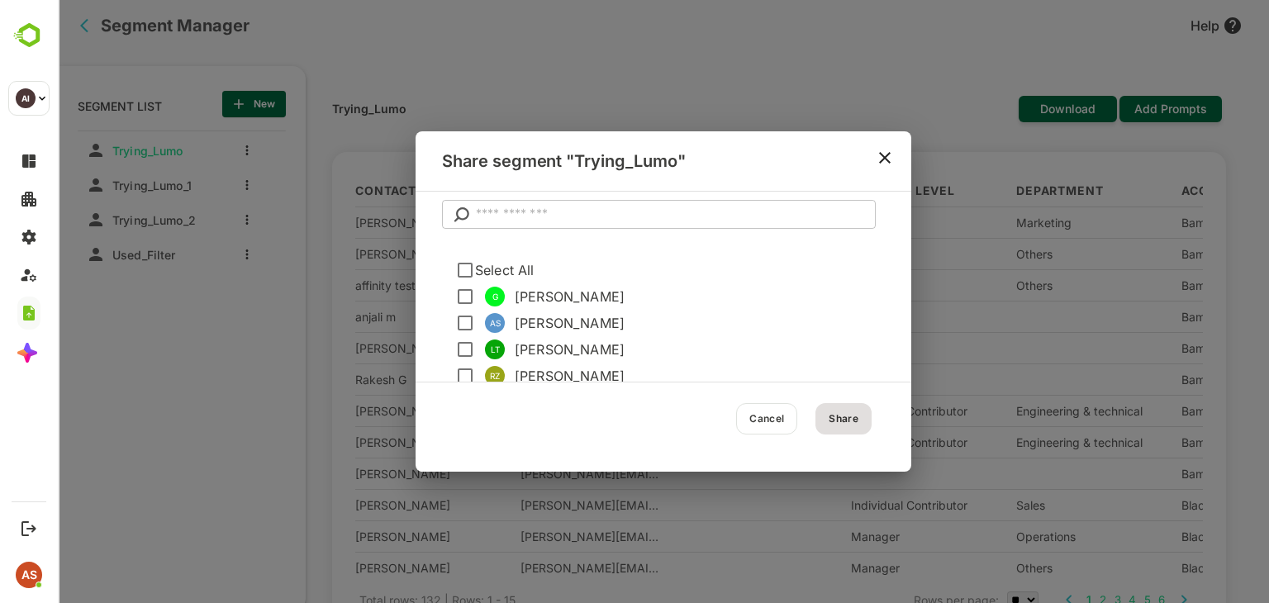
click at [558, 216] on input "text" at bounding box center [676, 215] width 400 height 30
click at [886, 164] on icon "close" at bounding box center [885, 158] width 20 height 20
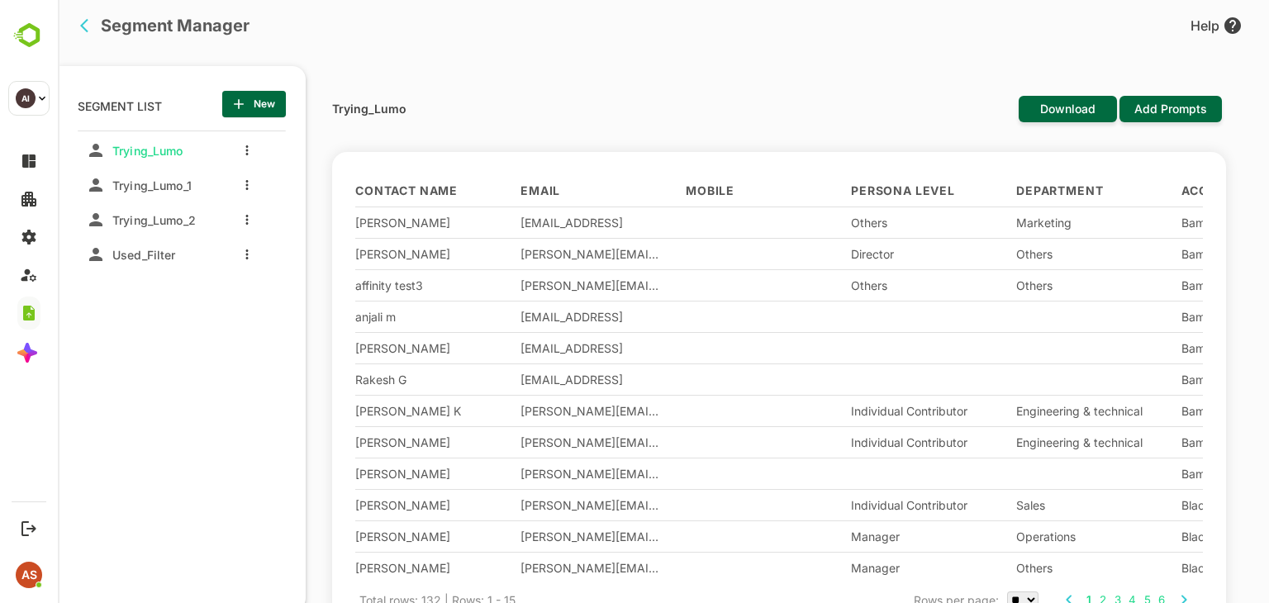
click at [240, 152] on div at bounding box center [243, 150] width 66 height 30
click at [246, 161] on div at bounding box center [243, 150] width 66 height 30
click at [245, 152] on icon "more actions" at bounding box center [246, 150] width 3 height 10
click at [311, 247] on span "Share" at bounding box center [332, 243] width 90 height 20
